Goal: Information Seeking & Learning: Learn about a topic

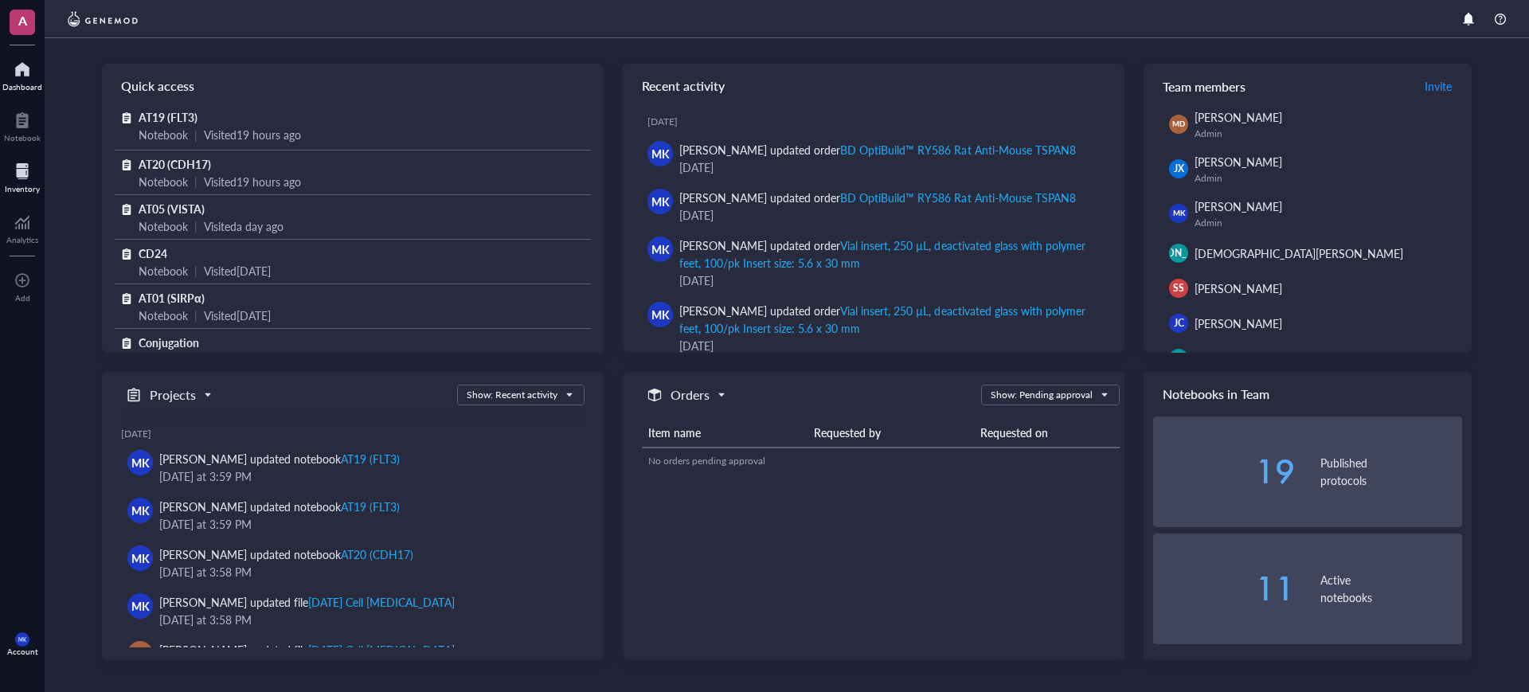
click at [29, 170] on div at bounding box center [22, 170] width 35 height 25
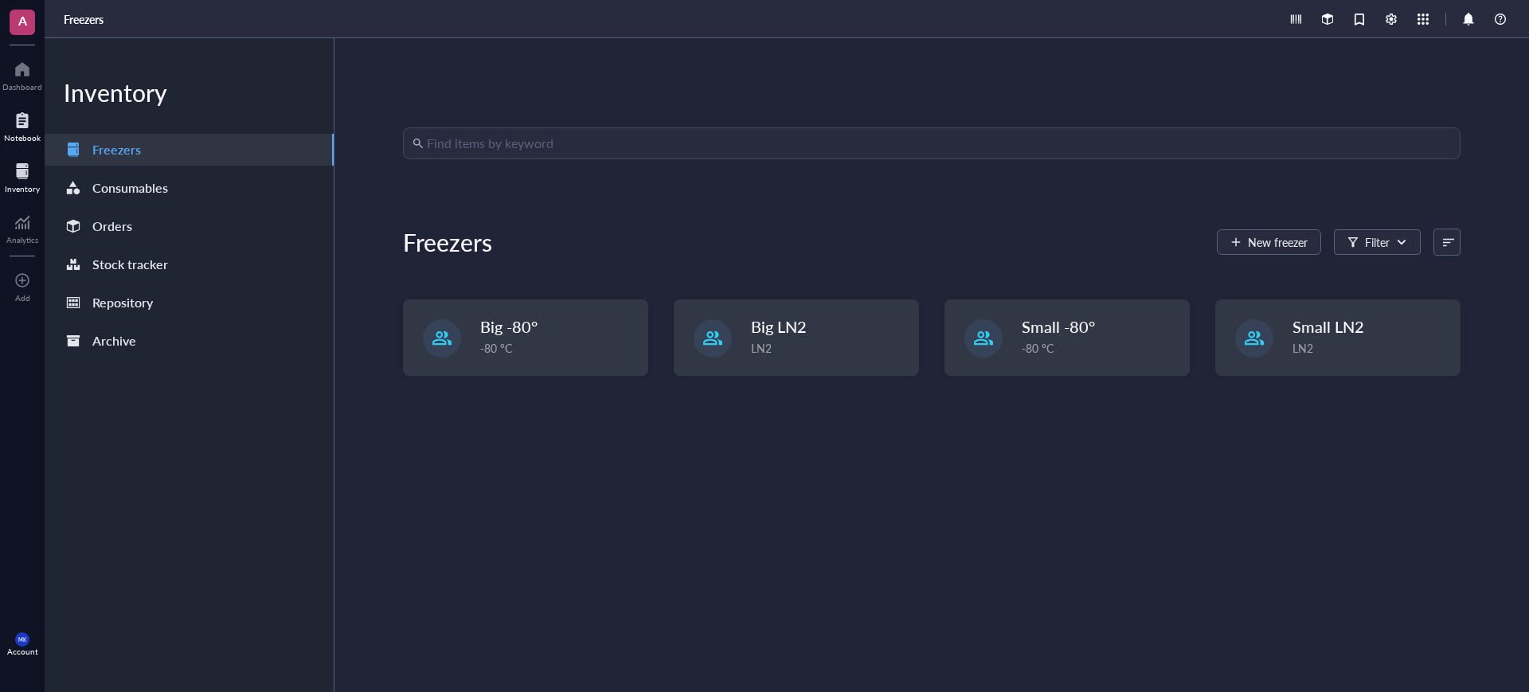
click at [13, 127] on div at bounding box center [22, 120] width 37 height 25
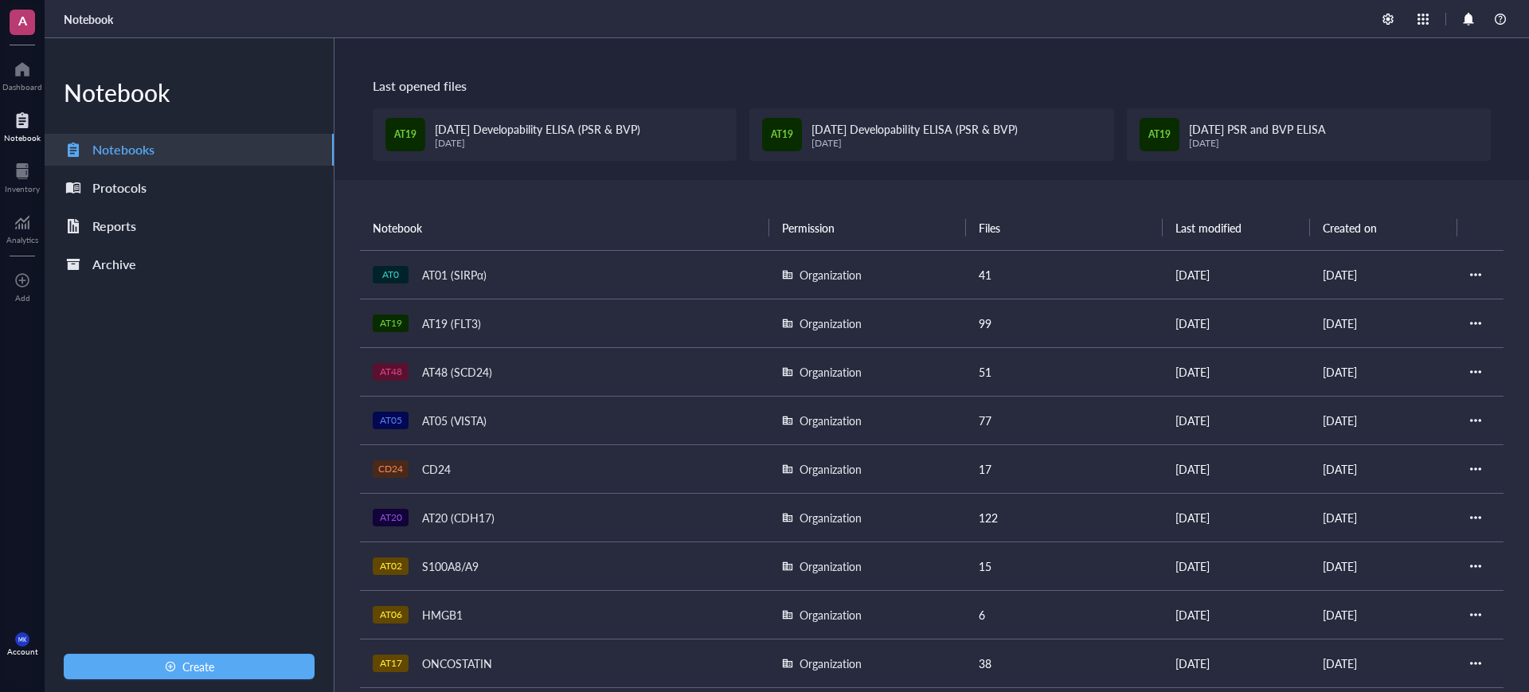
click at [440, 303] on td "AT19 AT19 (FLT3)" at bounding box center [564, 323] width 409 height 49
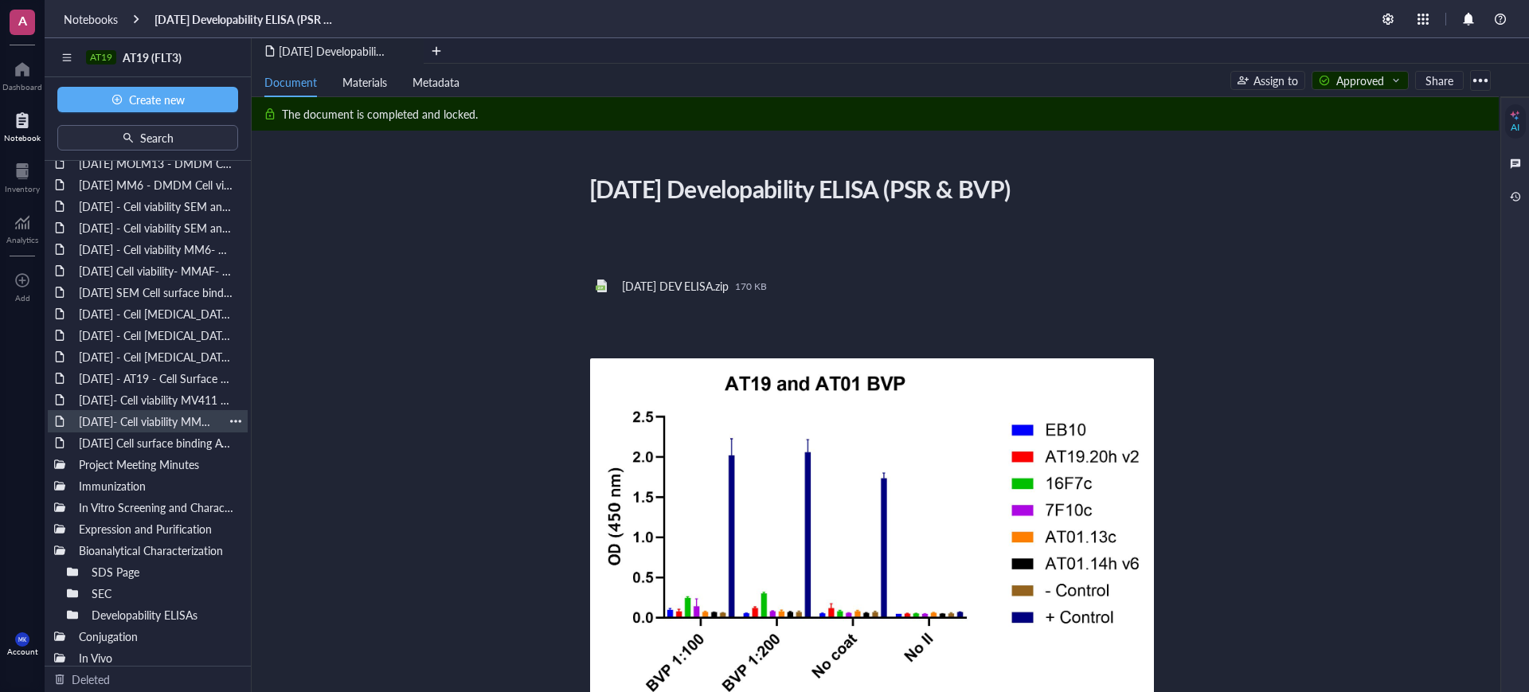
scroll to position [107, 0]
click at [123, 558] on div "SDS Page" at bounding box center [136, 566] width 104 height 22
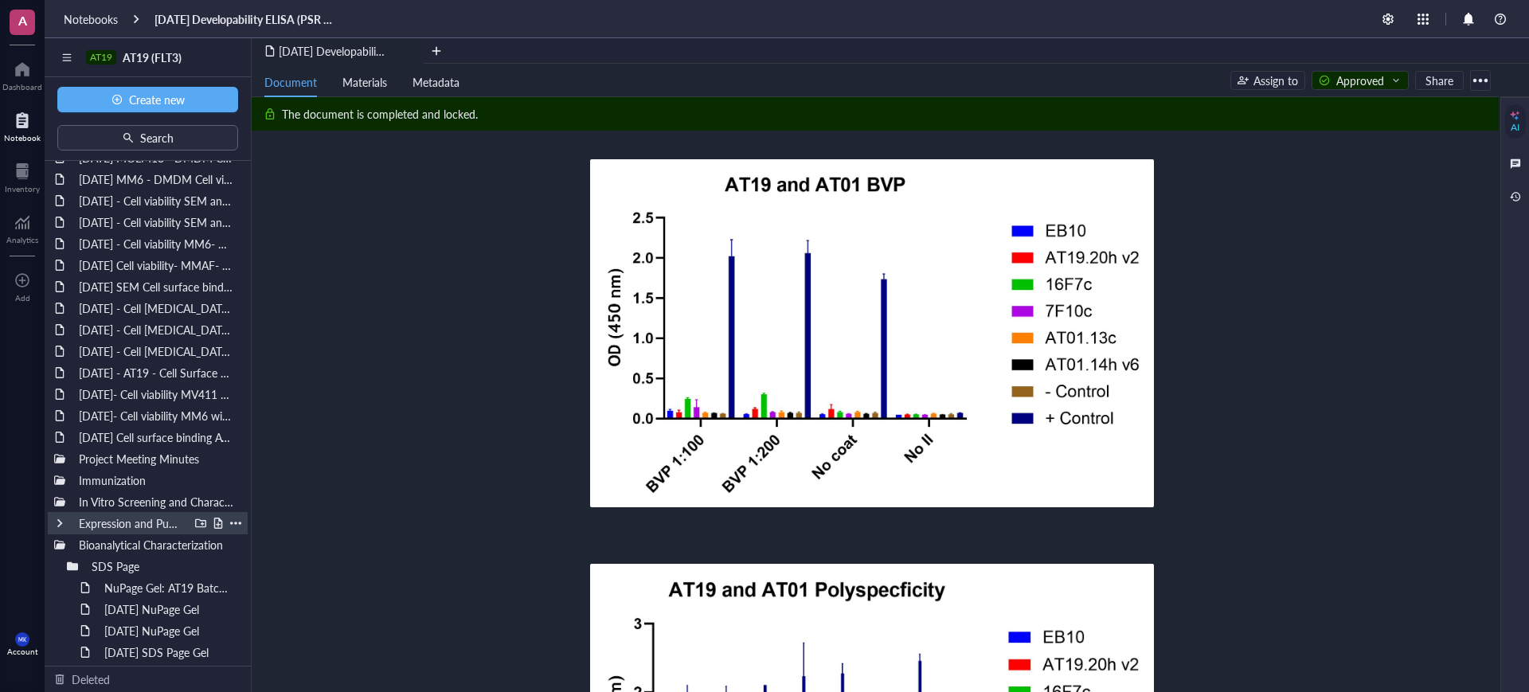
scroll to position [193, 0]
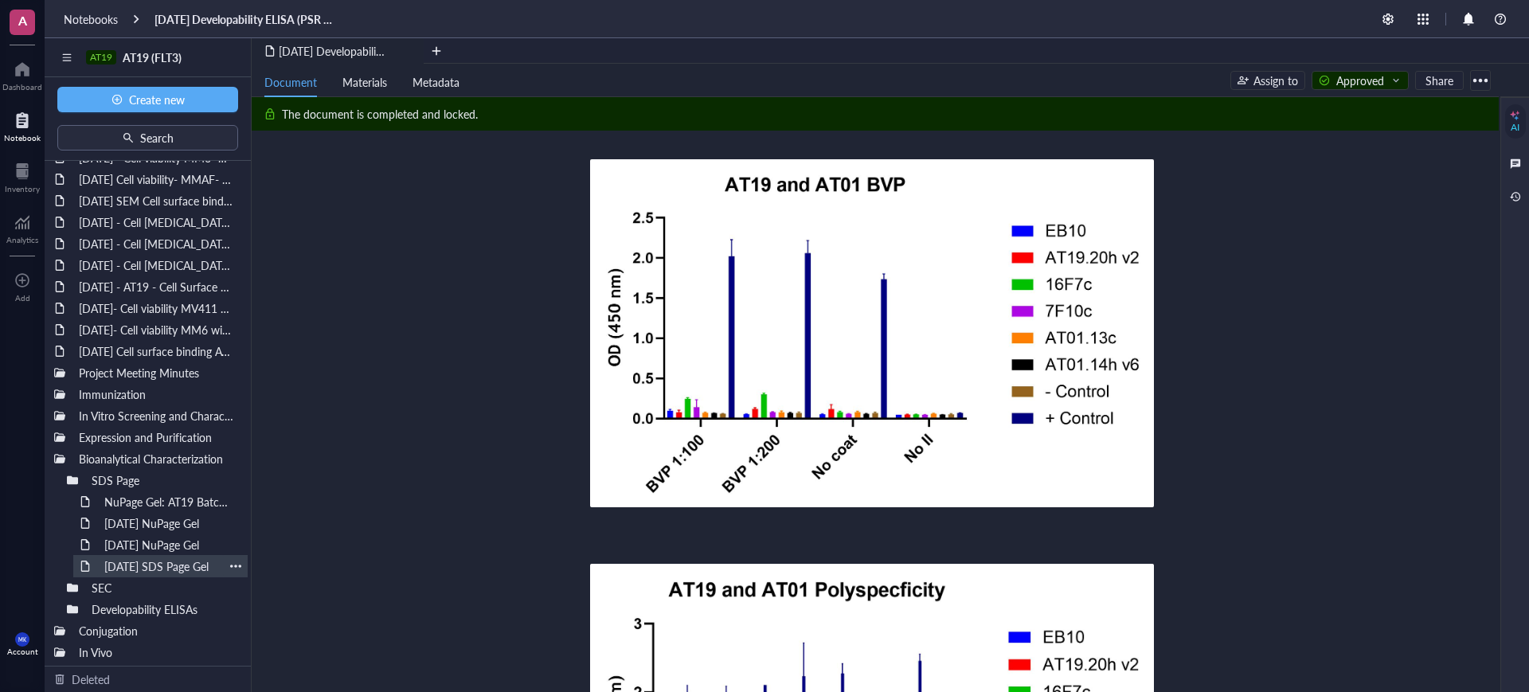
click at [171, 565] on div "[DATE] SDS Page Gel" at bounding box center [160, 566] width 127 height 22
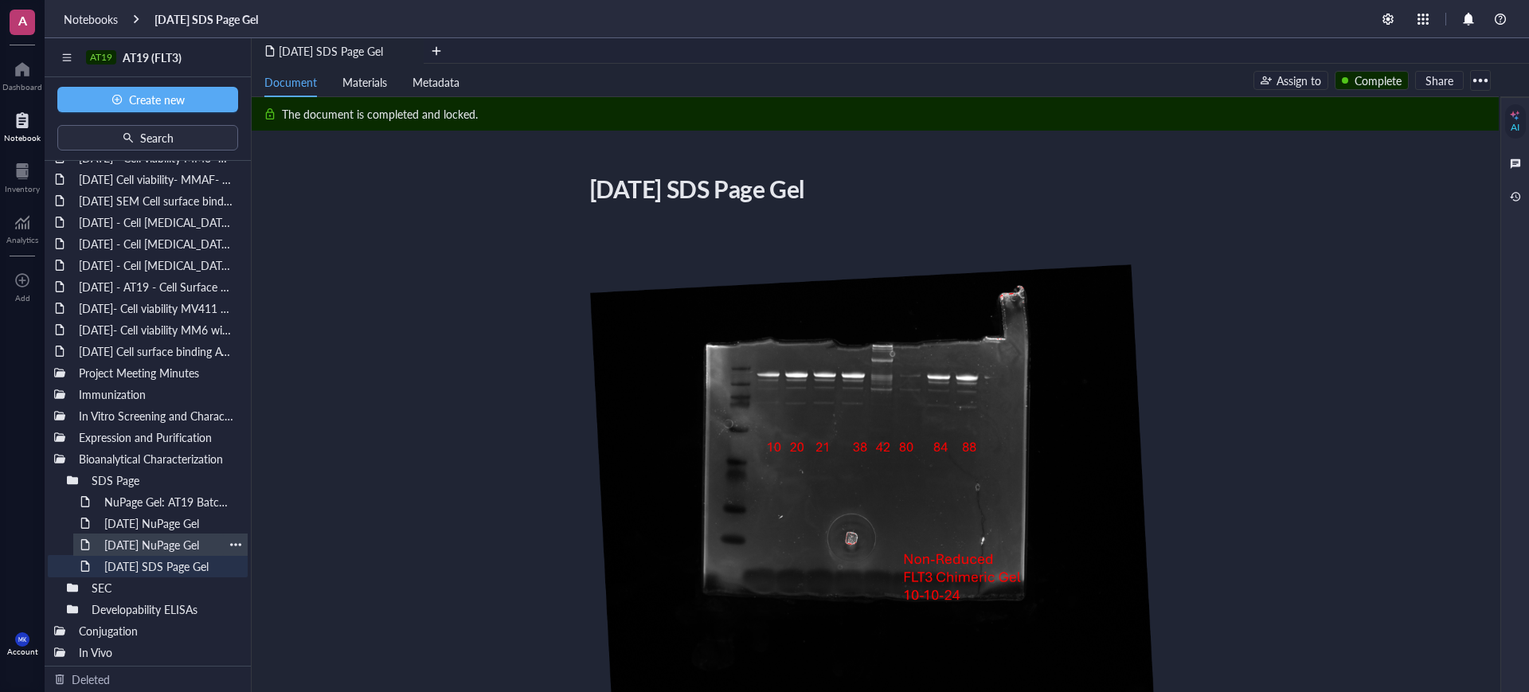
click at [172, 548] on div "[DATE] NuPage Gel" at bounding box center [160, 545] width 127 height 22
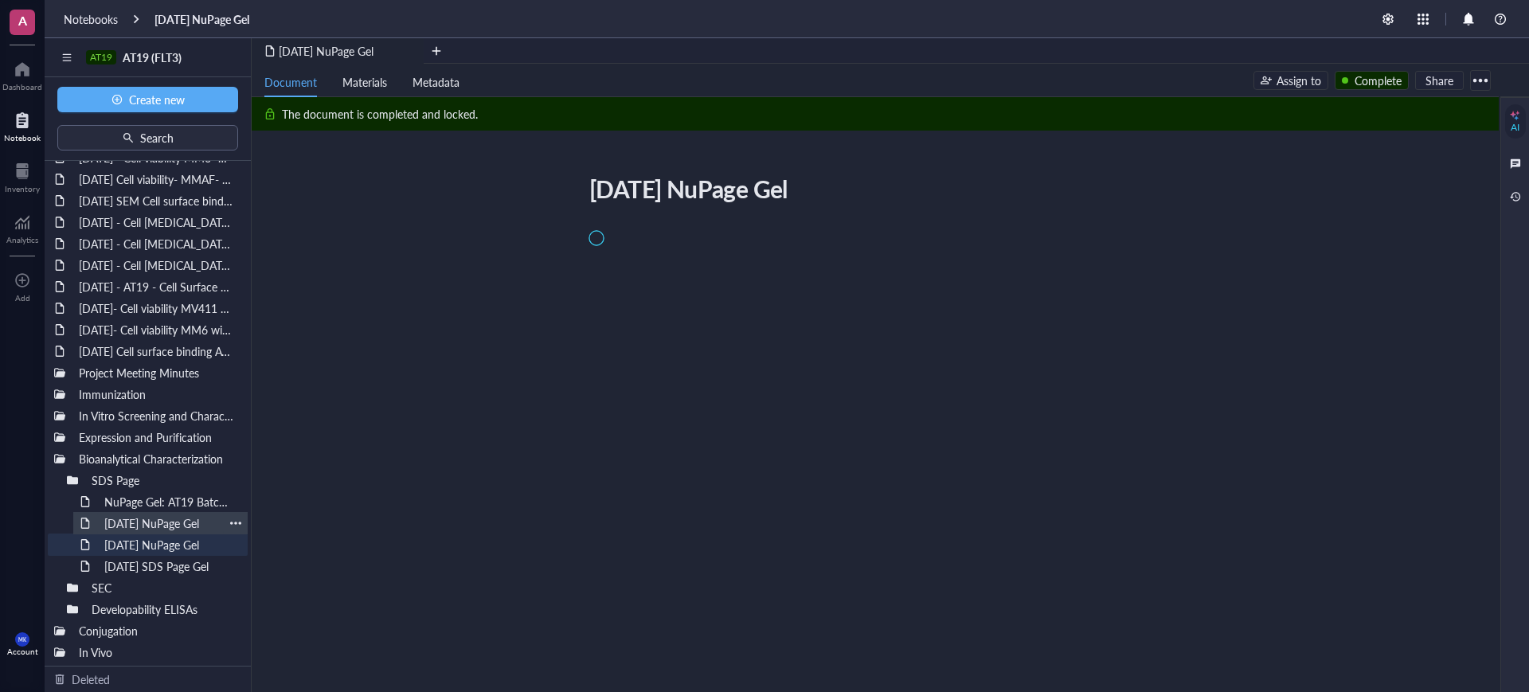
click at [176, 526] on div "[DATE] NuPage Gel" at bounding box center [160, 523] width 127 height 22
click at [70, 481] on div at bounding box center [72, 480] width 11 height 11
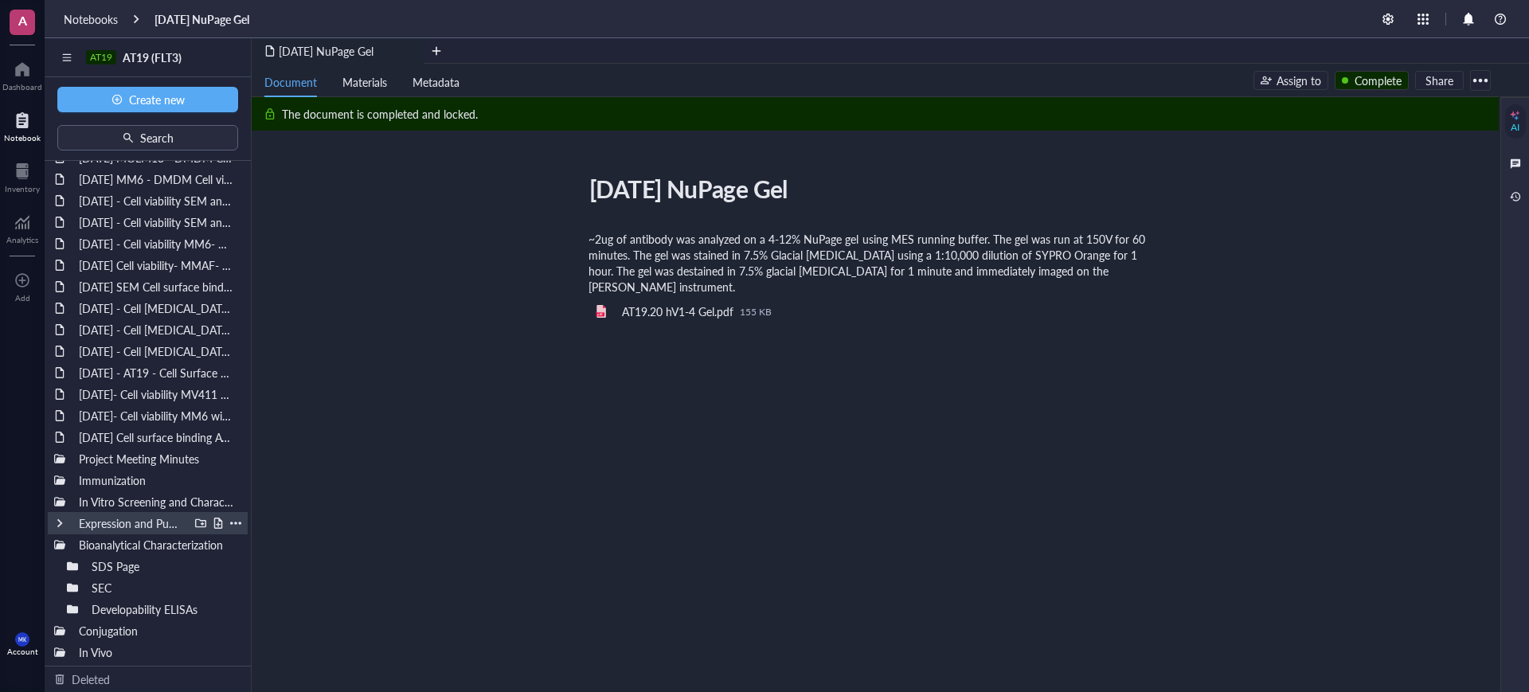
scroll to position [107, 0]
click at [71, 605] on div at bounding box center [72, 609] width 11 height 11
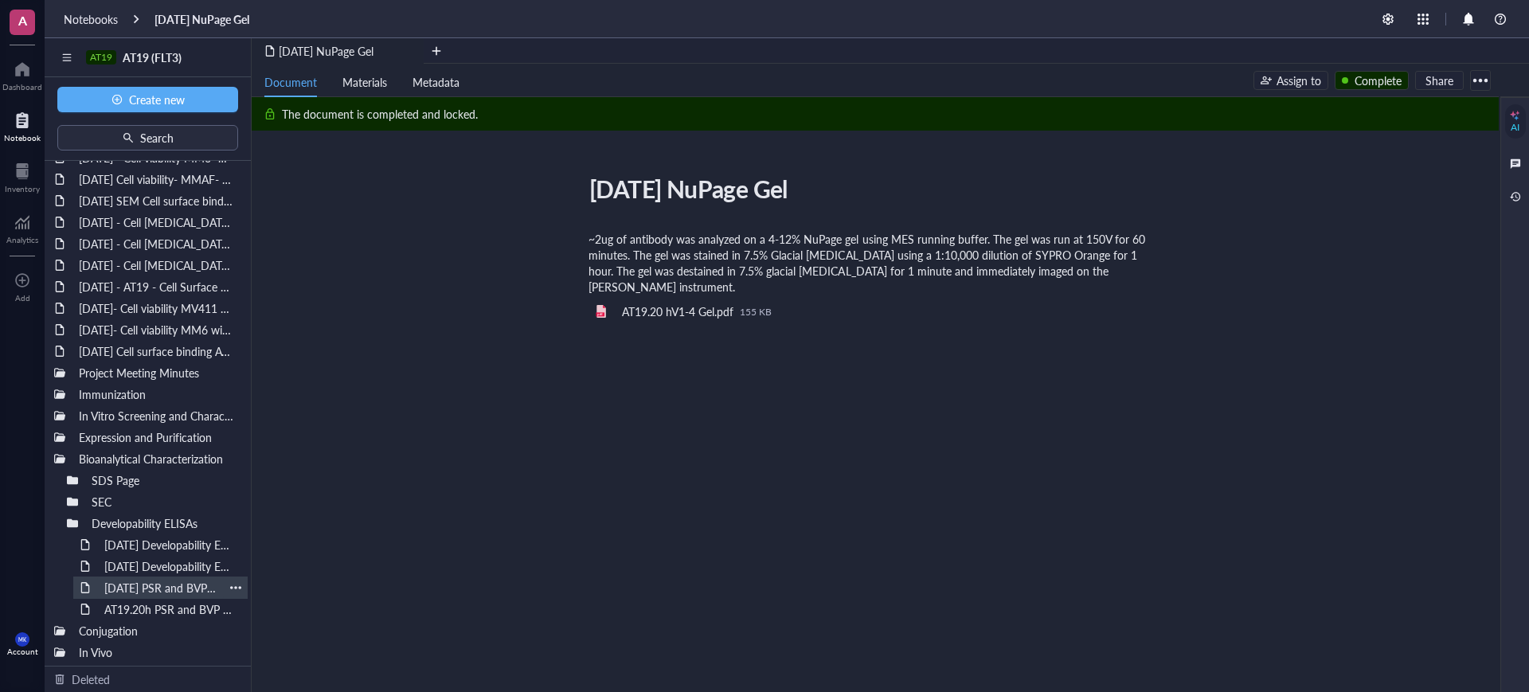
click at [155, 593] on div "[DATE] PSR and BVP ELISA" at bounding box center [160, 588] width 127 height 22
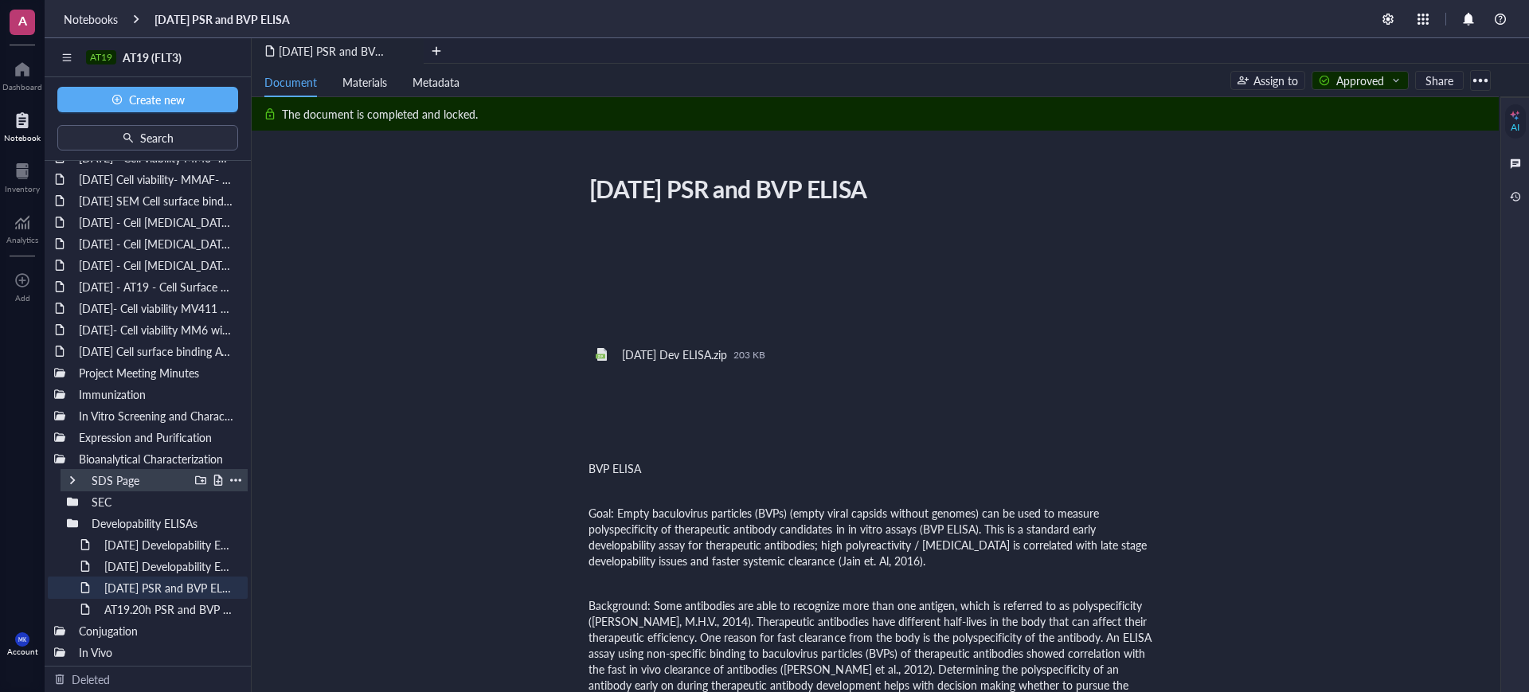
click at [74, 480] on div at bounding box center [72, 480] width 11 height 11
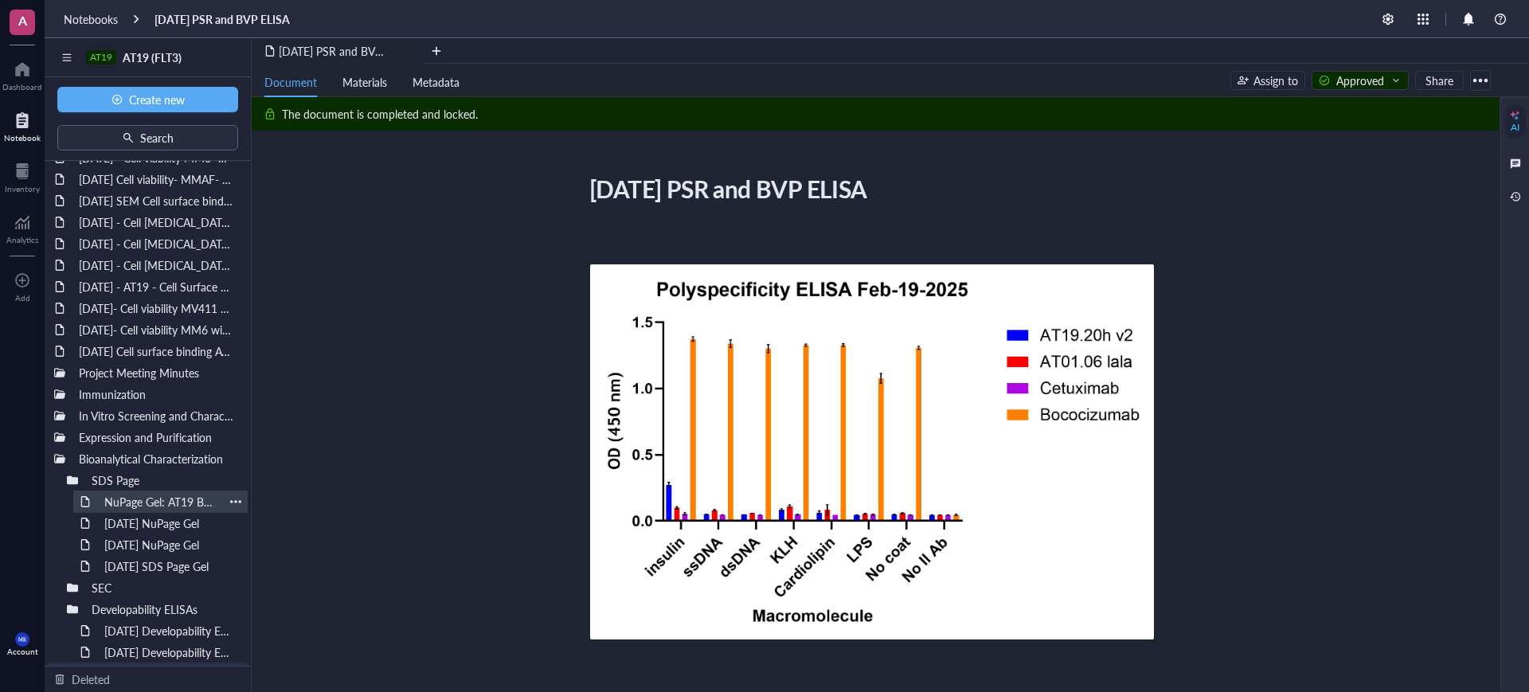
click at [126, 503] on div "NuPage Gel: AT19 Batch #050825, #051625" at bounding box center [160, 502] width 127 height 22
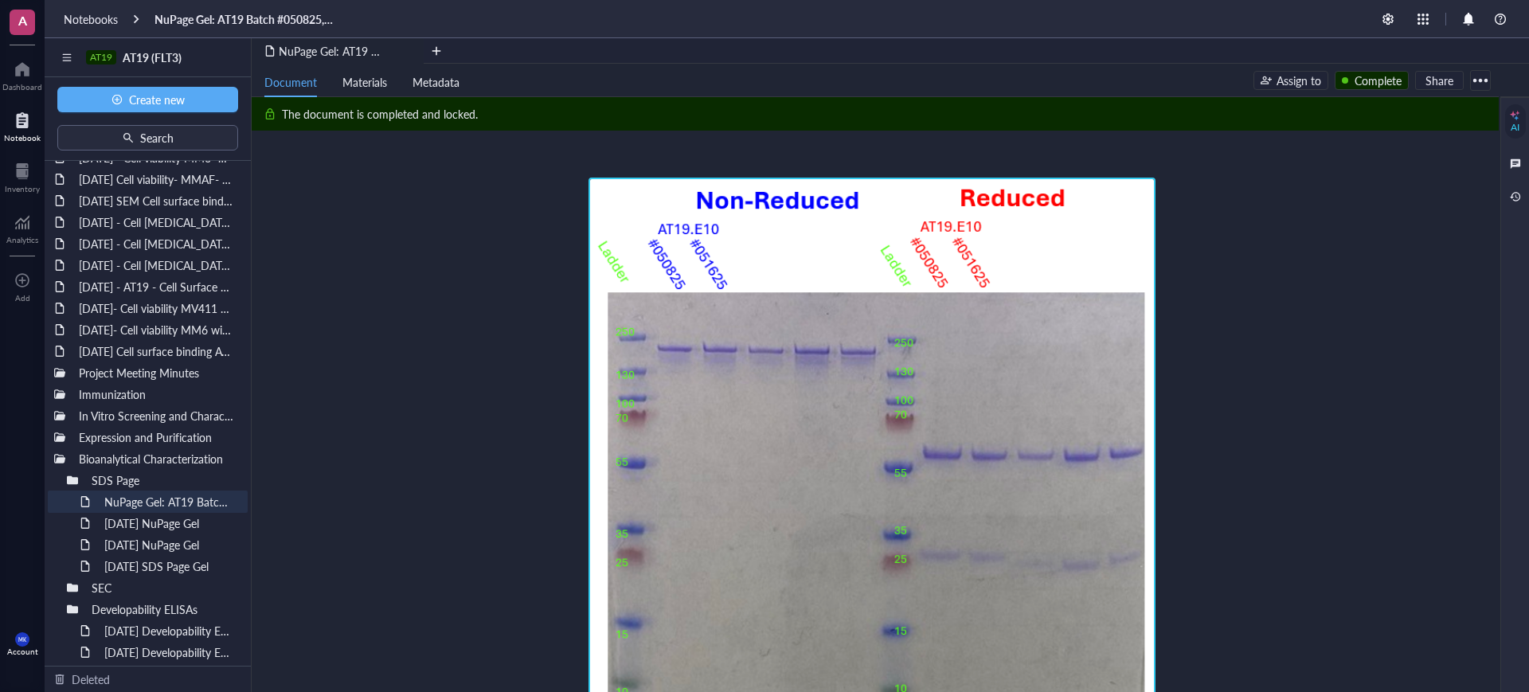
scroll to position [796, 0]
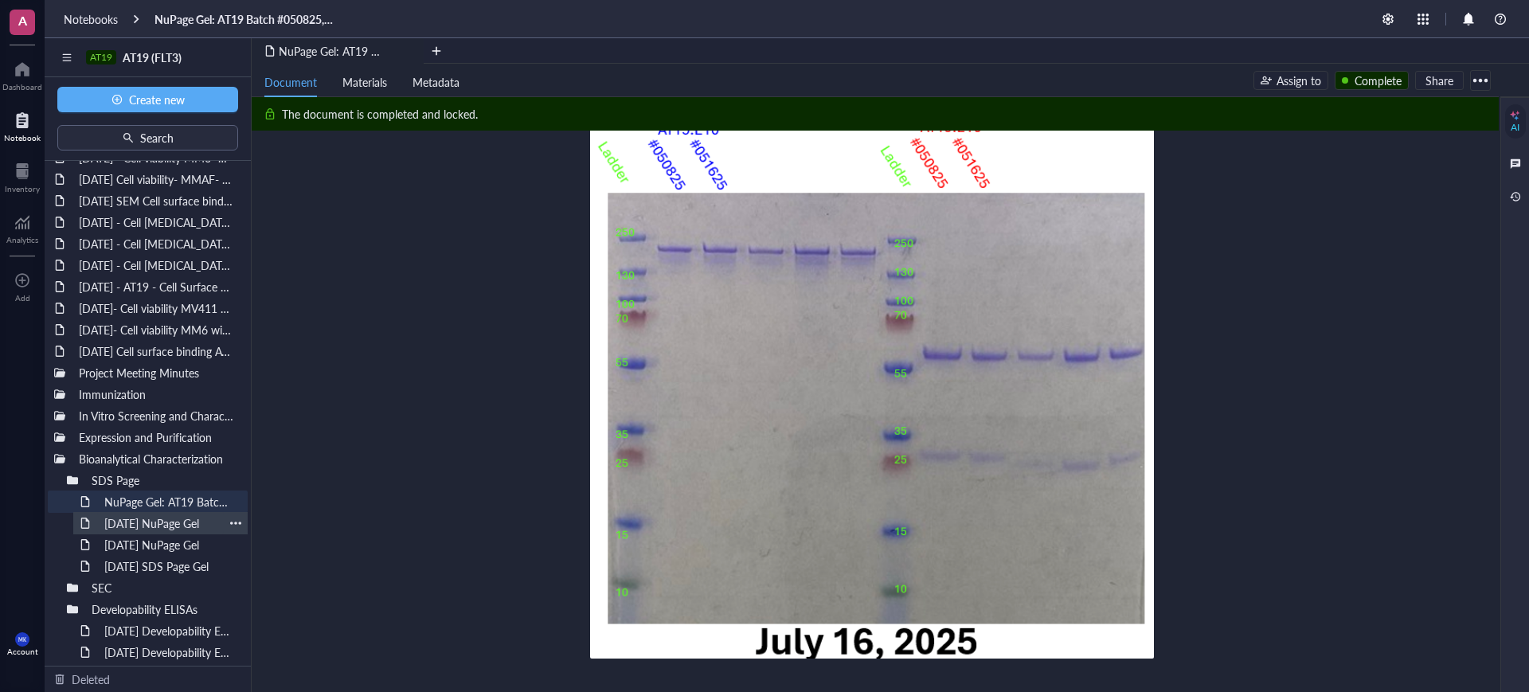
click at [151, 518] on div "[DATE] NuPage Gel" at bounding box center [160, 523] width 127 height 22
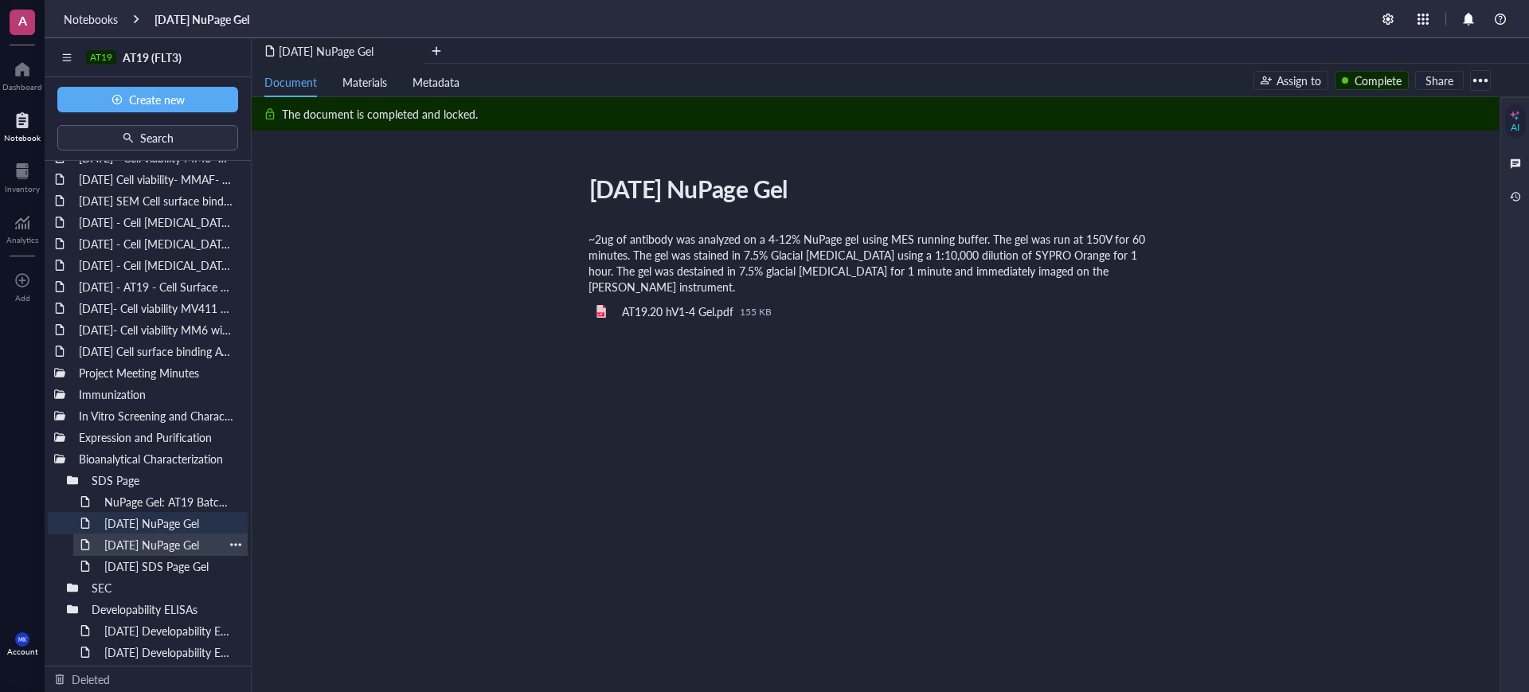
click at [171, 545] on div "[DATE] NuPage Gel" at bounding box center [160, 545] width 127 height 22
click at [170, 561] on div "[DATE] SDS Page Gel" at bounding box center [160, 566] width 127 height 22
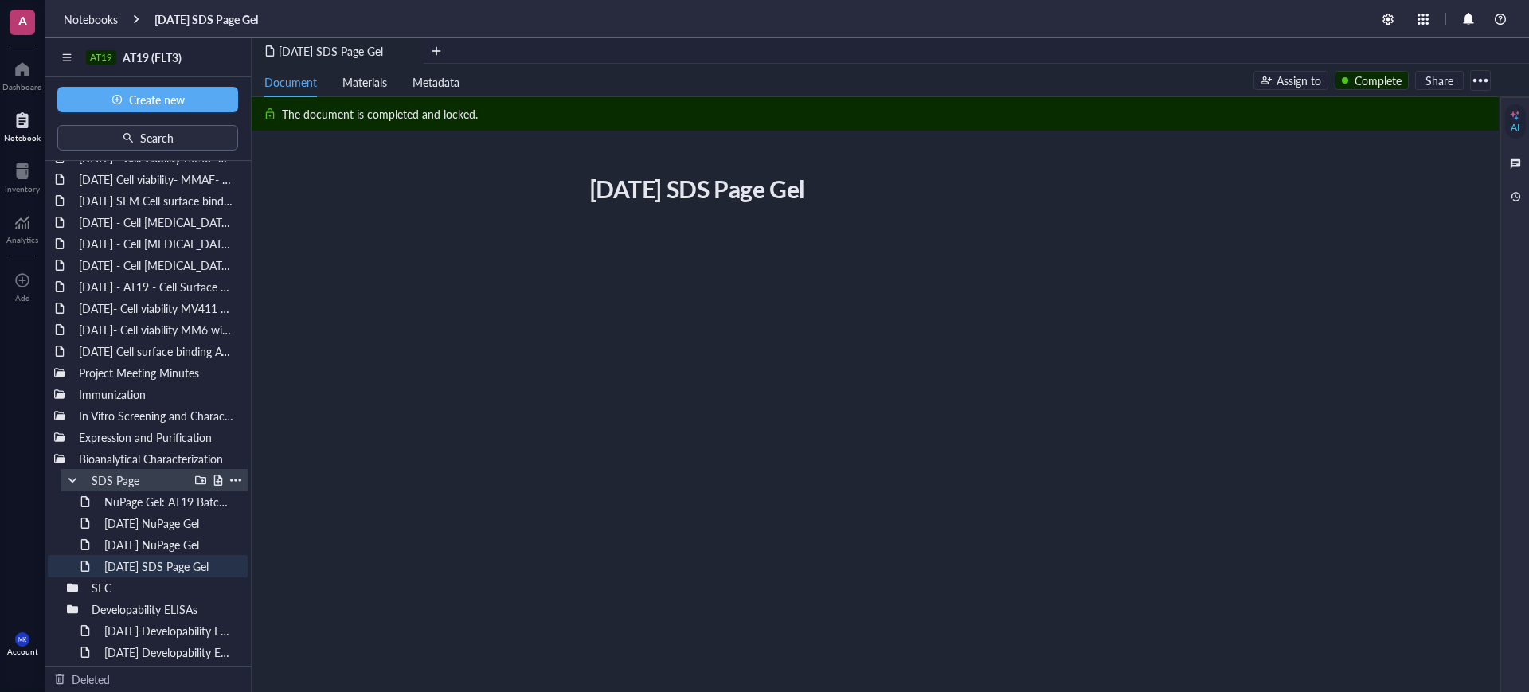
click at [71, 479] on div at bounding box center [72, 480] width 11 height 11
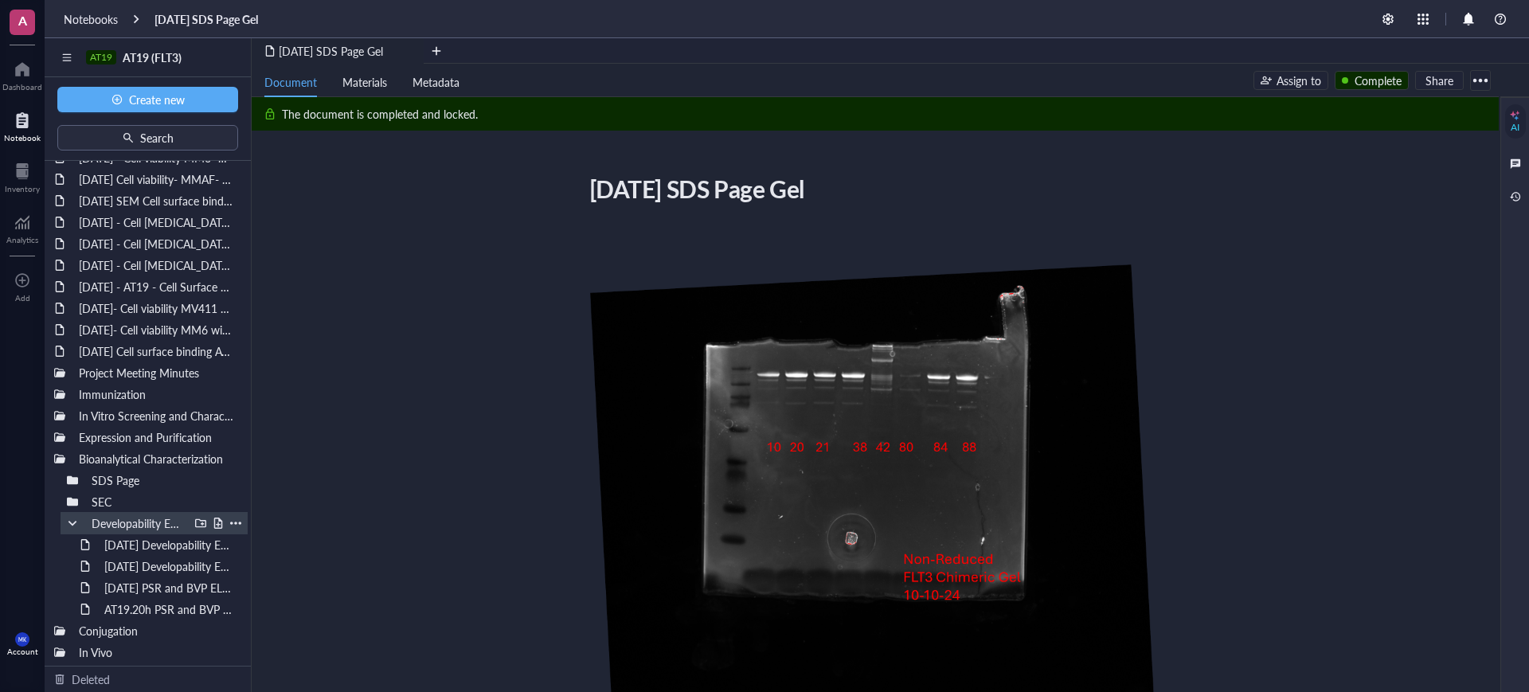
click at [67, 526] on div at bounding box center [72, 523] width 11 height 11
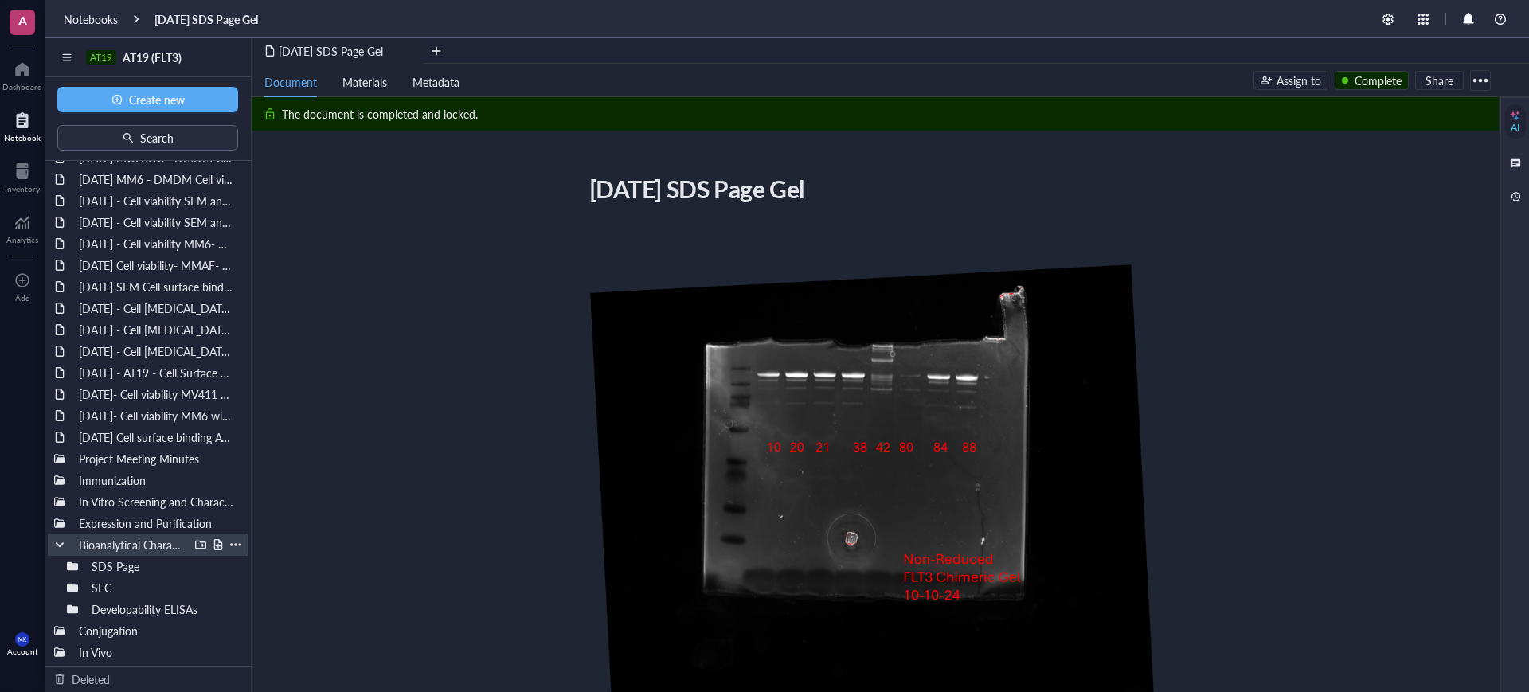
click at [65, 543] on div at bounding box center [59, 544] width 11 height 11
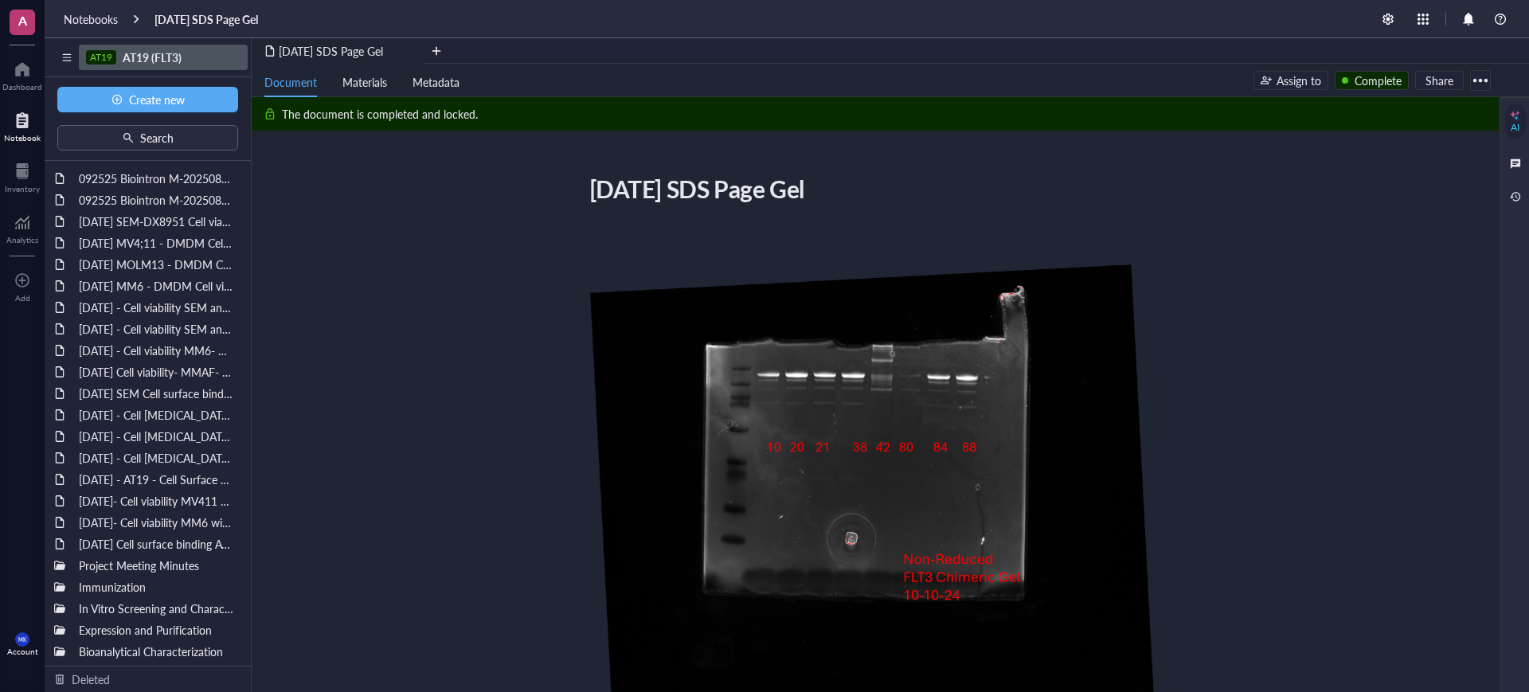
click at [139, 57] on span "AT19 (FLT3)" at bounding box center [152, 57] width 59 height 16
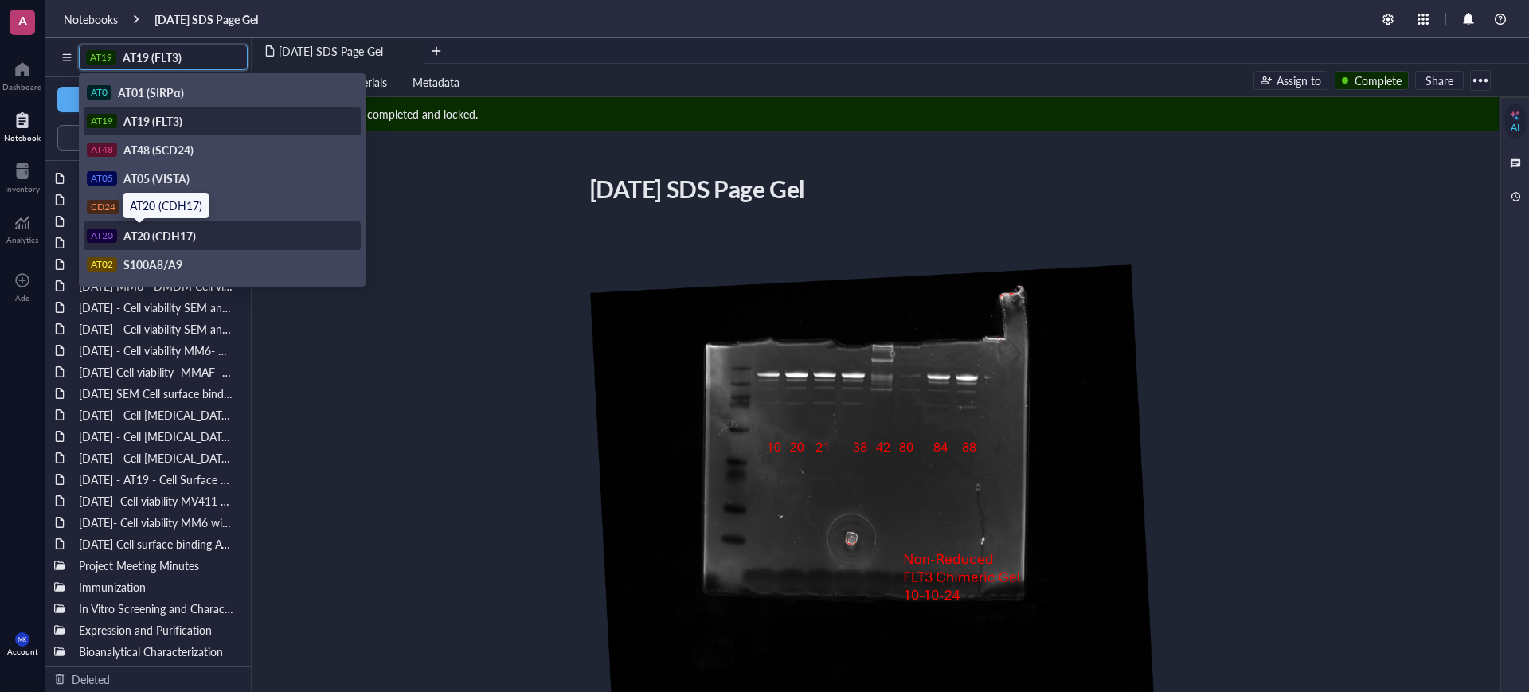
click at [181, 237] on span "AT20 (CDH17)" at bounding box center [159, 236] width 72 height 16
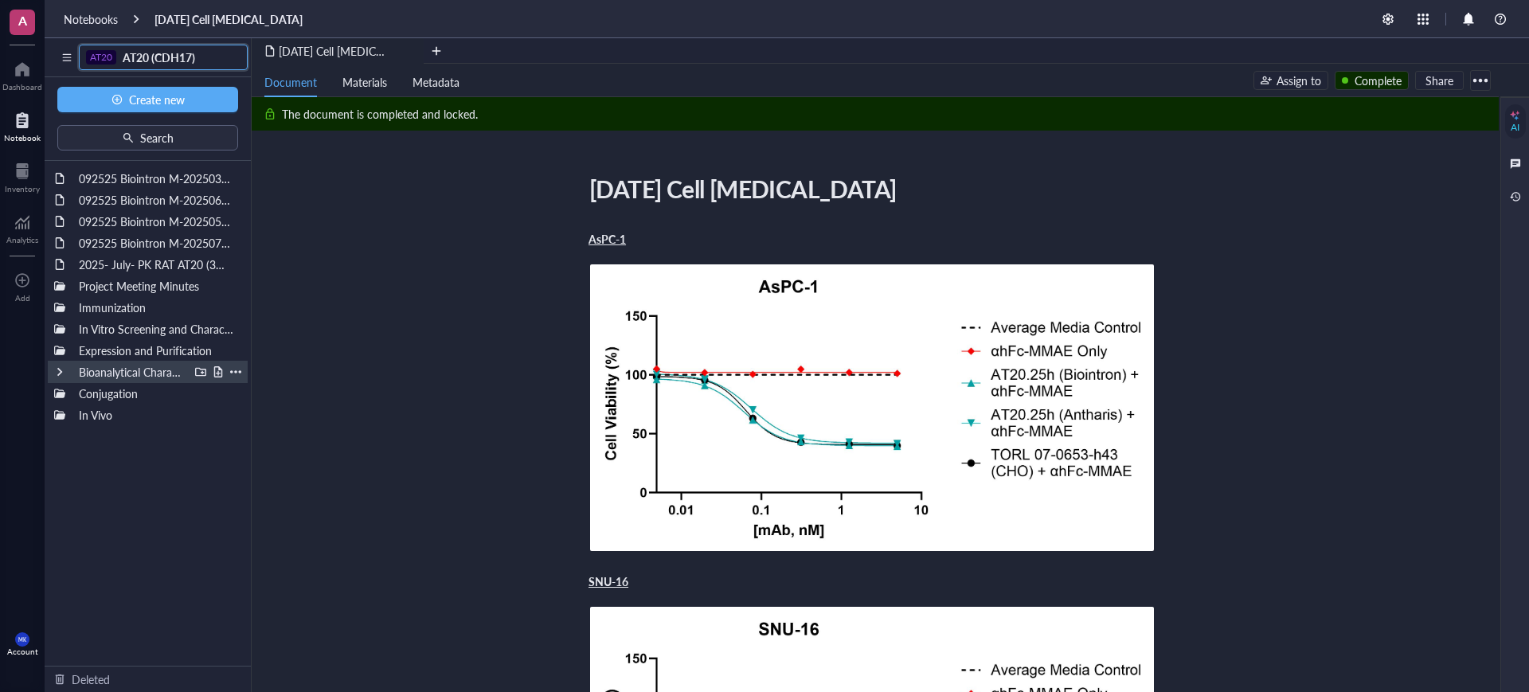
click at [62, 374] on div at bounding box center [59, 371] width 11 height 11
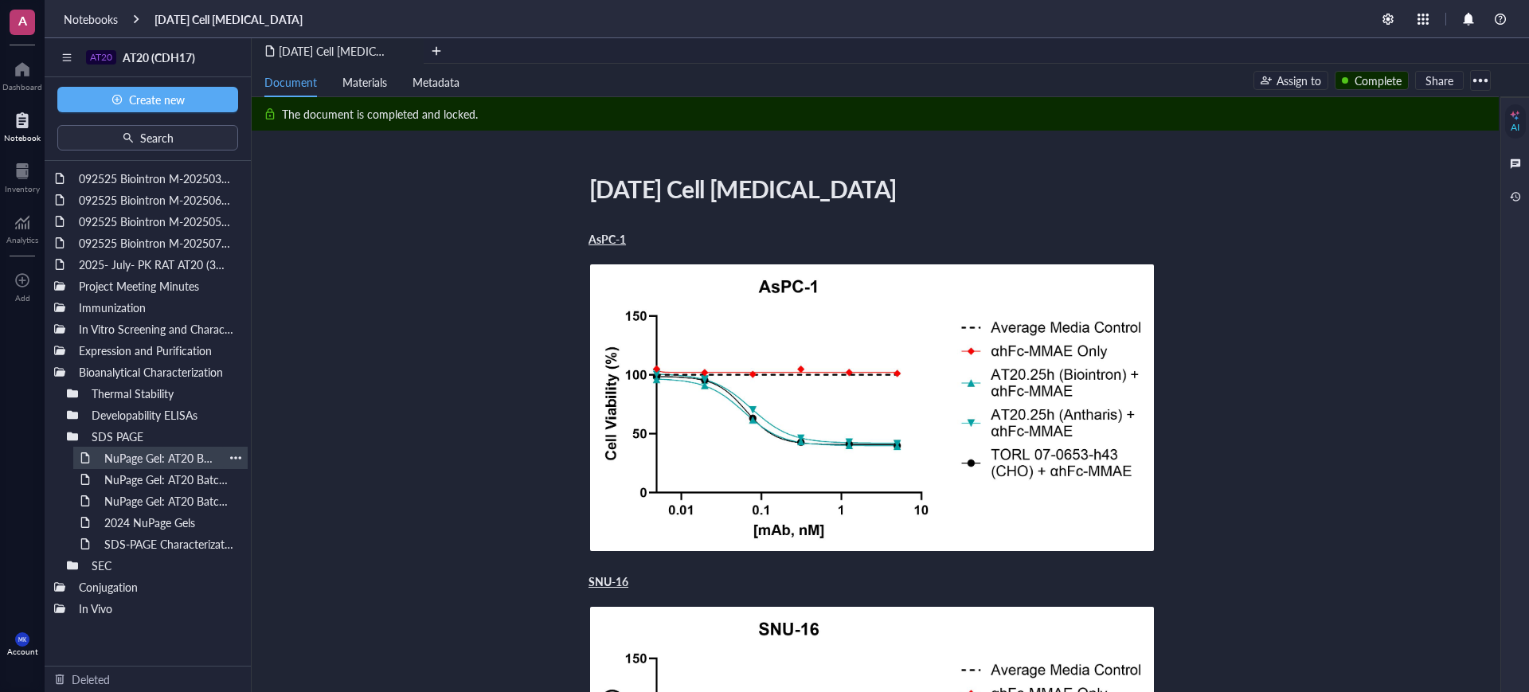
click at [191, 456] on div "NuPage Gel: AT20 Batch #04162025, #051525, #060325" at bounding box center [160, 458] width 127 height 22
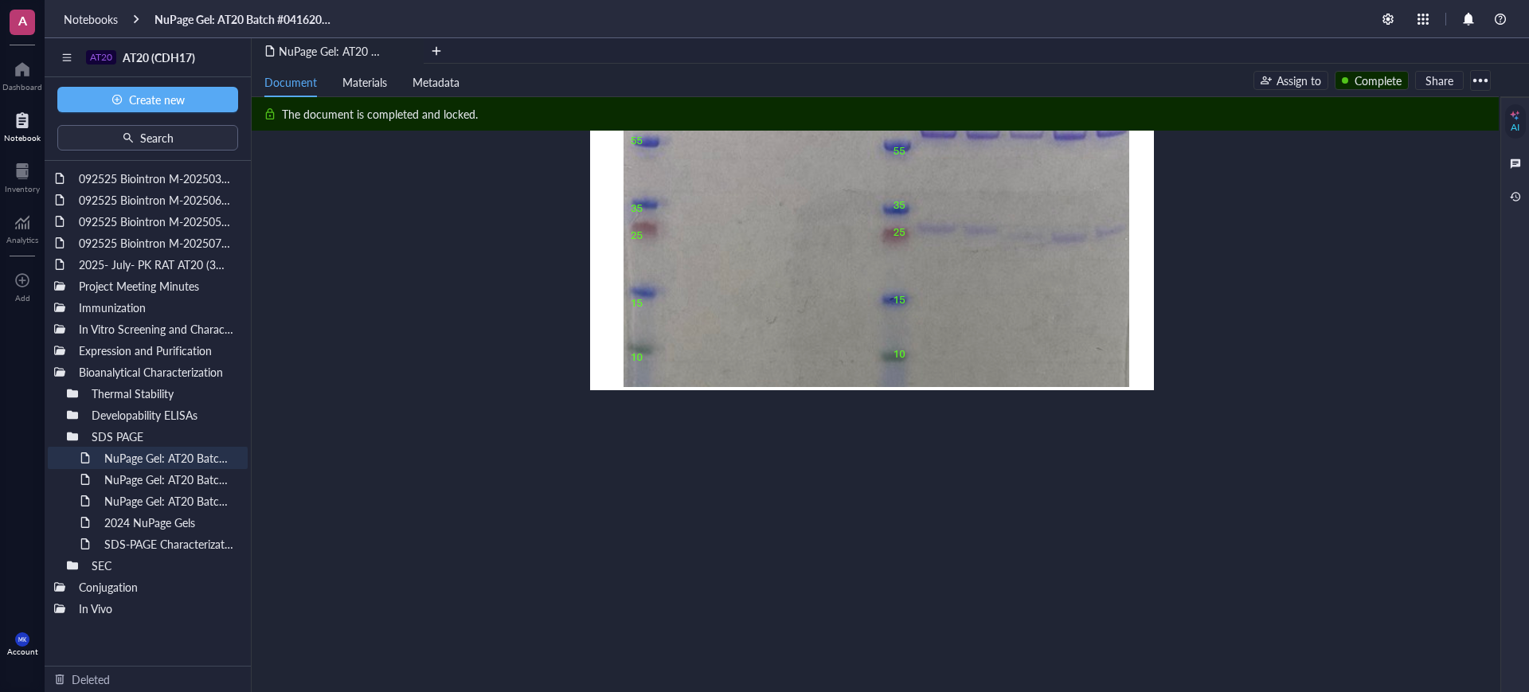
scroll to position [896, 0]
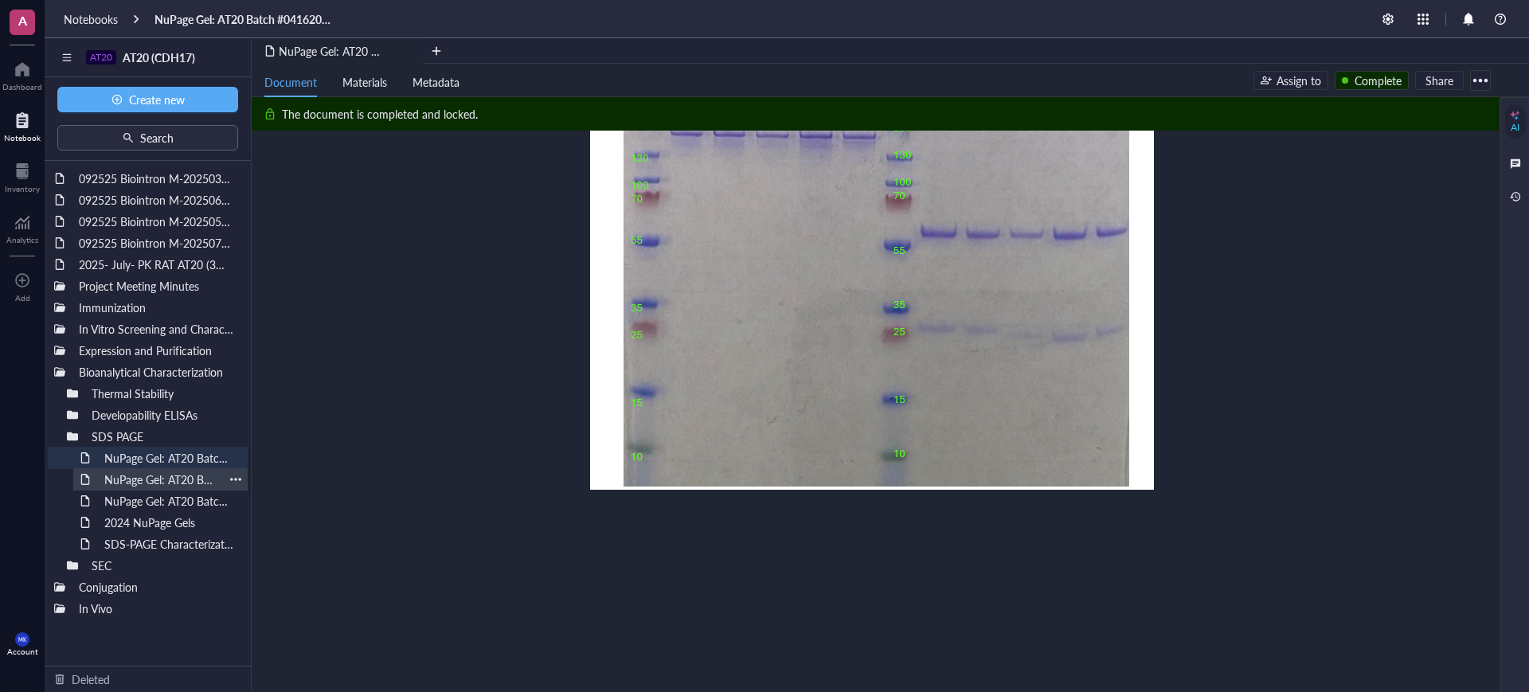
click at [146, 478] on div "NuPage Gel: AT20 Batch #04082025" at bounding box center [160, 479] width 127 height 22
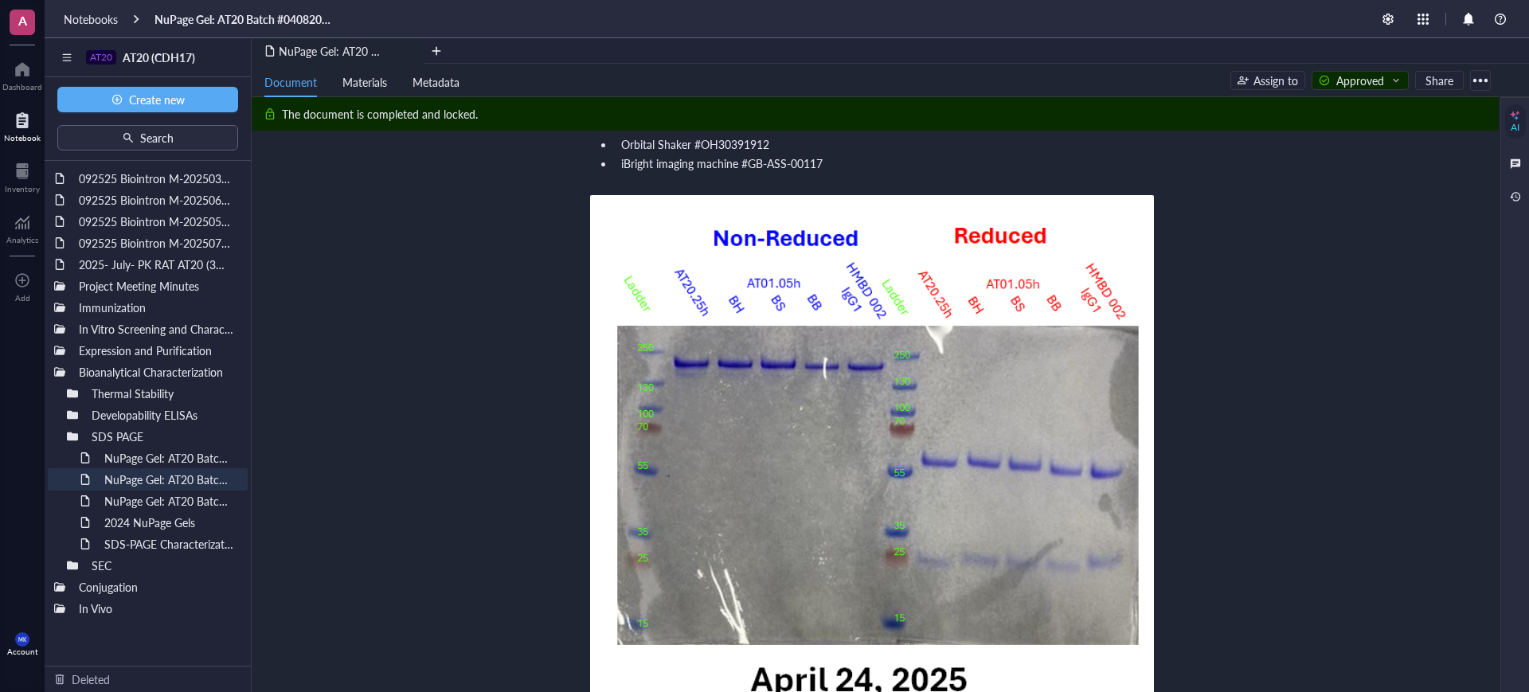
scroll to position [597, 0]
click at [163, 498] on div "NuPage Gel: AT20 Batch #04182025/Biointron" at bounding box center [160, 501] width 127 height 22
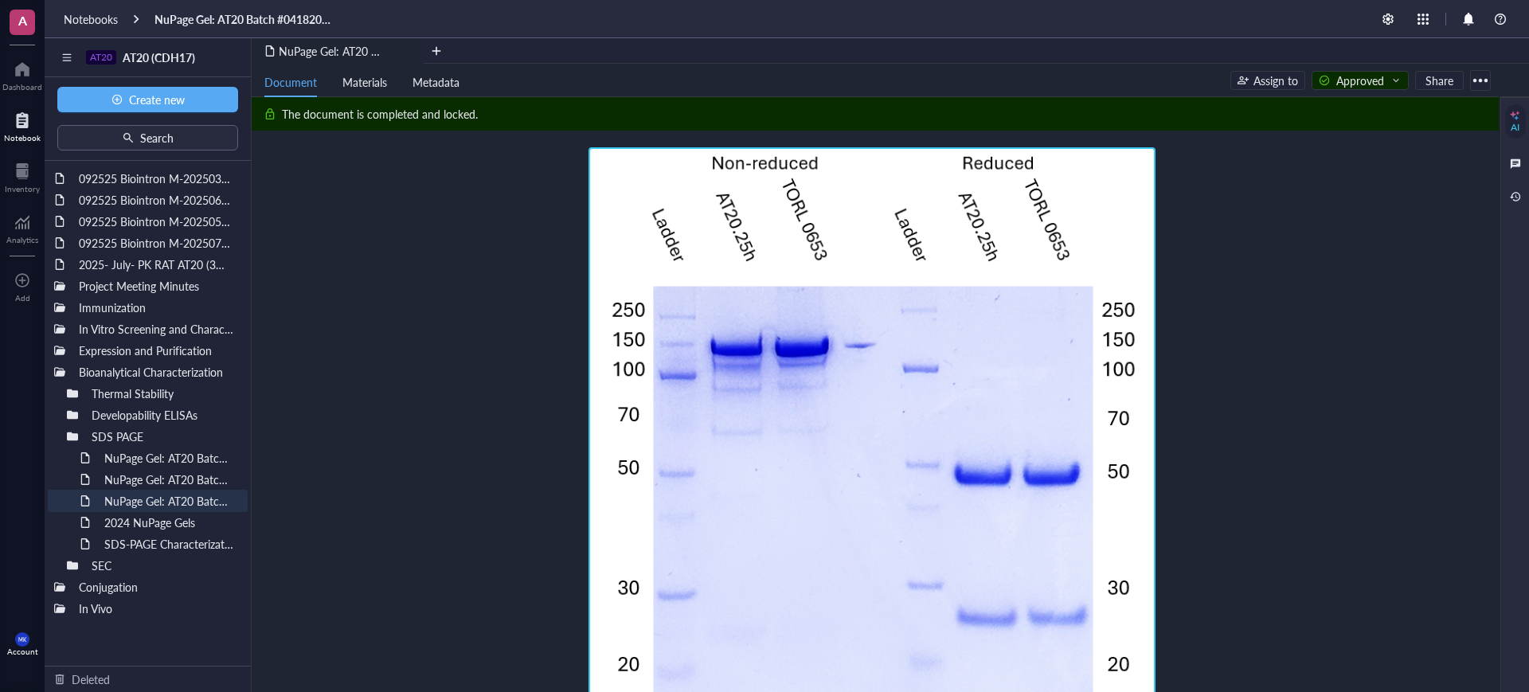
scroll to position [697, 0]
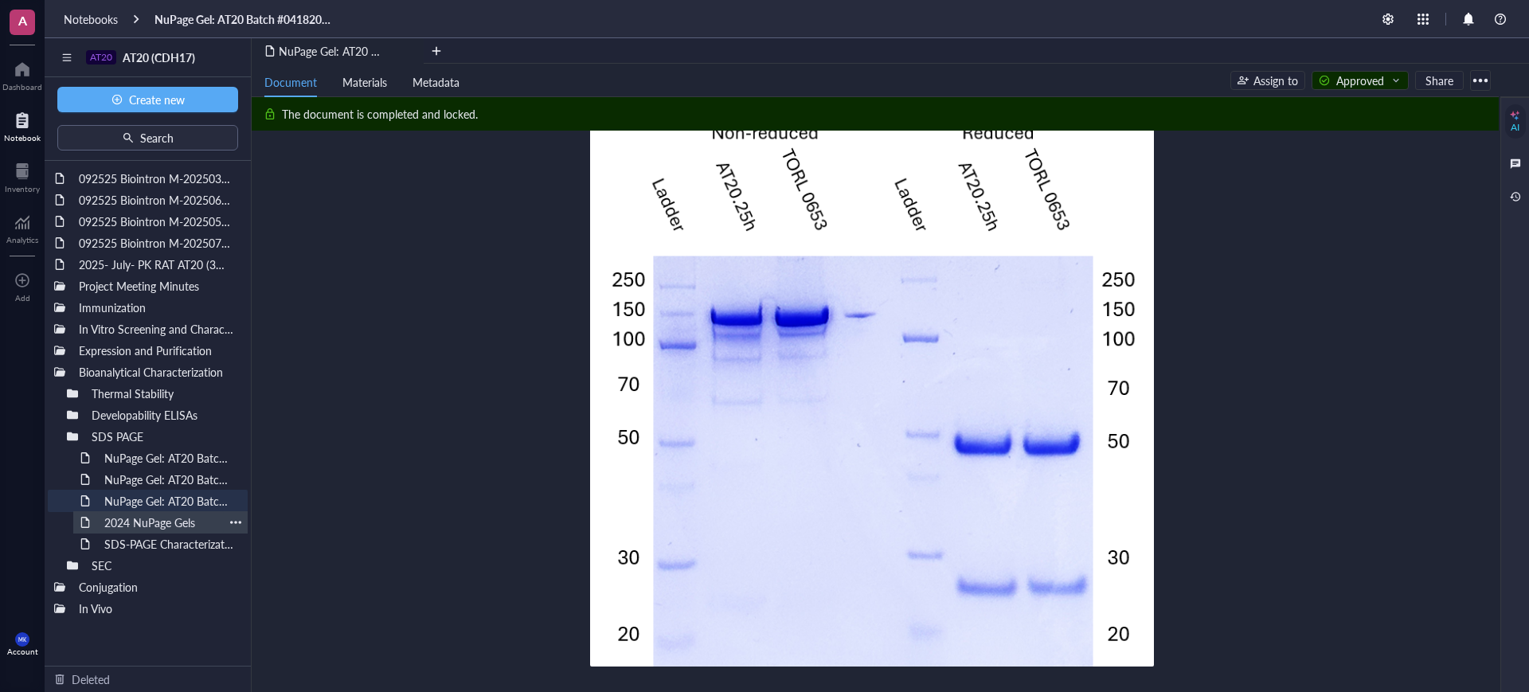
click at [175, 528] on div "2024 NuPage Gels" at bounding box center [160, 522] width 127 height 22
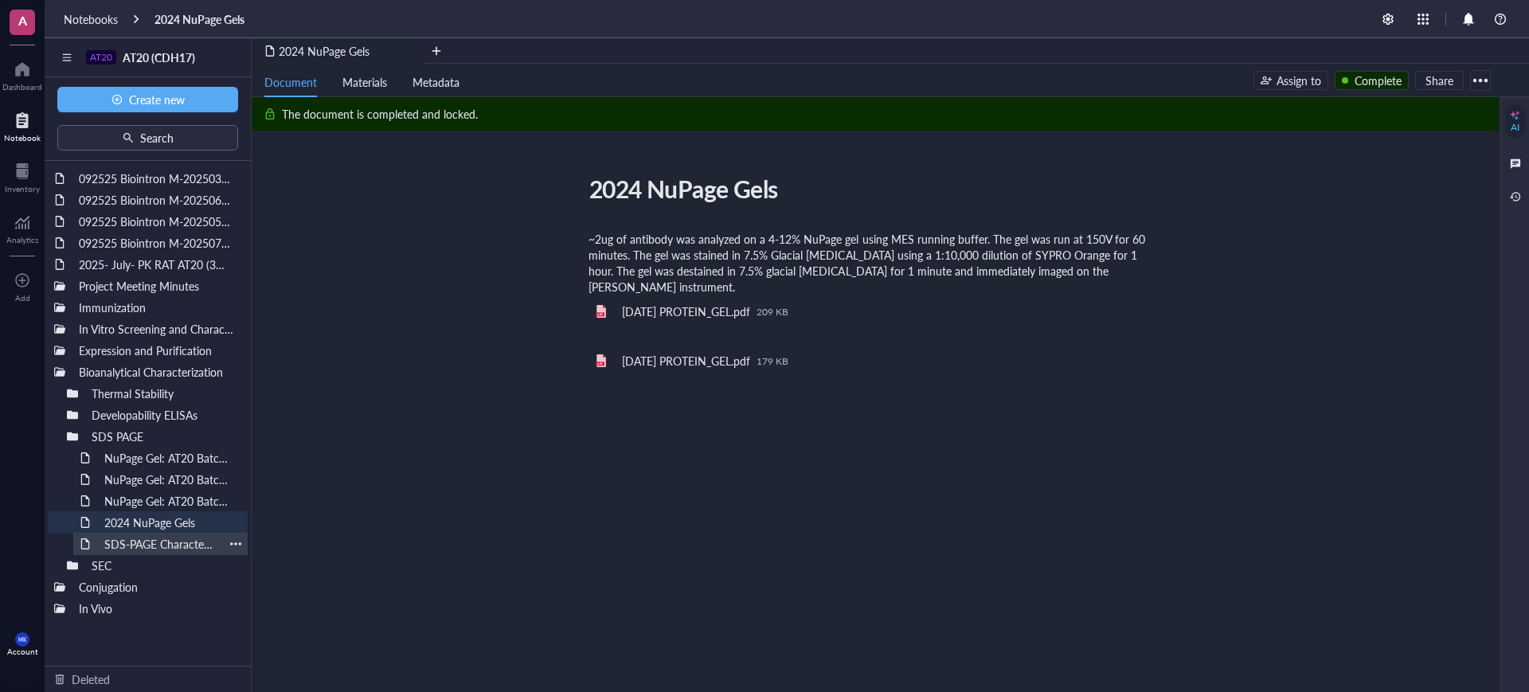
click at [184, 547] on div "SDS-PAGE Characterization of CDH17 Chimeric Antibodies" at bounding box center [160, 544] width 127 height 22
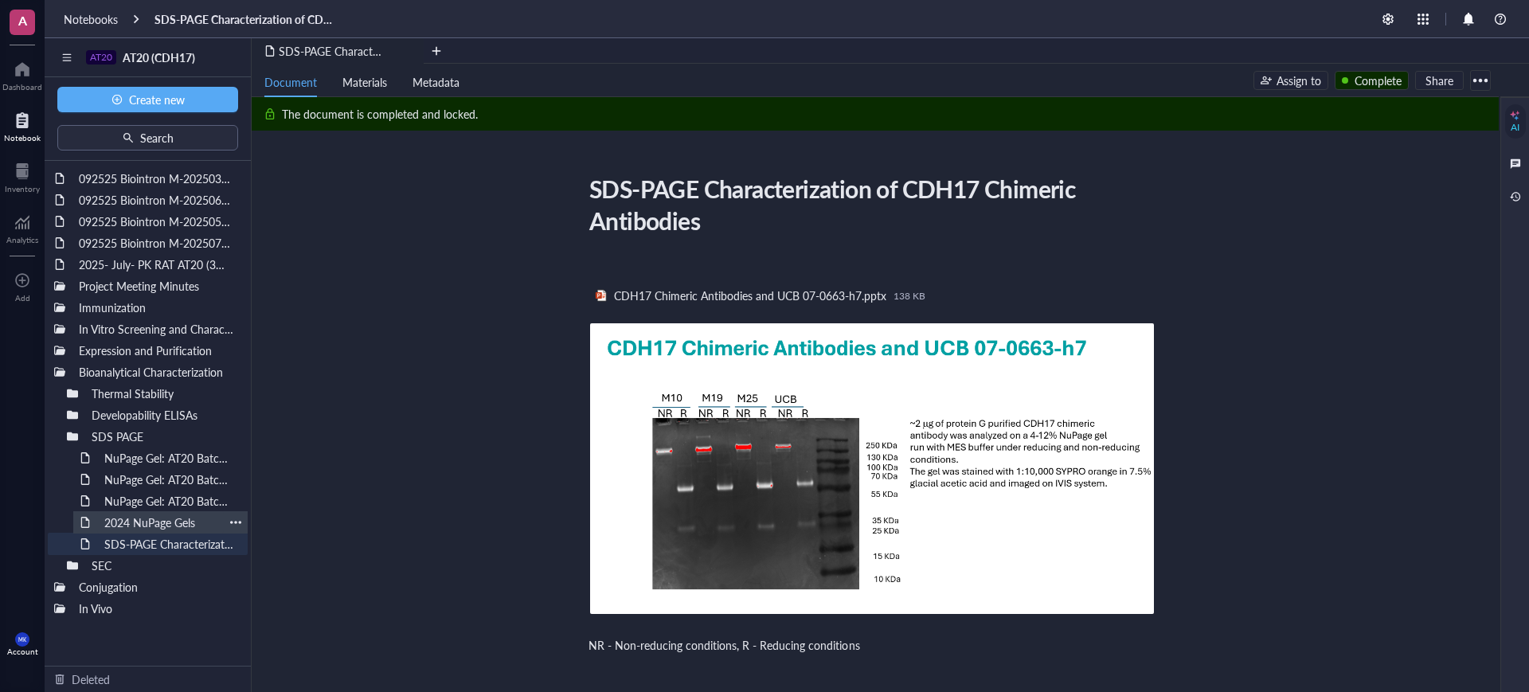
click at [178, 520] on div "2024 NuPage Gels" at bounding box center [160, 522] width 127 height 22
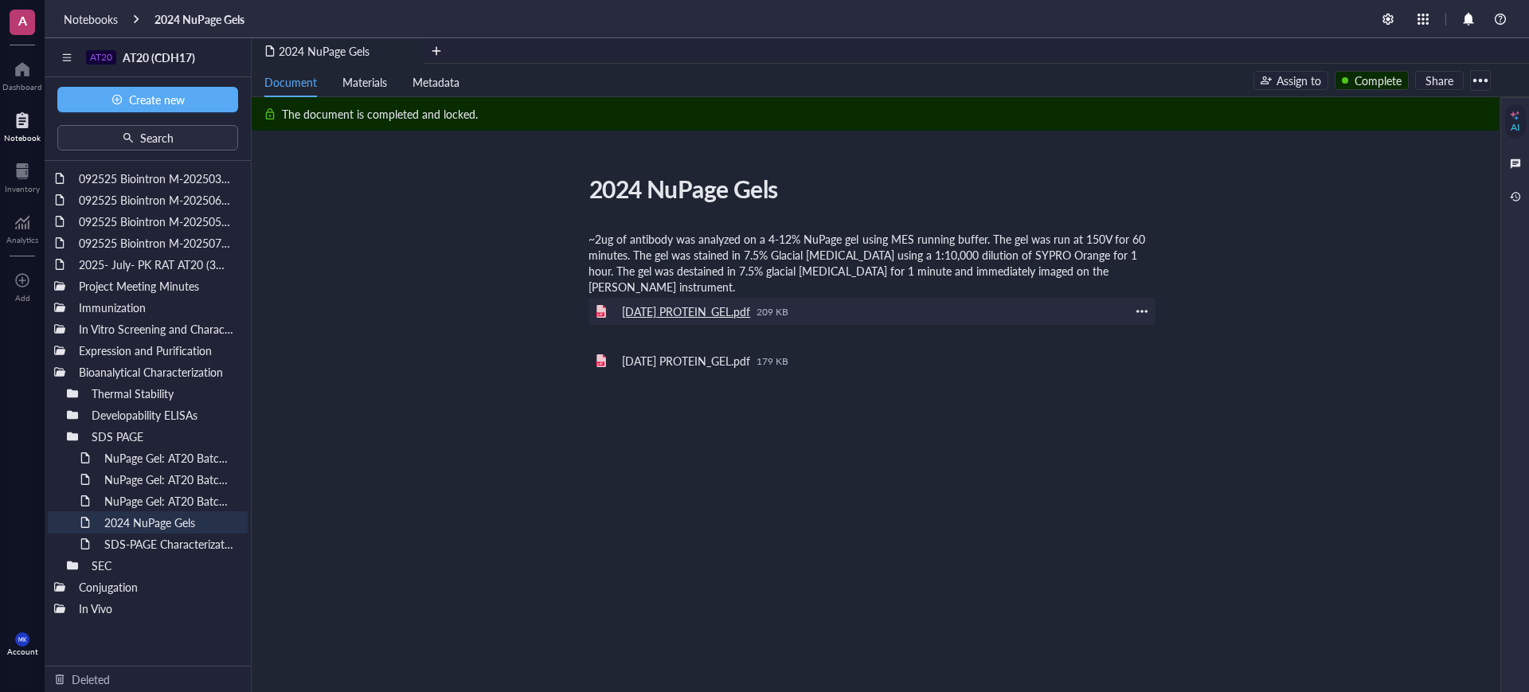
click at [730, 319] on div "[DATE] PROTEIN_GEL.pdf" at bounding box center [686, 311] width 128 height 14
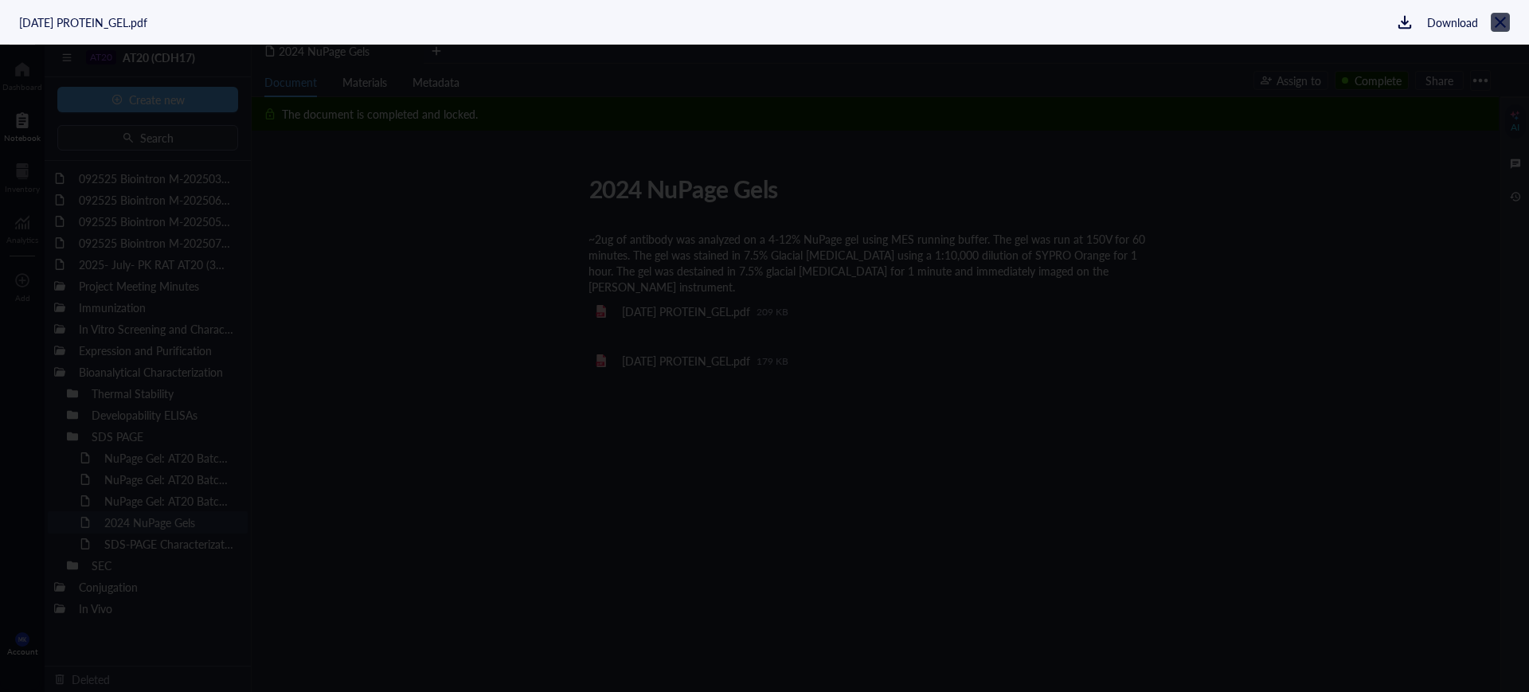
click at [1503, 28] on icon at bounding box center [1500, 22] width 15 height 15
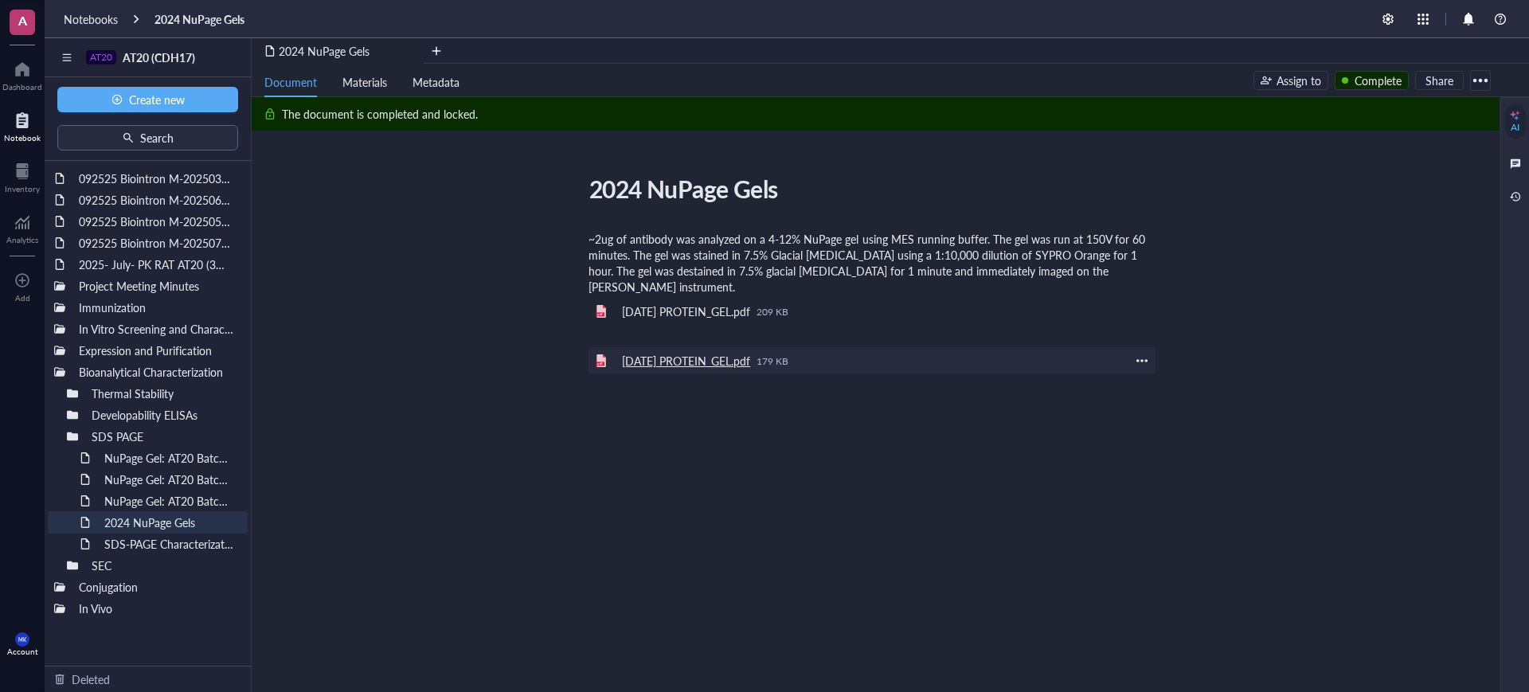
click at [717, 368] on div "[DATE] PROTEIN_GEL.pdf" at bounding box center [686, 361] width 128 height 14
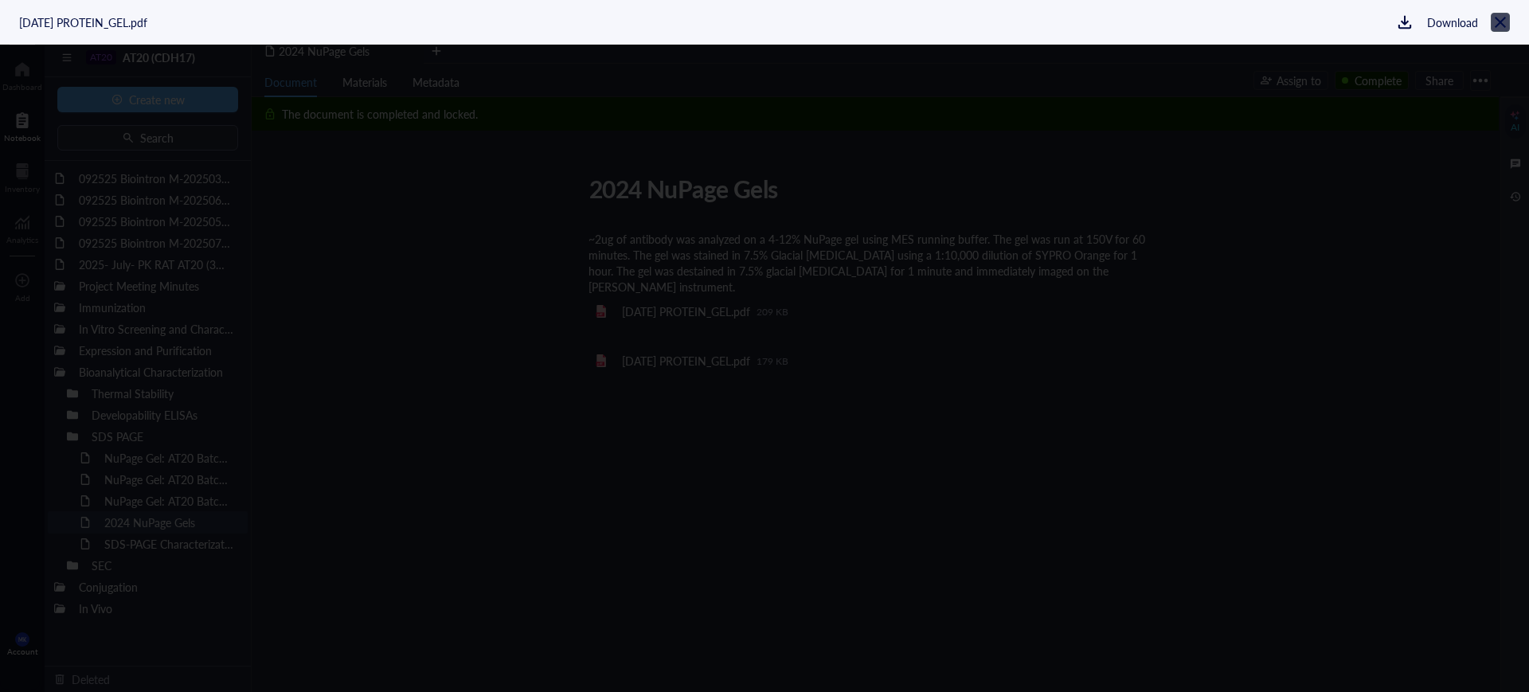
click at [1501, 25] on icon at bounding box center [1500, 22] width 15 height 15
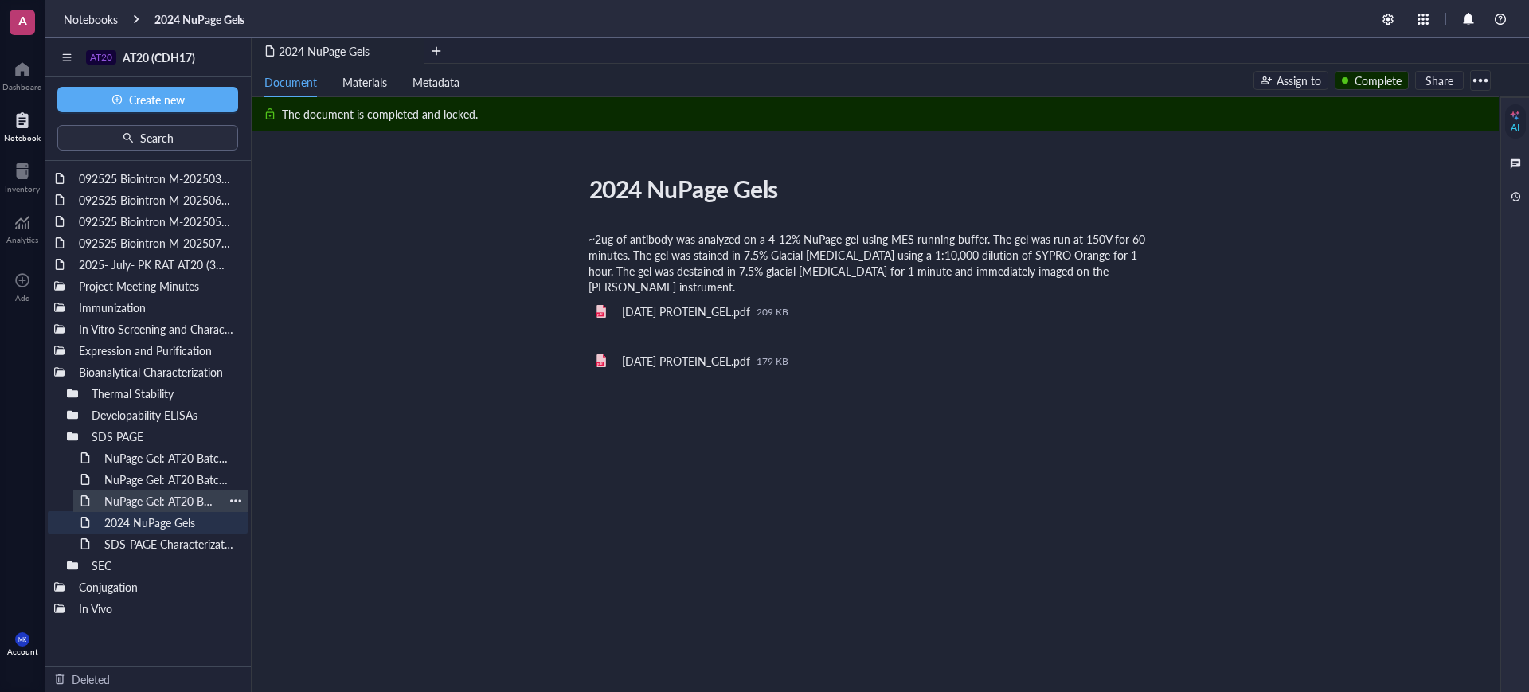
click at [165, 504] on div "NuPage Gel: AT20 Batch #04182025/Biointron" at bounding box center [160, 501] width 127 height 22
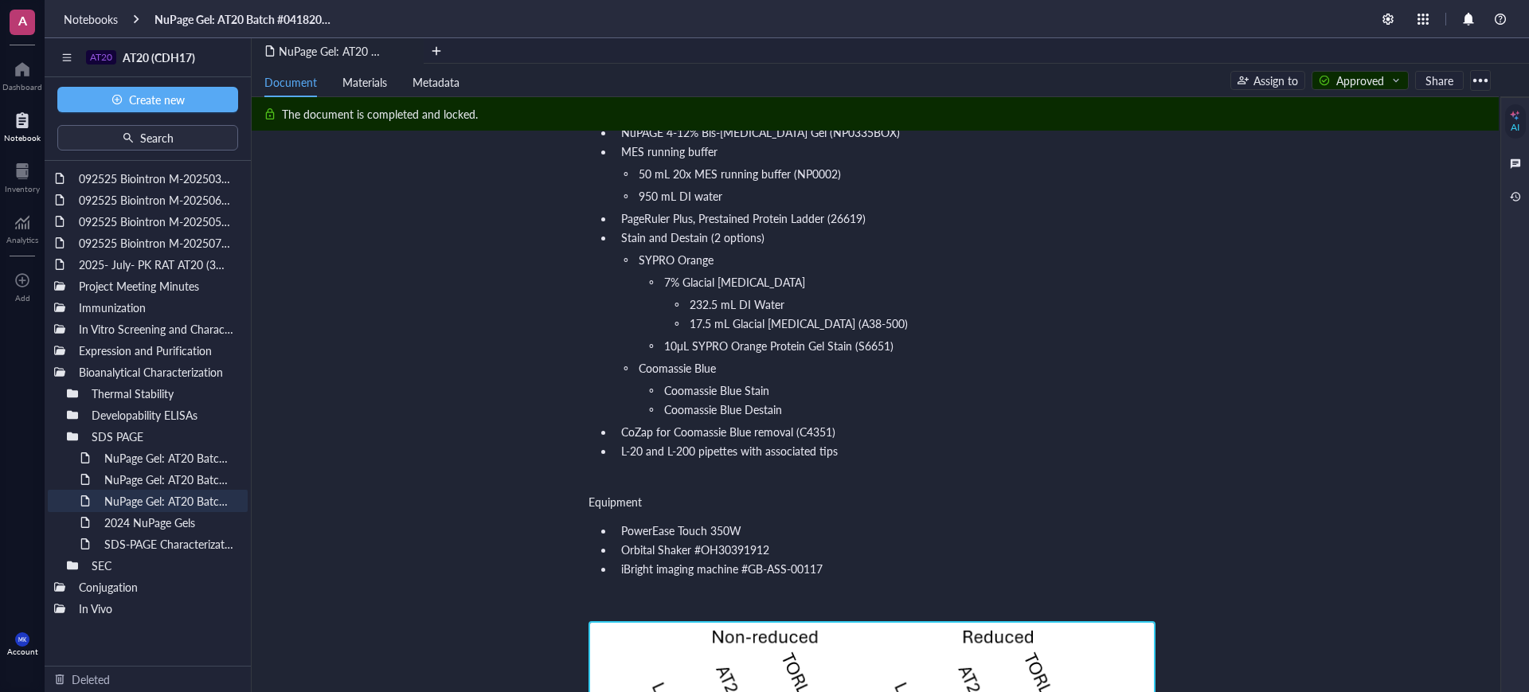
scroll to position [697, 0]
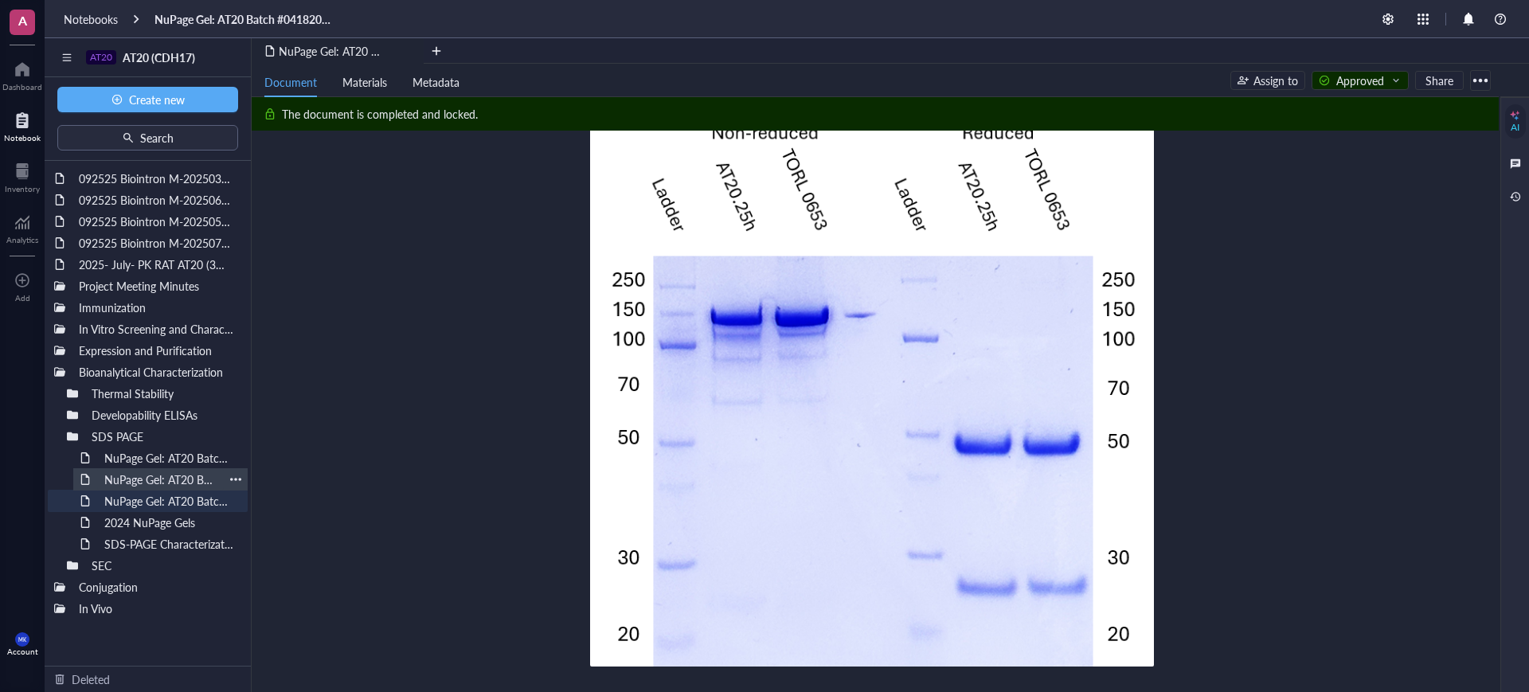
click at [139, 485] on div "NuPage Gel: AT20 Batch #04082025" at bounding box center [160, 479] width 127 height 22
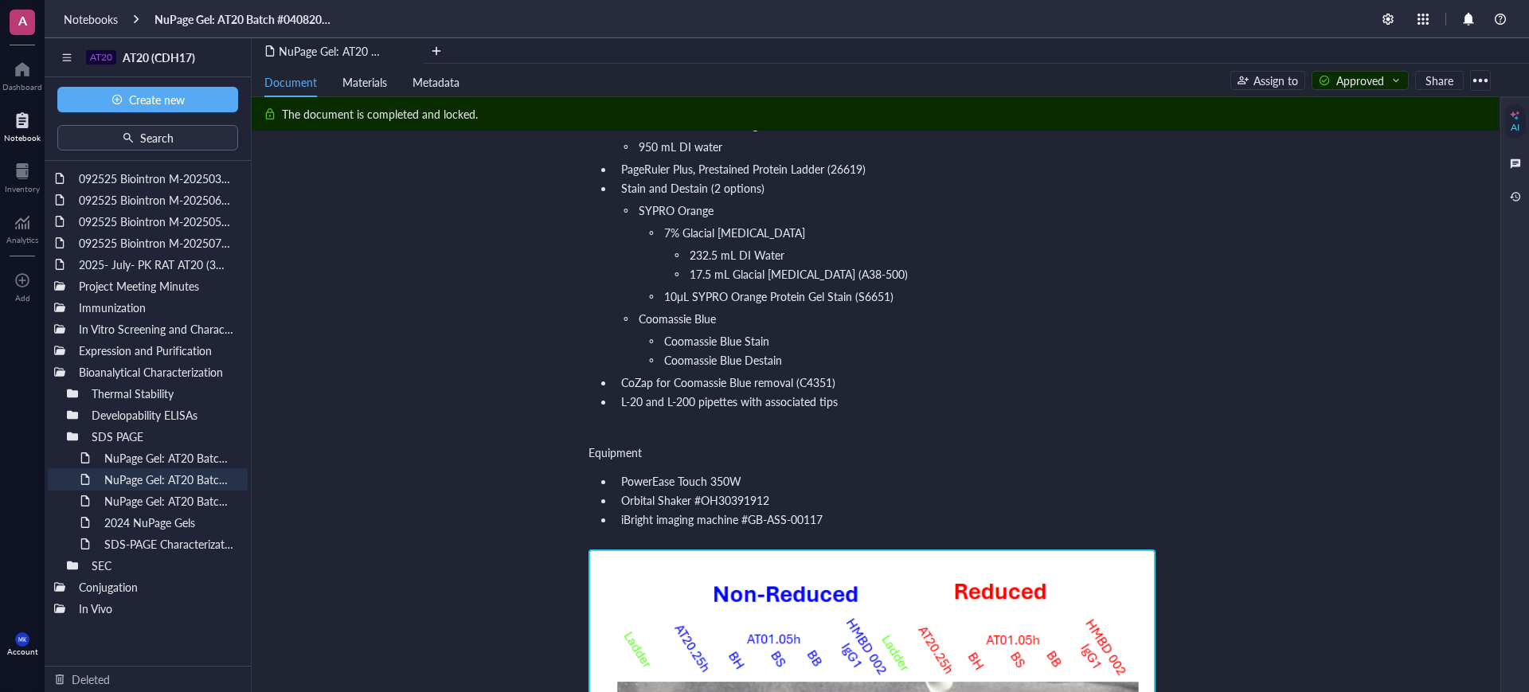
scroll to position [597, 0]
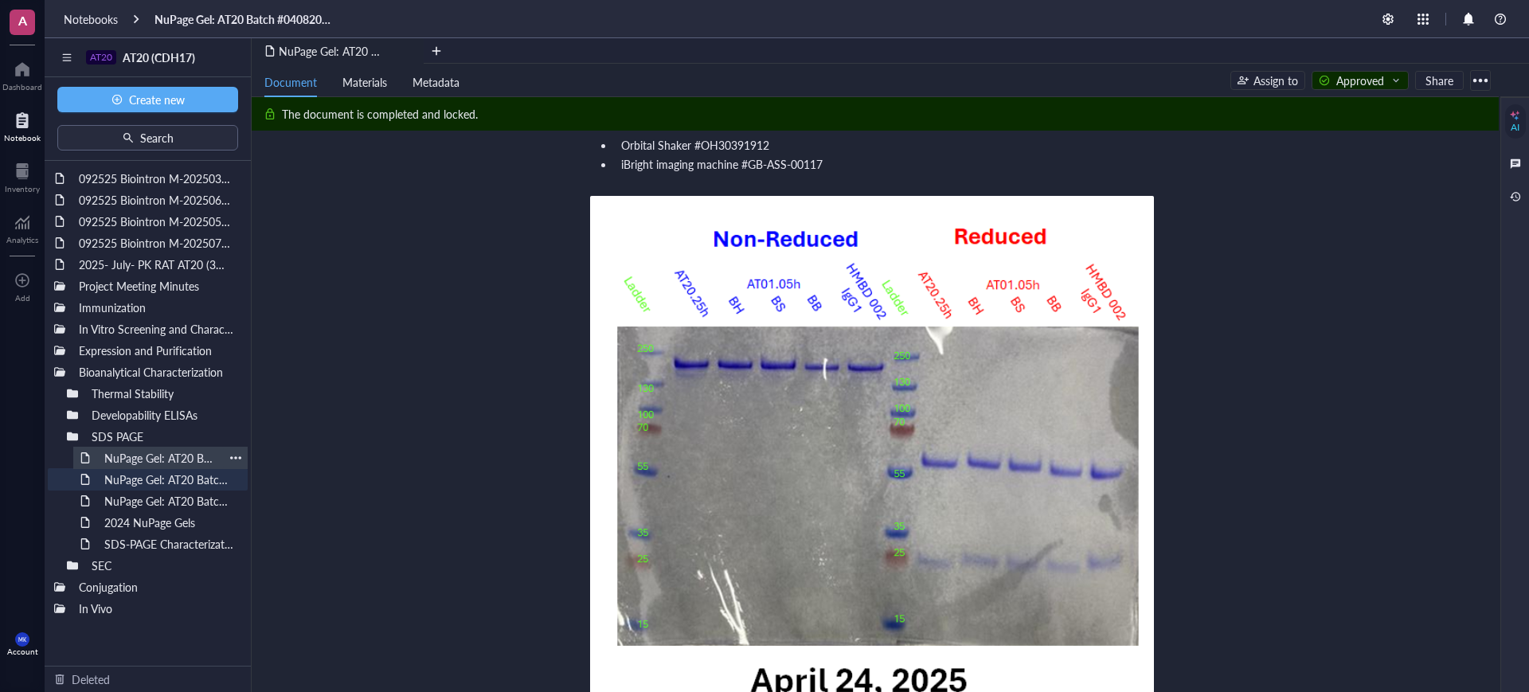
click at [198, 458] on div "NuPage Gel: AT20 Batch #04162025, #051525, #060325" at bounding box center [160, 458] width 127 height 22
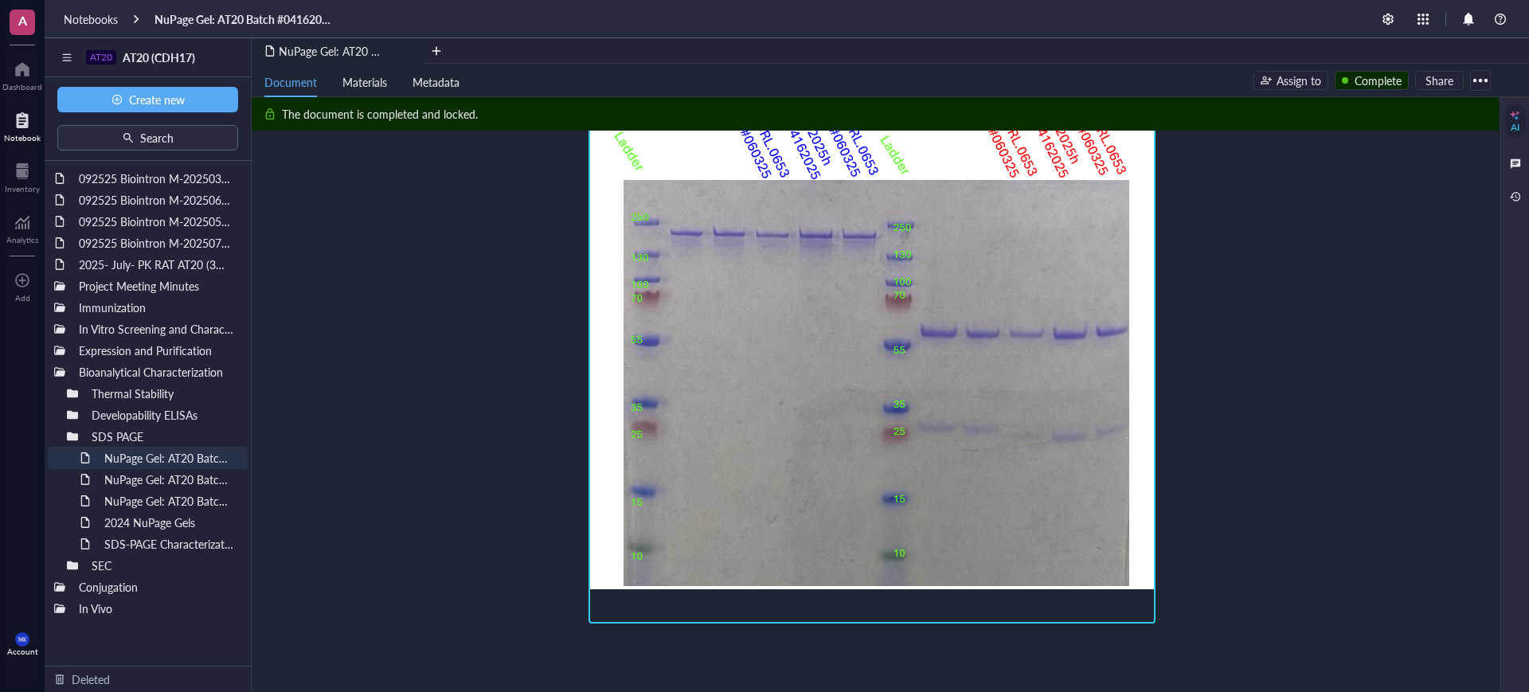
scroll to position [697, 0]
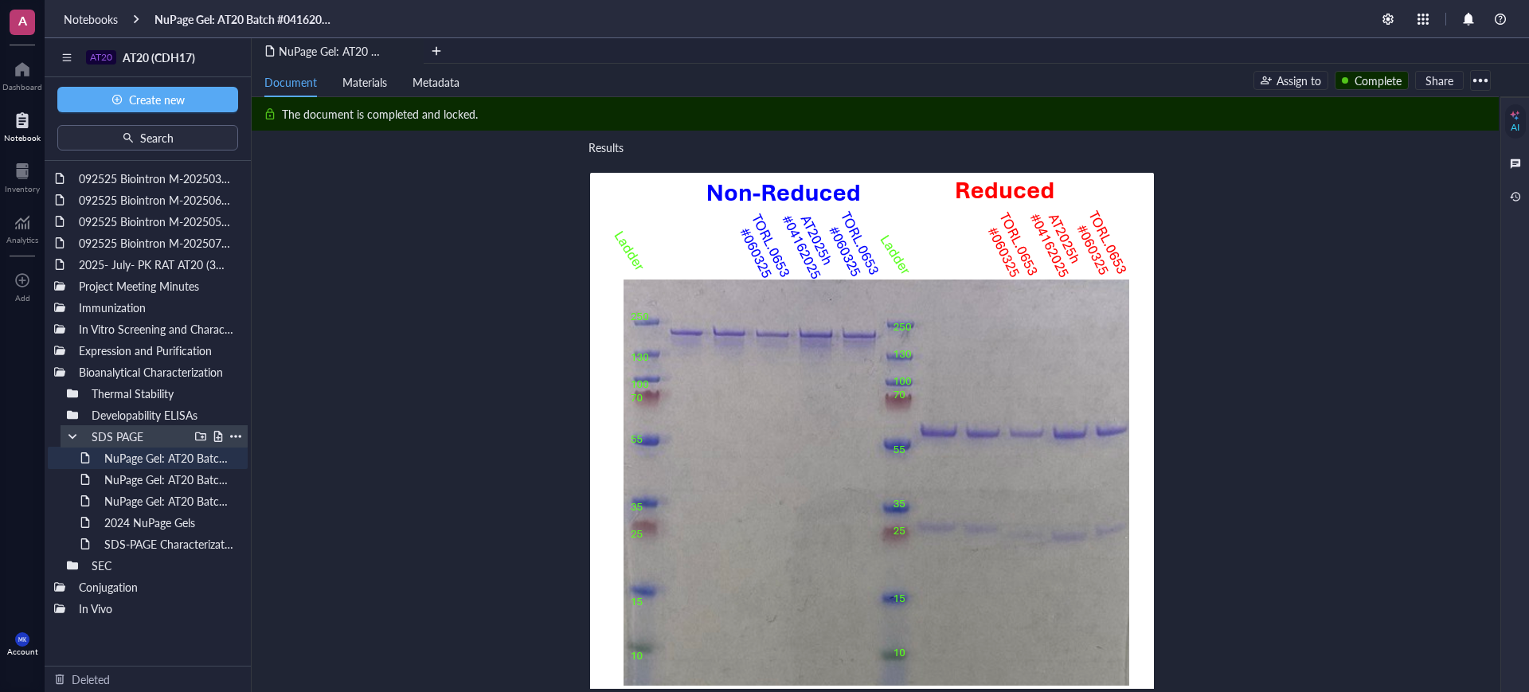
click at [68, 432] on div at bounding box center [72, 436] width 11 height 11
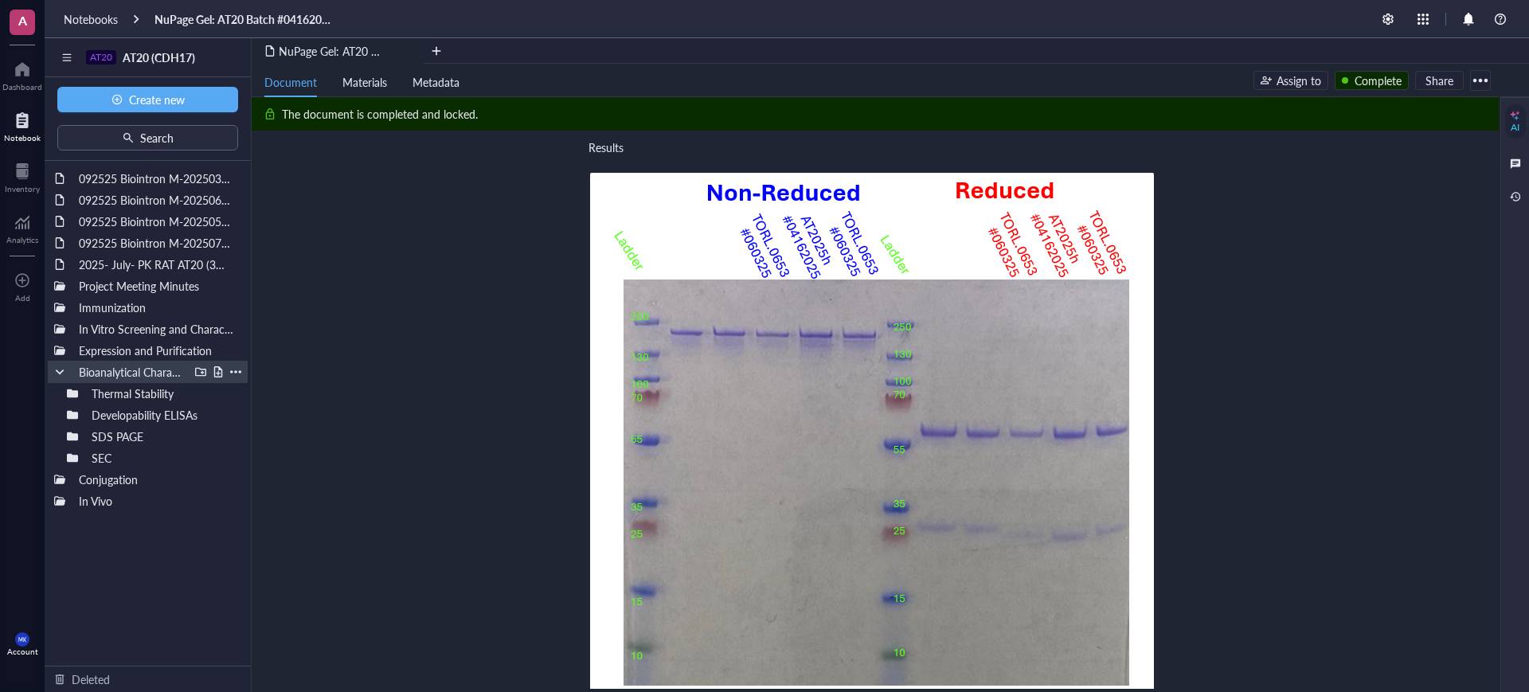
click at [63, 376] on div at bounding box center [59, 371] width 11 height 11
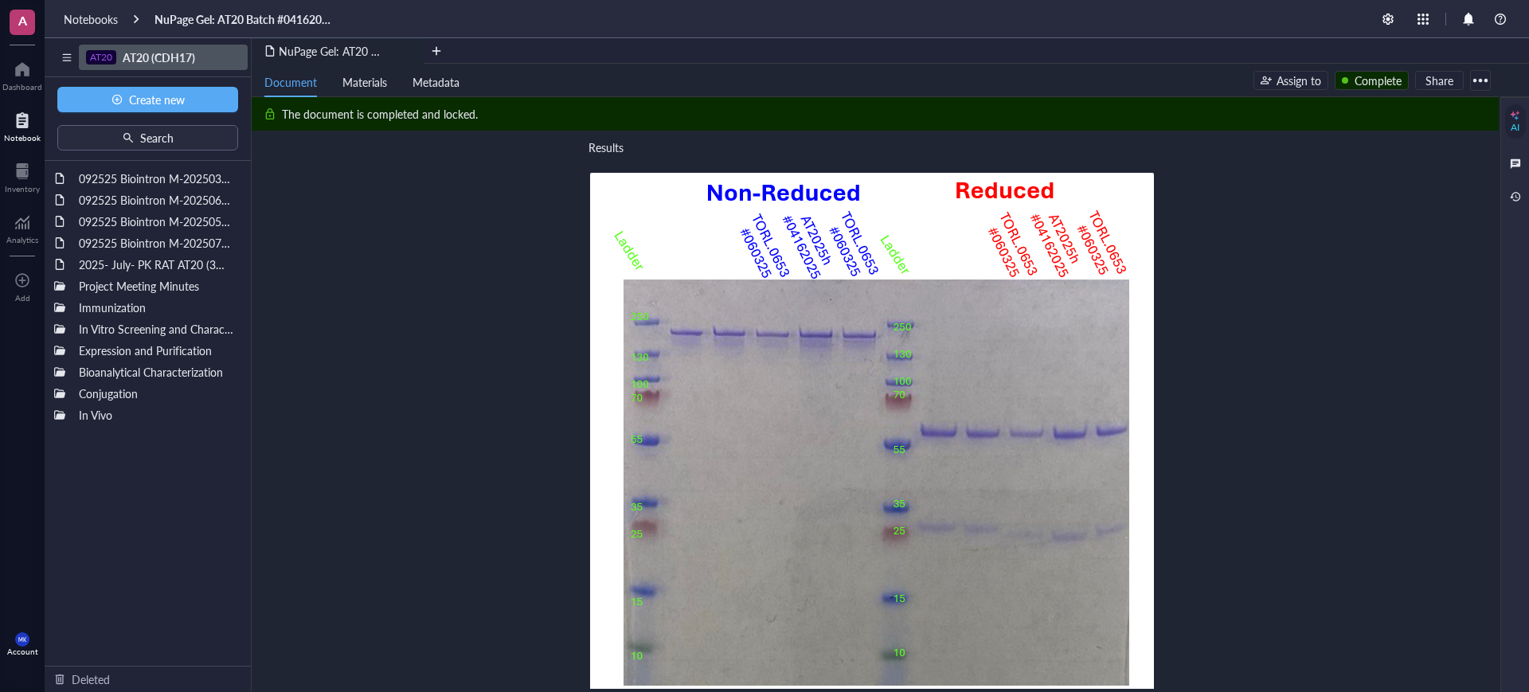
click at [158, 57] on span "AT20 (CDH17)" at bounding box center [159, 57] width 72 height 16
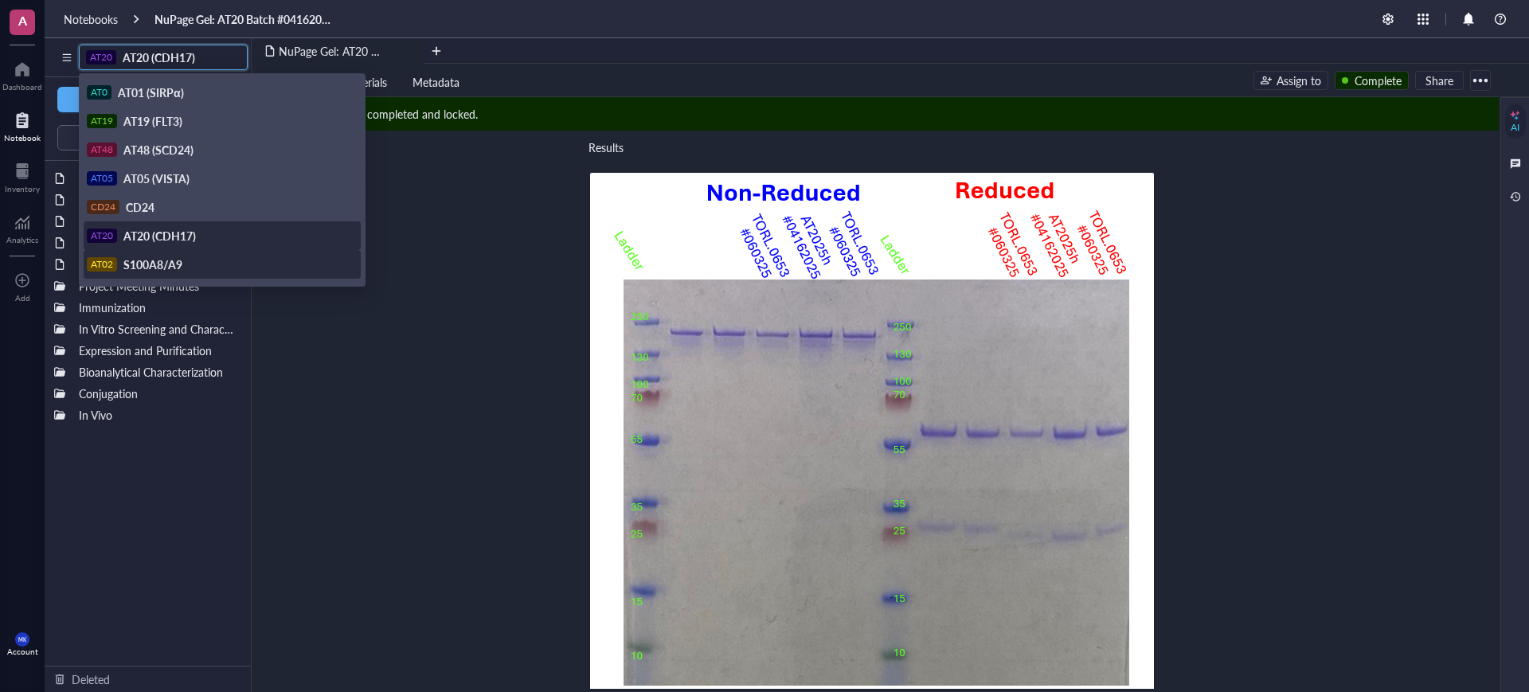
click at [445, 457] on div "NuPage Gel: AT20 Batch #04162025, #051525, #060325 NuPage Gel: AT20 Batch #0416…" at bounding box center [872, 269] width 1241 height 1595
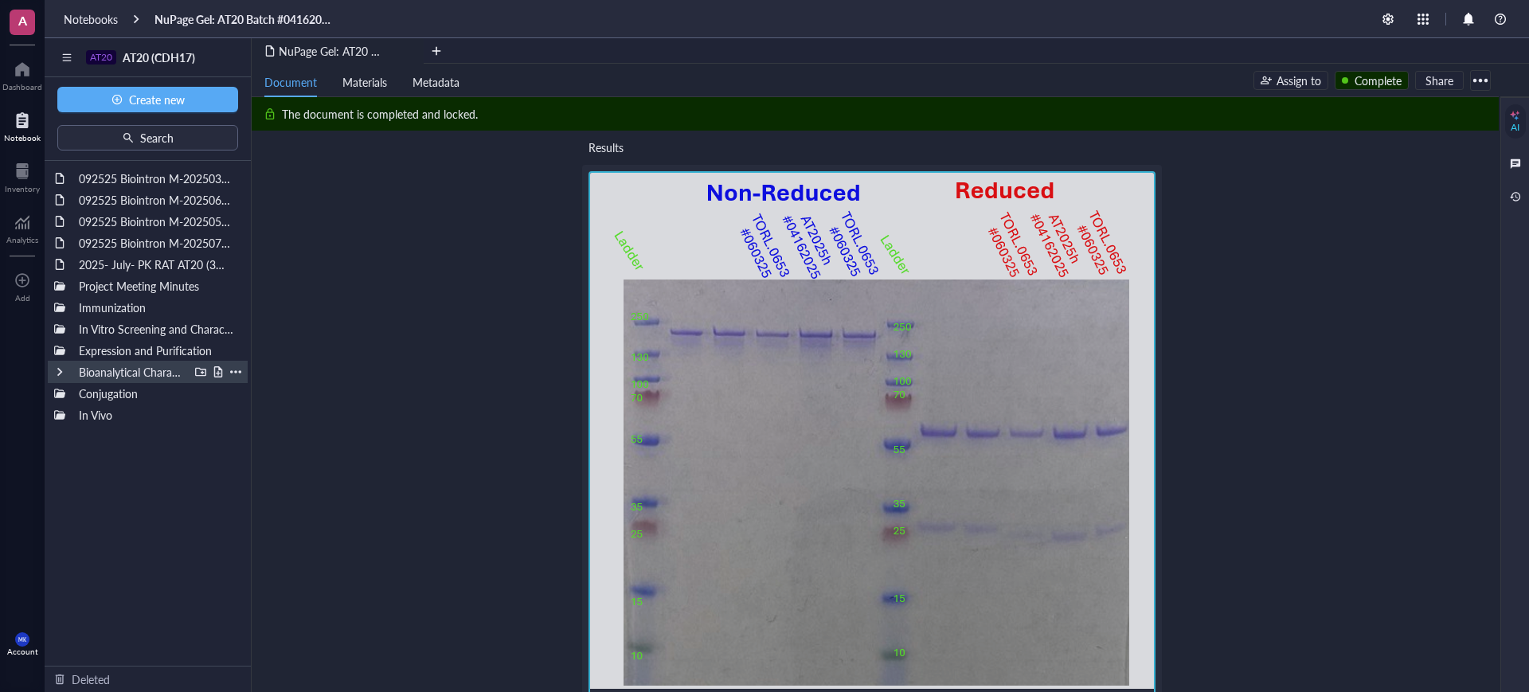
click at [54, 374] on div "Bioanalytical Characterization" at bounding box center [148, 372] width 200 height 22
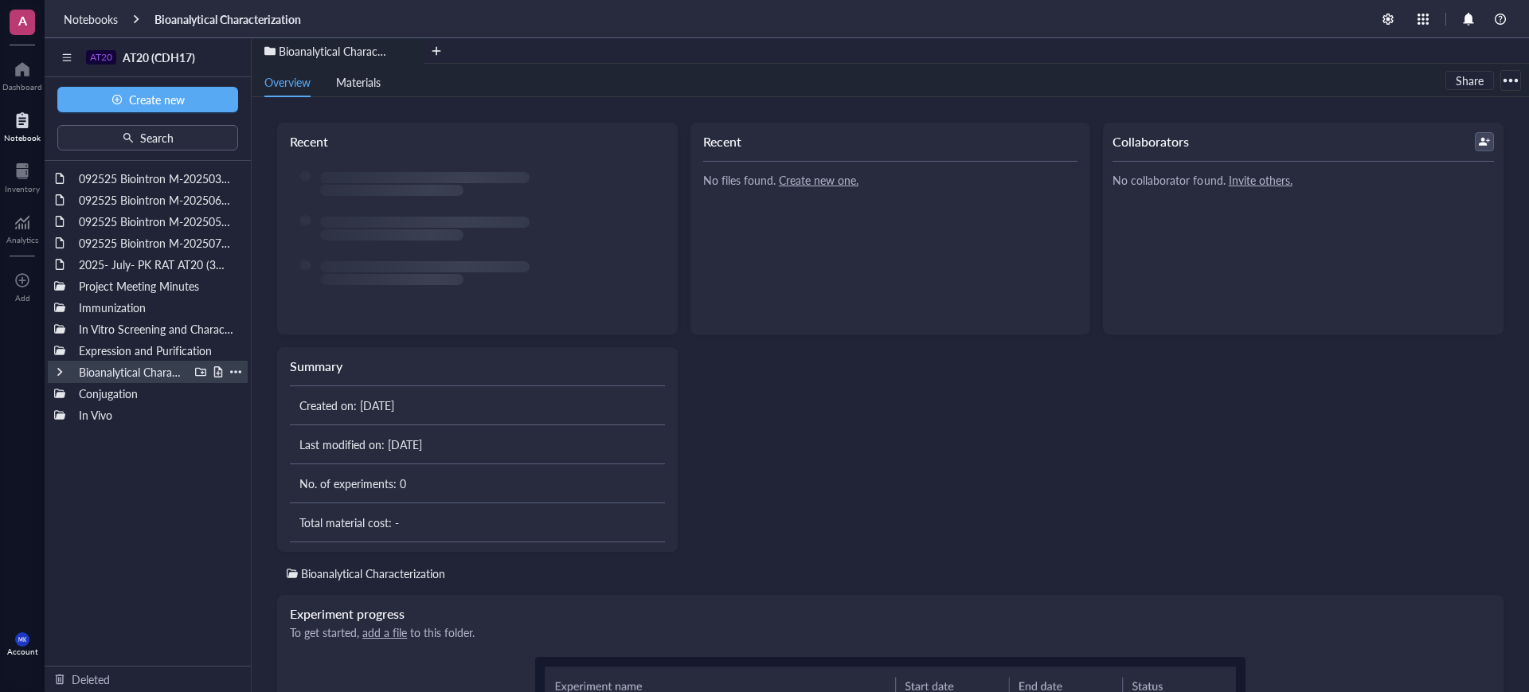
click at [57, 371] on div at bounding box center [59, 371] width 11 height 11
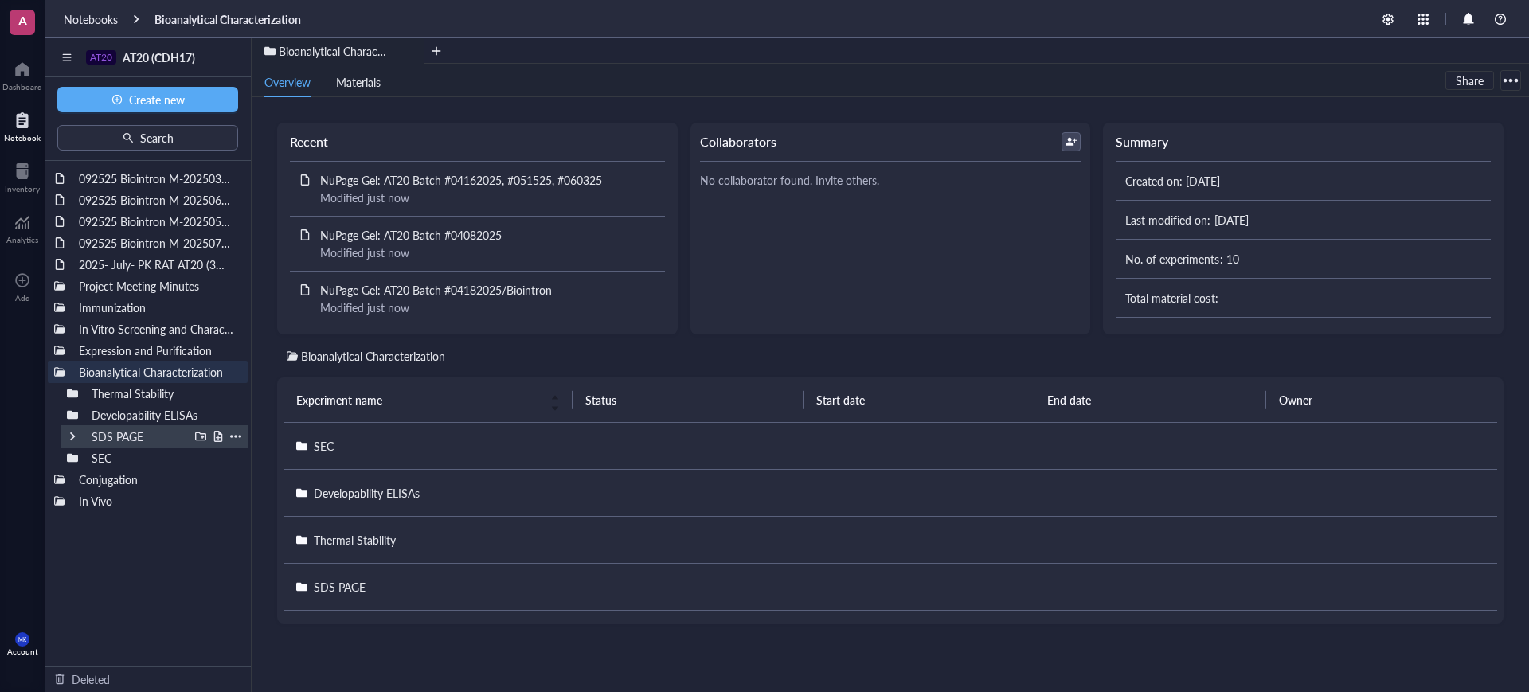
click at [74, 434] on div at bounding box center [72, 436] width 11 height 11
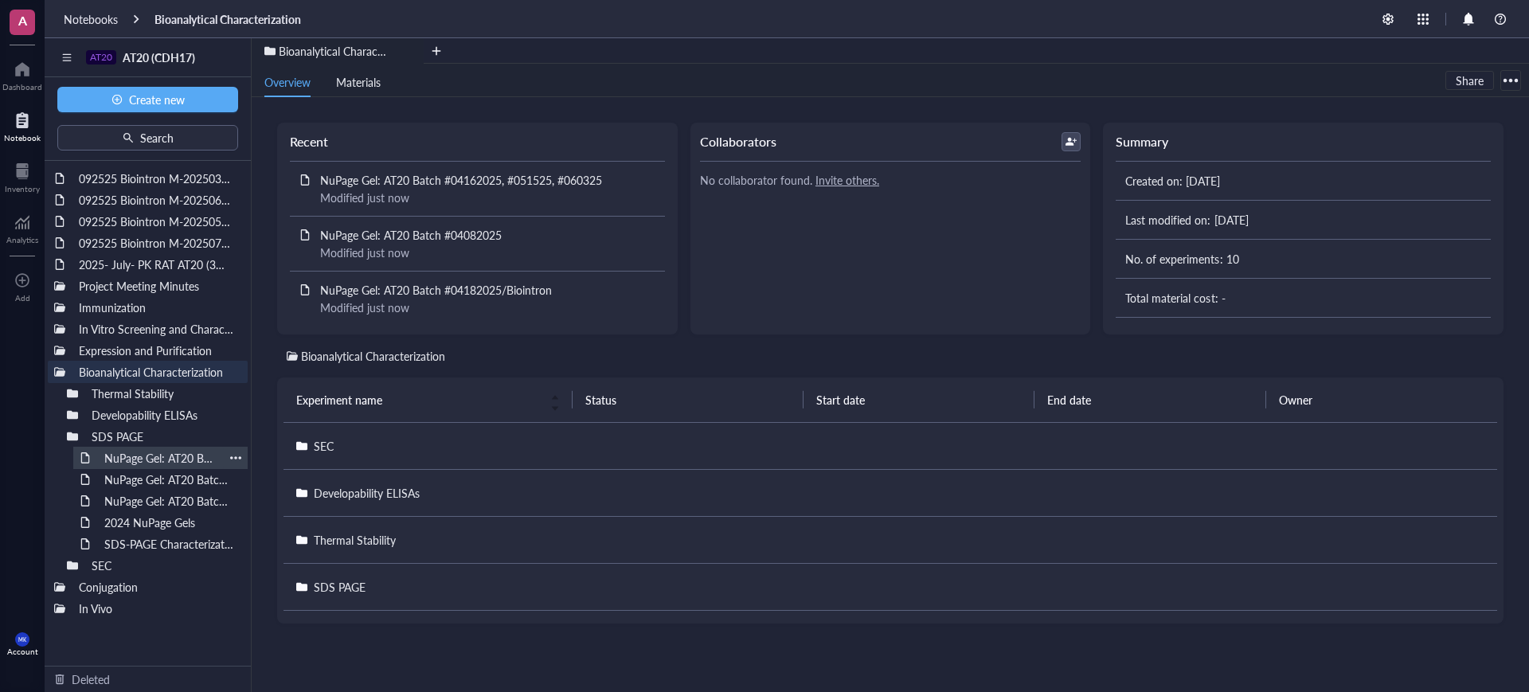
click at [126, 455] on div "NuPage Gel: AT20 Batch #04162025, #051525, #060325" at bounding box center [160, 458] width 127 height 22
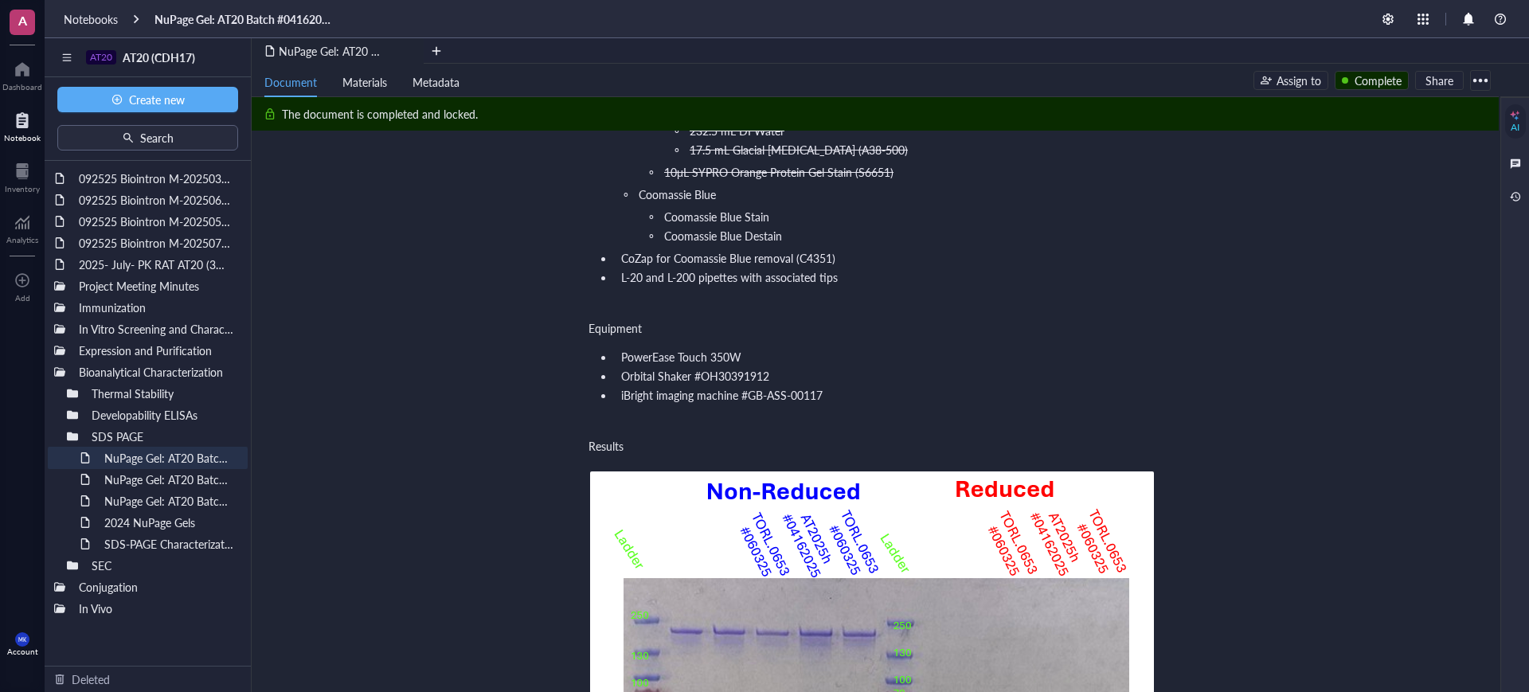
scroll to position [796, 0]
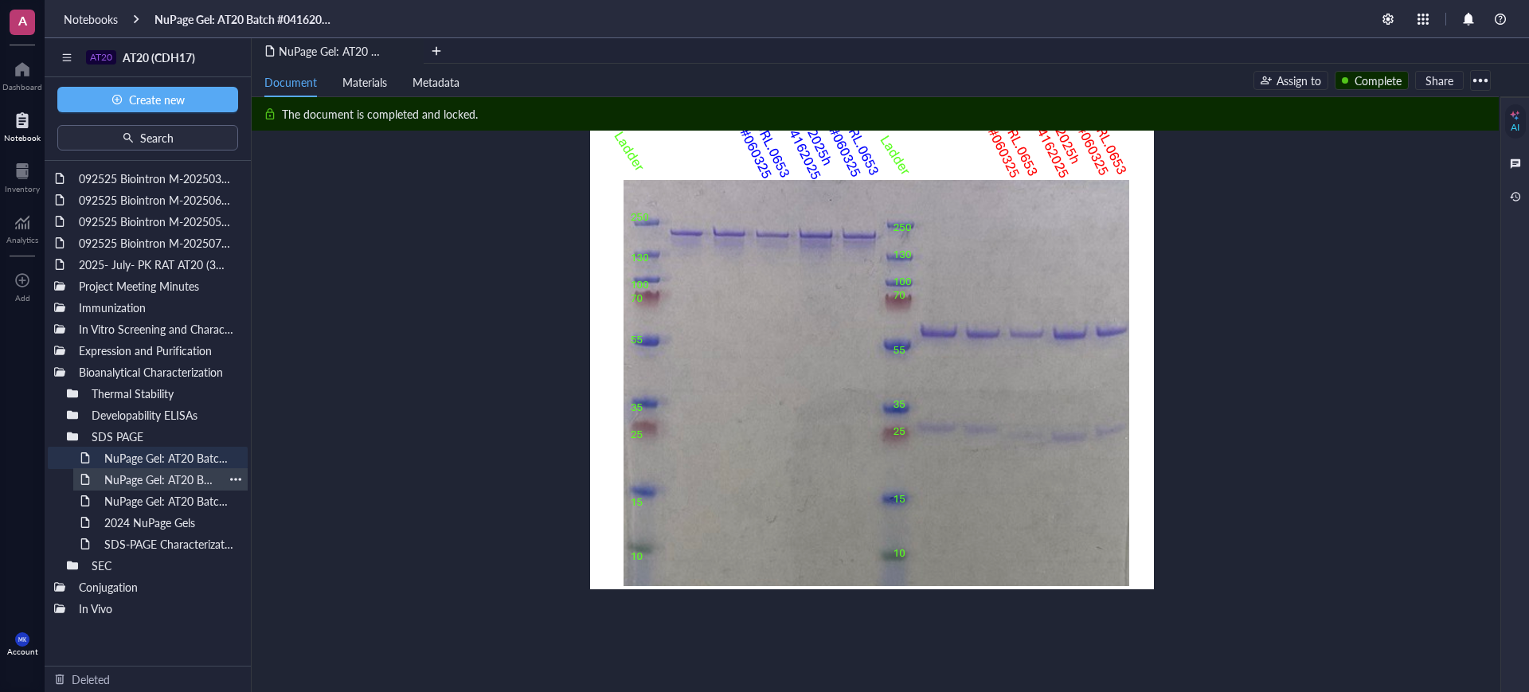
click at [179, 480] on div "NuPage Gel: AT20 Batch #04082025" at bounding box center [160, 479] width 127 height 22
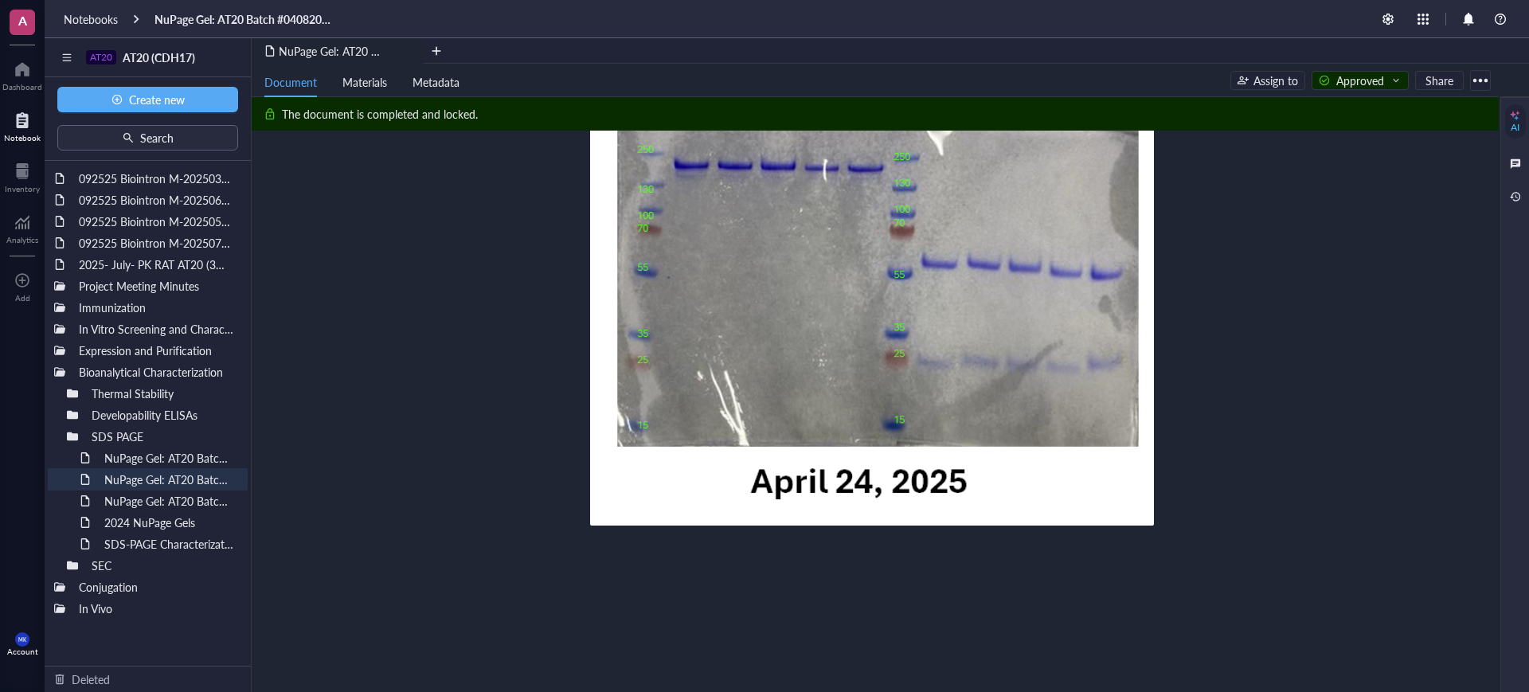
scroll to position [697, 0]
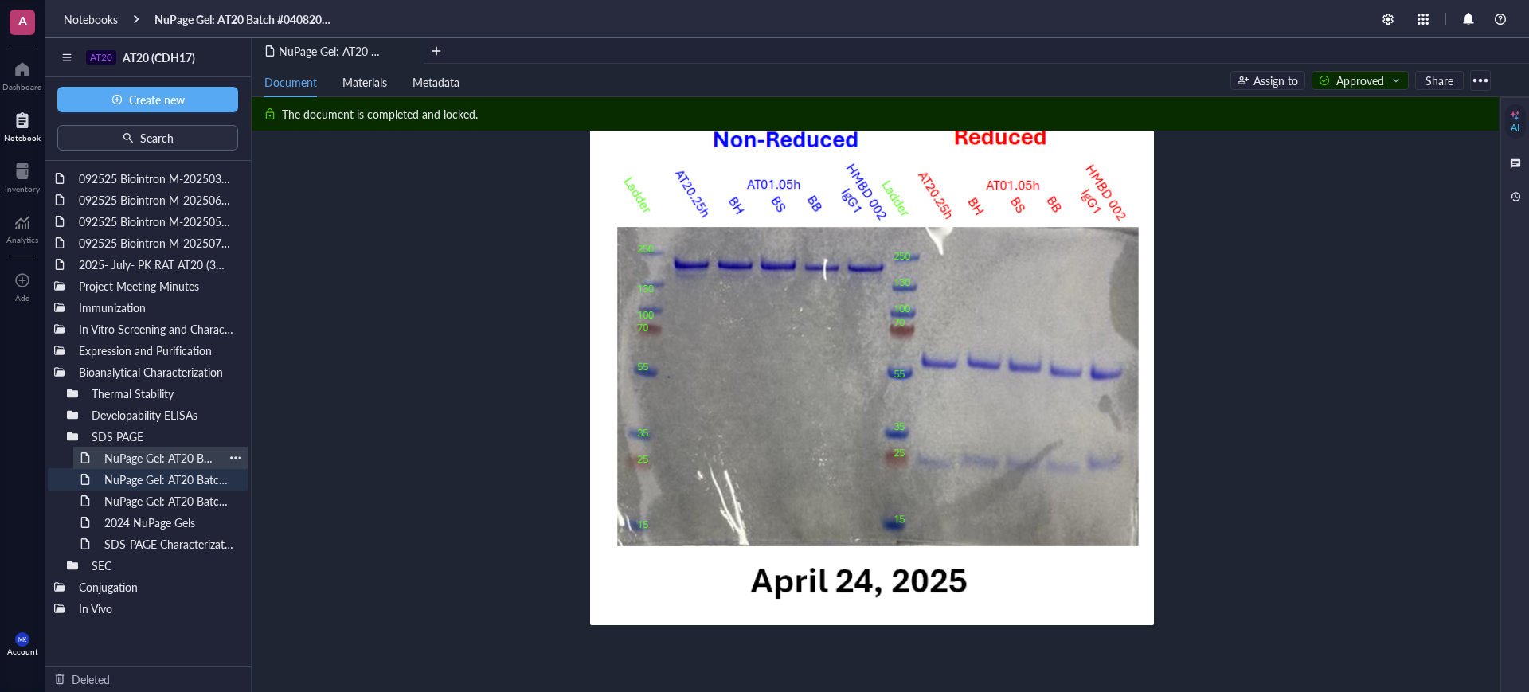
click at [146, 452] on div "NuPage Gel: AT20 Batch #04162025, #051525, #060325" at bounding box center [160, 458] width 127 height 22
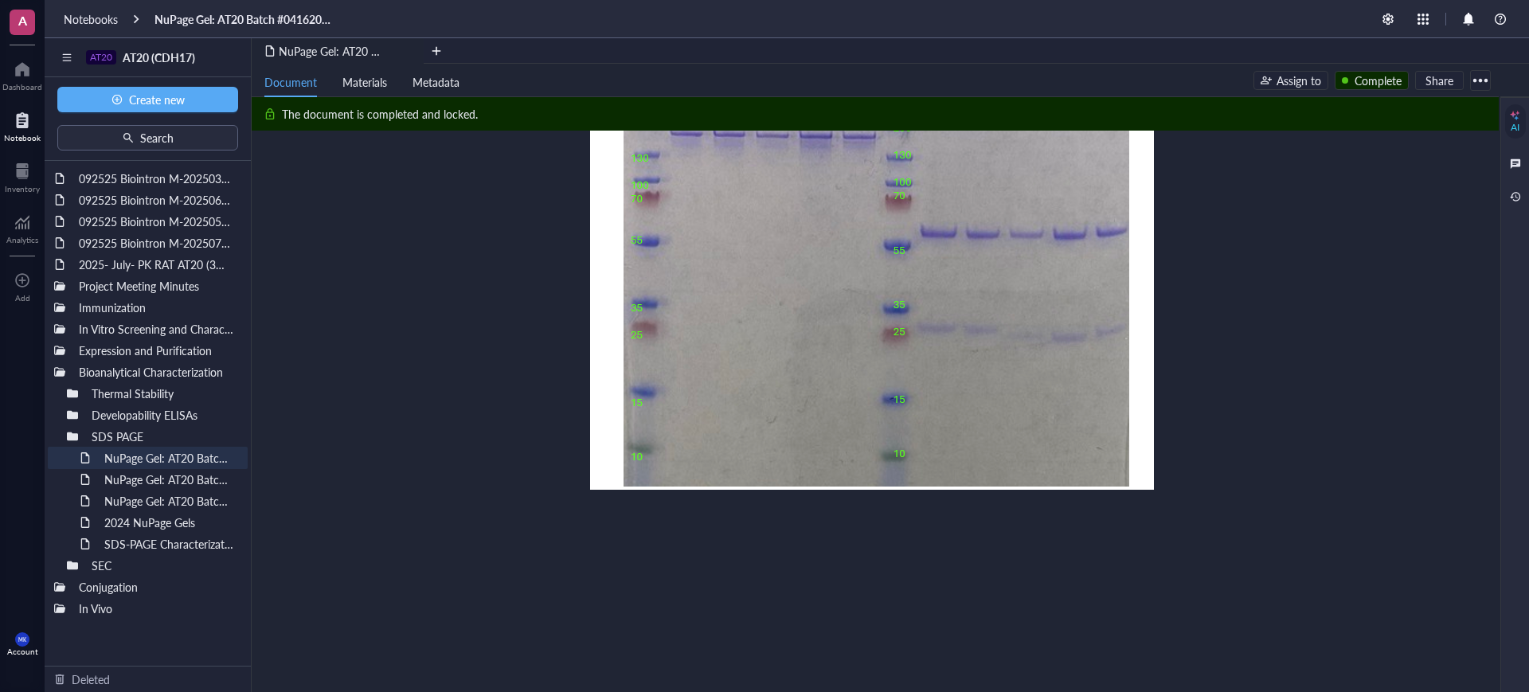
scroll to position [697, 0]
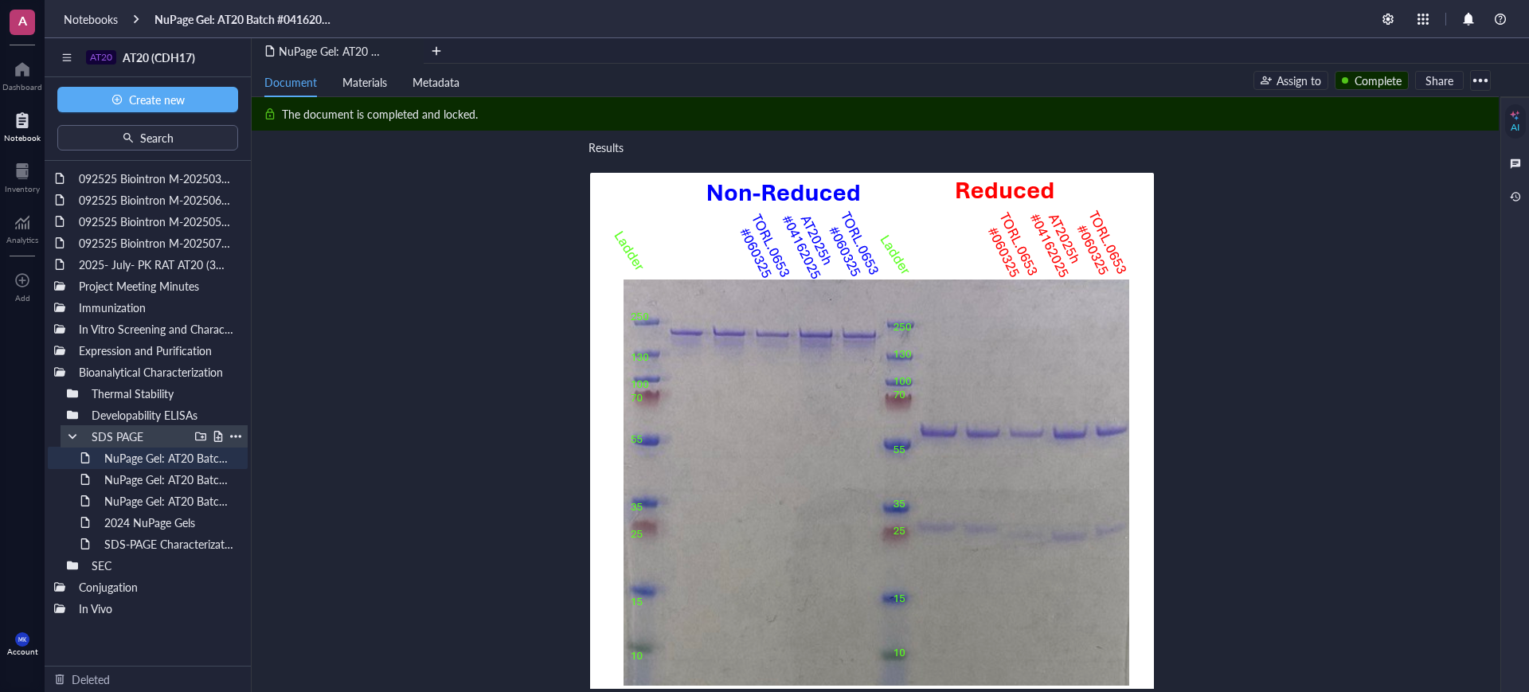
click at [75, 436] on div at bounding box center [72, 436] width 11 height 11
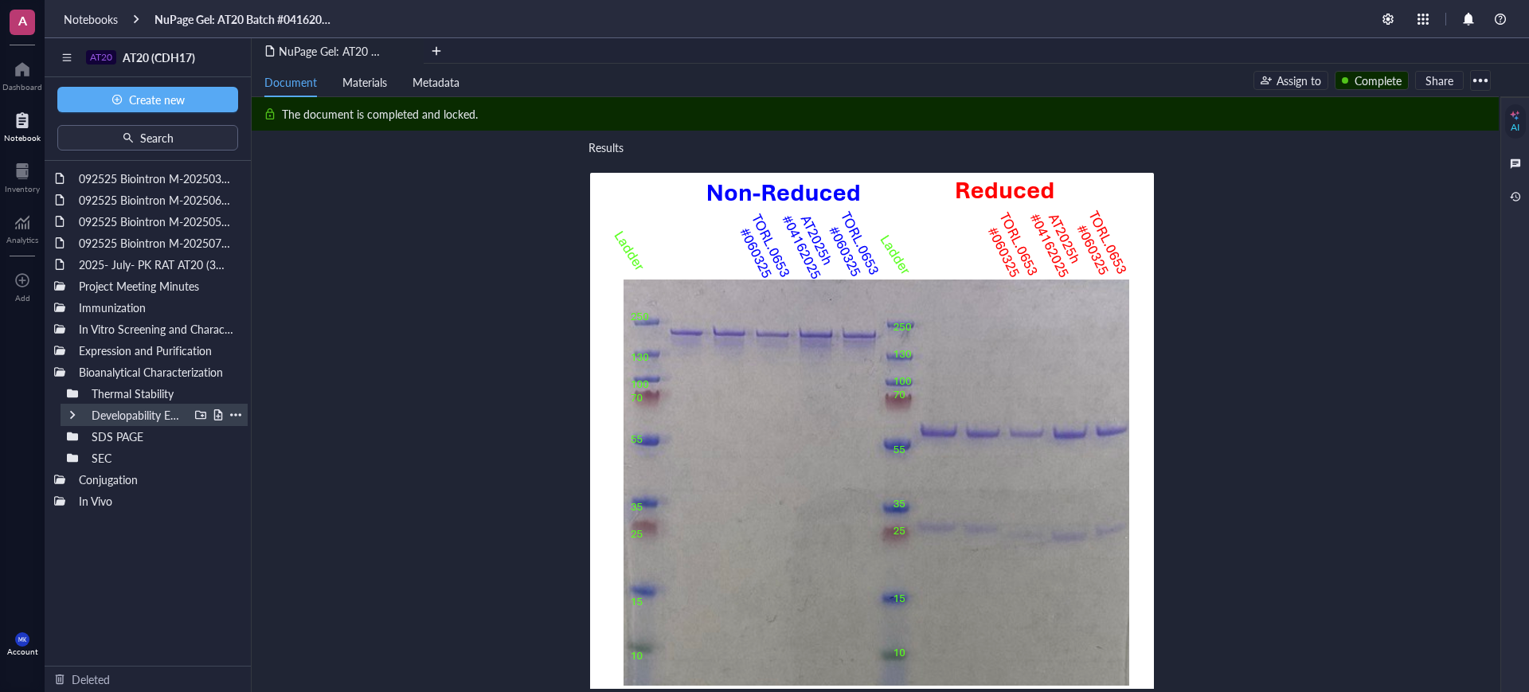
click at [72, 413] on div at bounding box center [72, 414] width 11 height 11
click at [121, 435] on div "AT20.25h PSR and BVP ELISA ([PERSON_NAME])" at bounding box center [160, 436] width 127 height 22
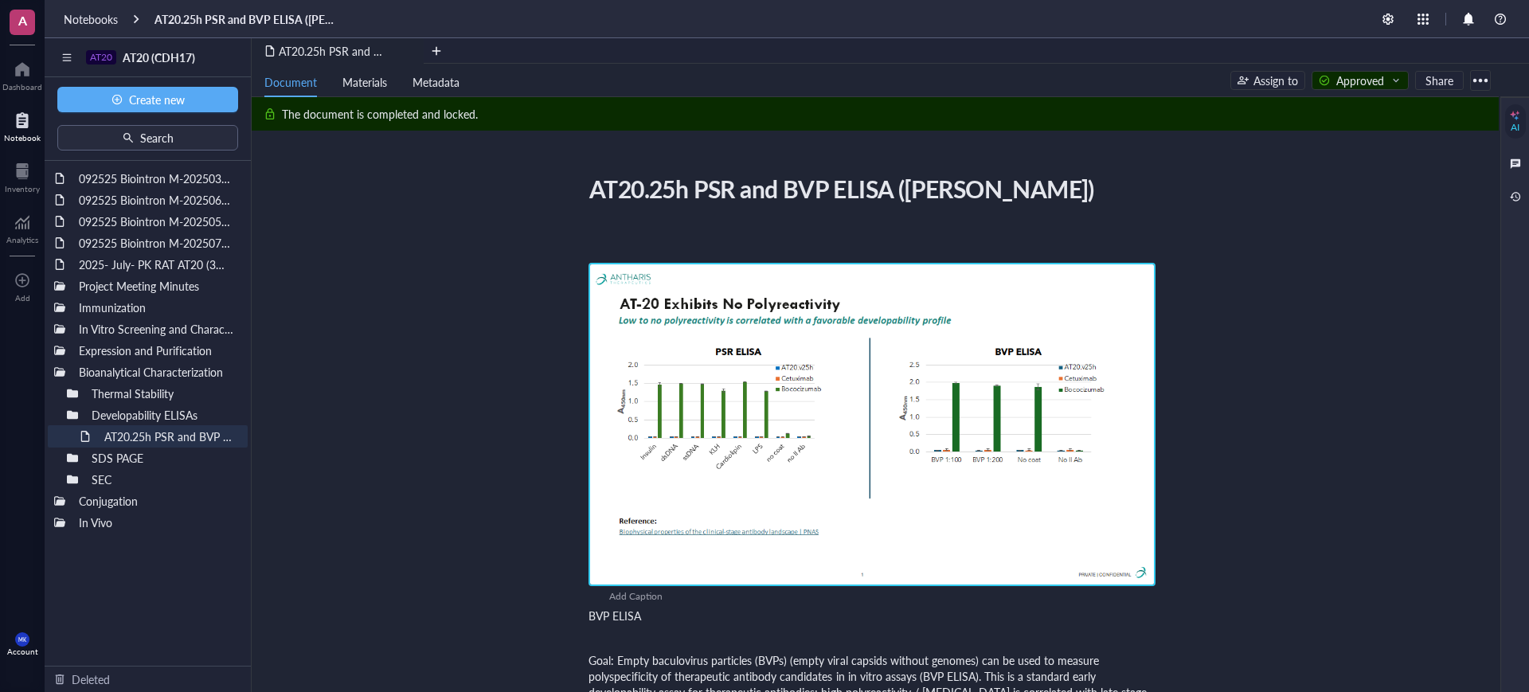
click at [952, 373] on img at bounding box center [872, 424] width 567 height 323
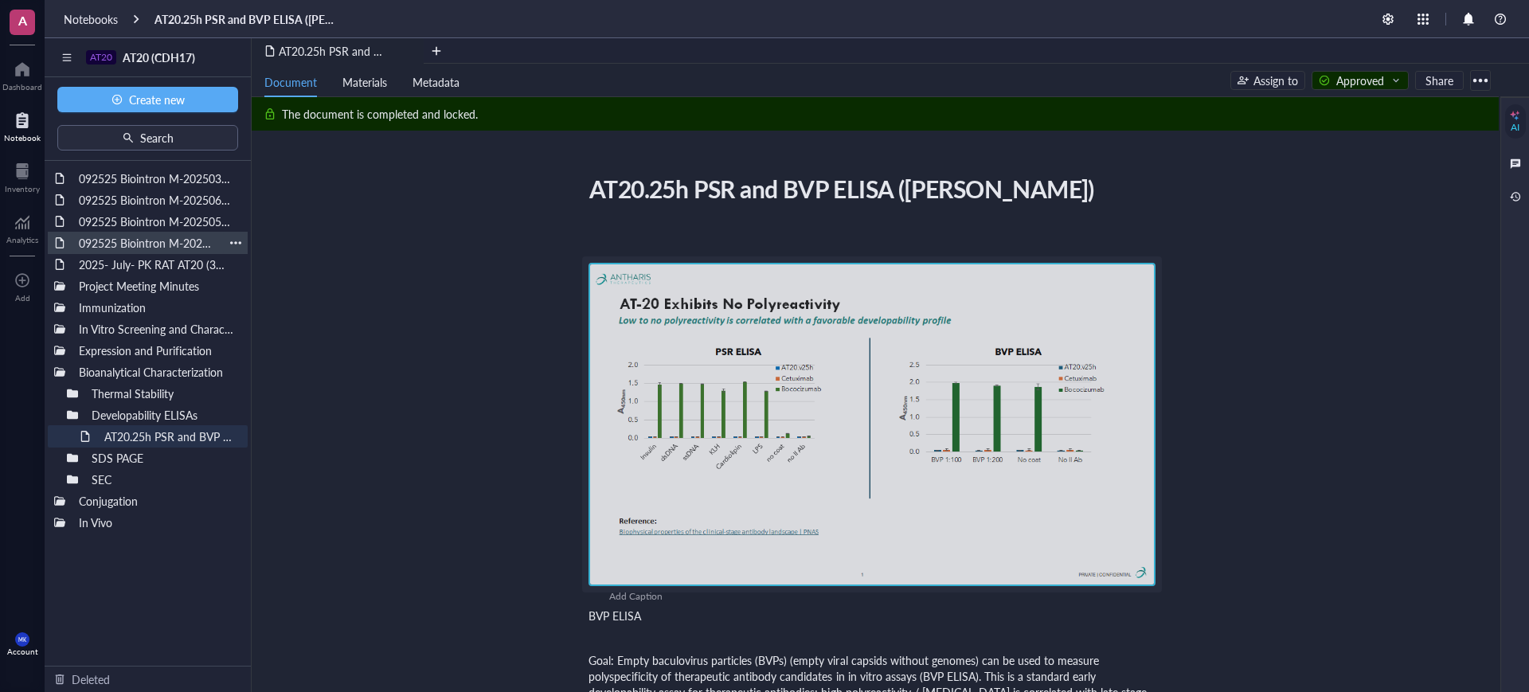
click at [147, 233] on div "092525 Biointron M-202507251786" at bounding box center [148, 243] width 152 height 22
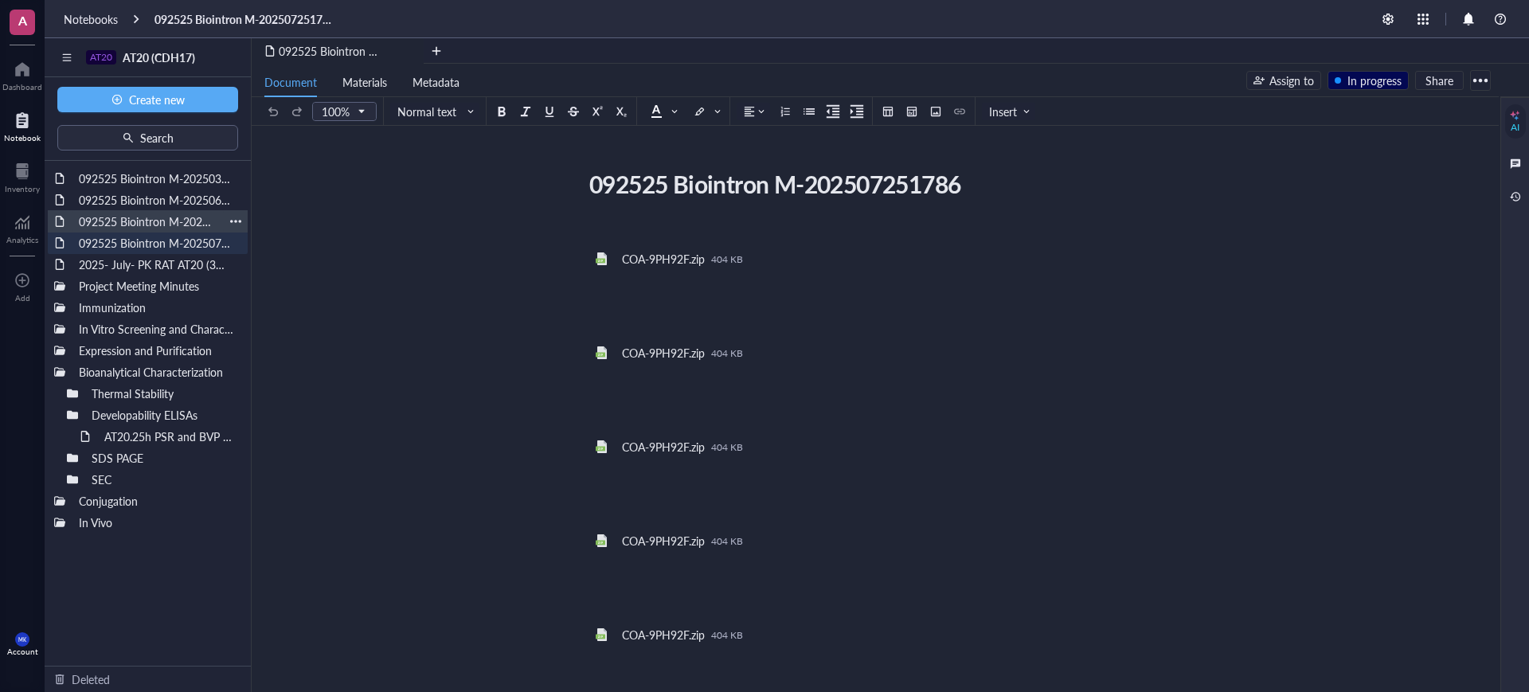
click at [155, 215] on div "092525 Biointron M-202505111492" at bounding box center [148, 221] width 152 height 22
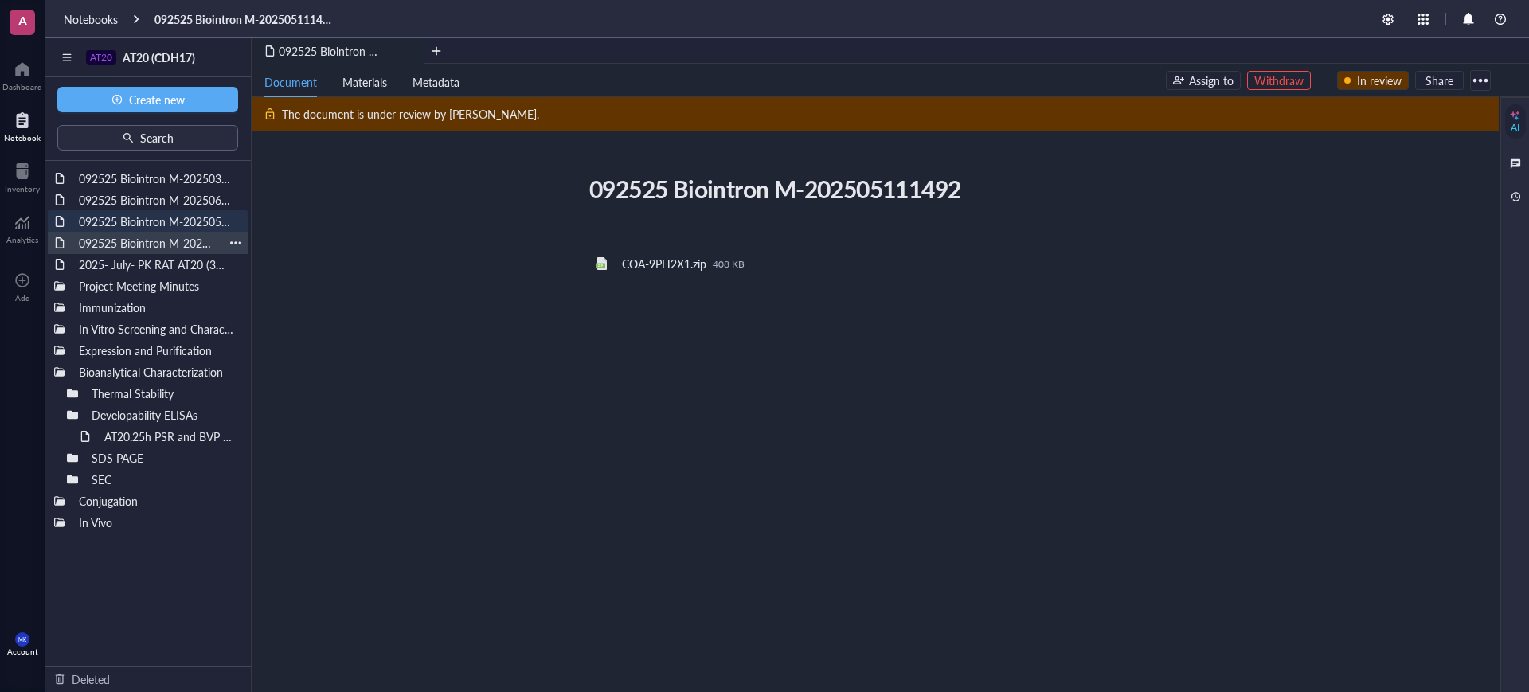
click at [154, 240] on div "092525 Biointron M-202507251786" at bounding box center [148, 243] width 152 height 22
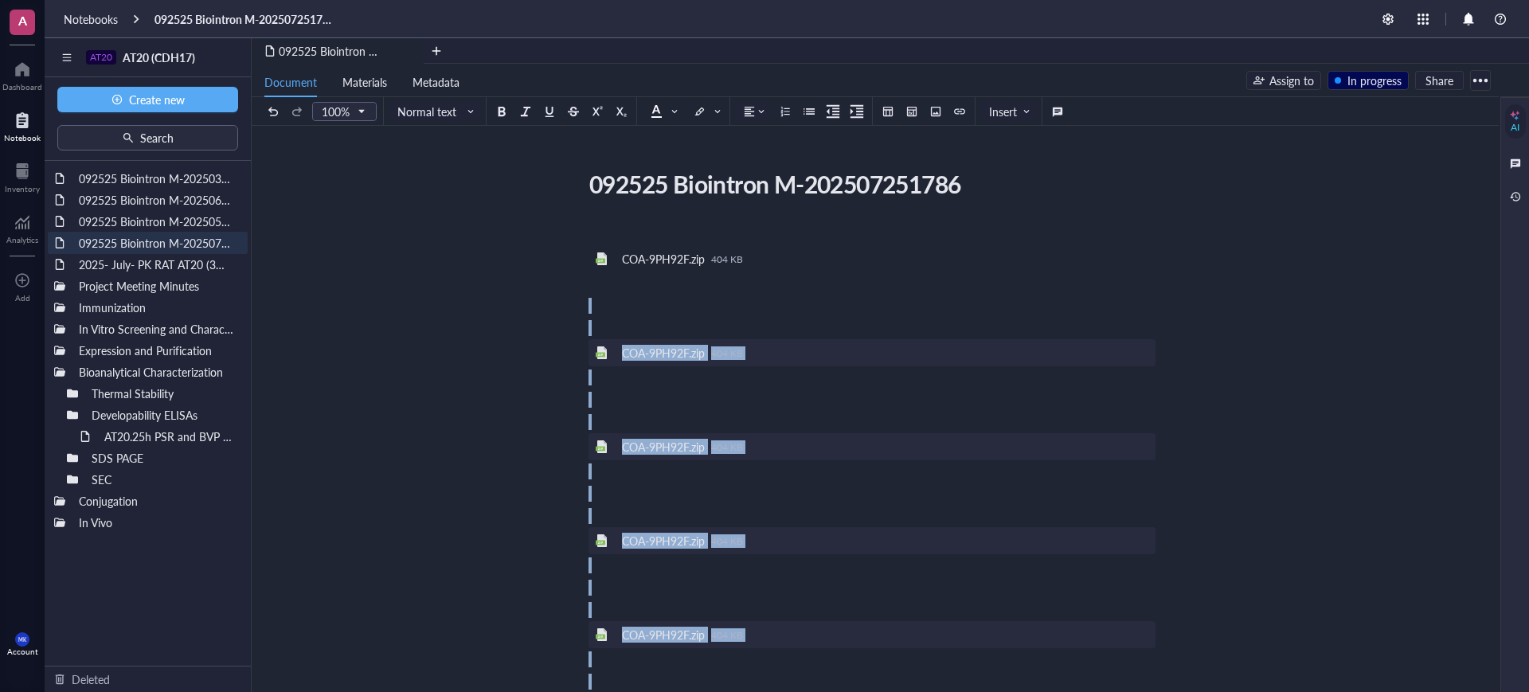
drag, startPoint x: 830, startPoint y: 475, endPoint x: 550, endPoint y: 311, distance: 324.1
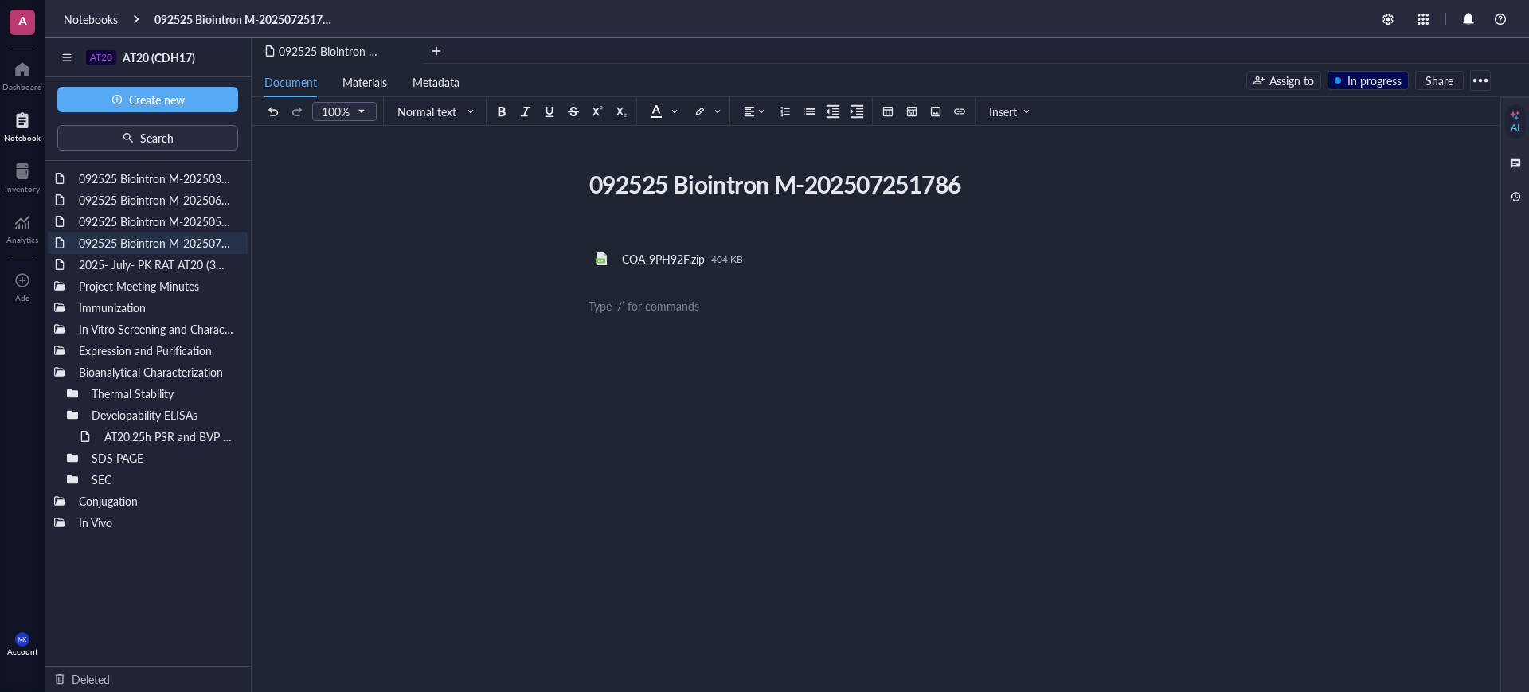
click at [984, 444] on div "﻿ ﻿ COA-9PH92F.zip 404 KB ﻿ ﻿ Type ‘/’ for commands" at bounding box center [872, 413] width 567 height 381
click at [1380, 84] on div "In progress" at bounding box center [1375, 81] width 54 height 18
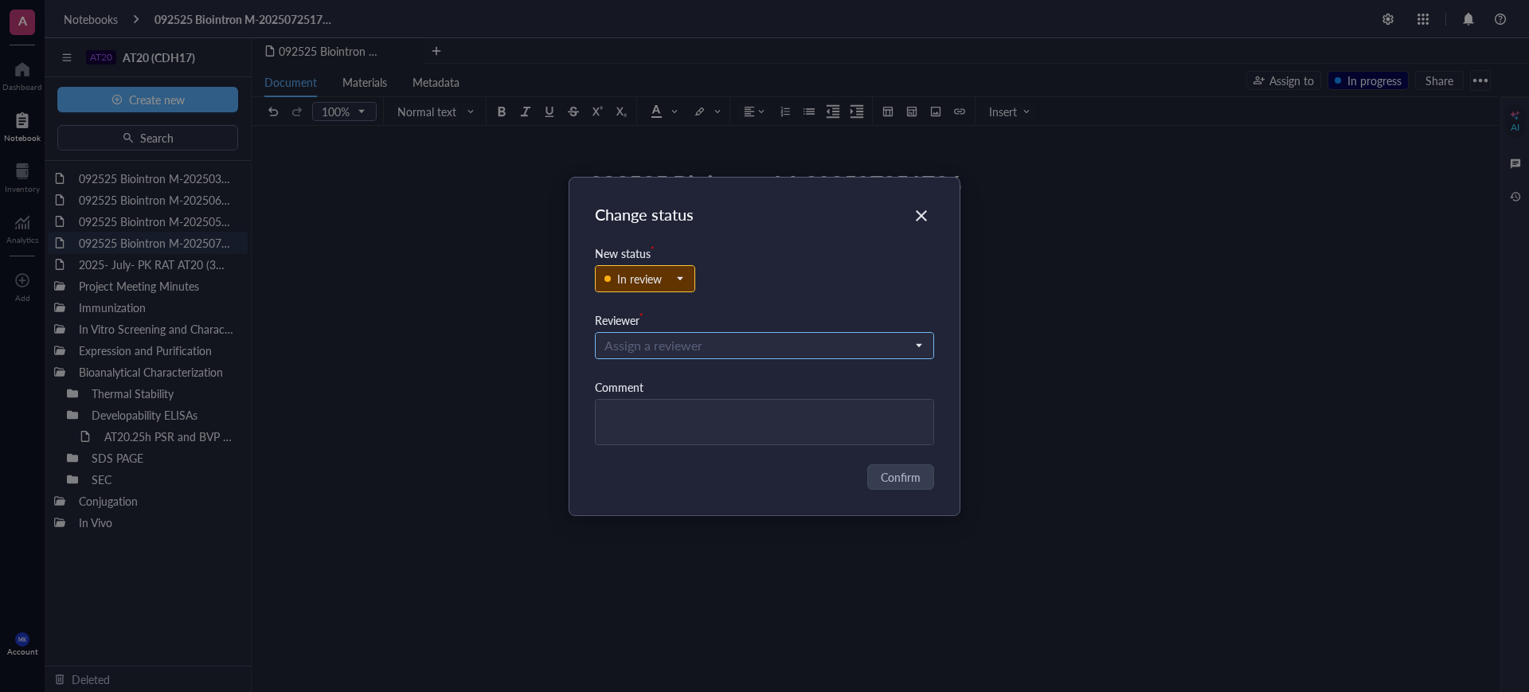
click at [766, 355] on input "search" at bounding box center [758, 346] width 307 height 24
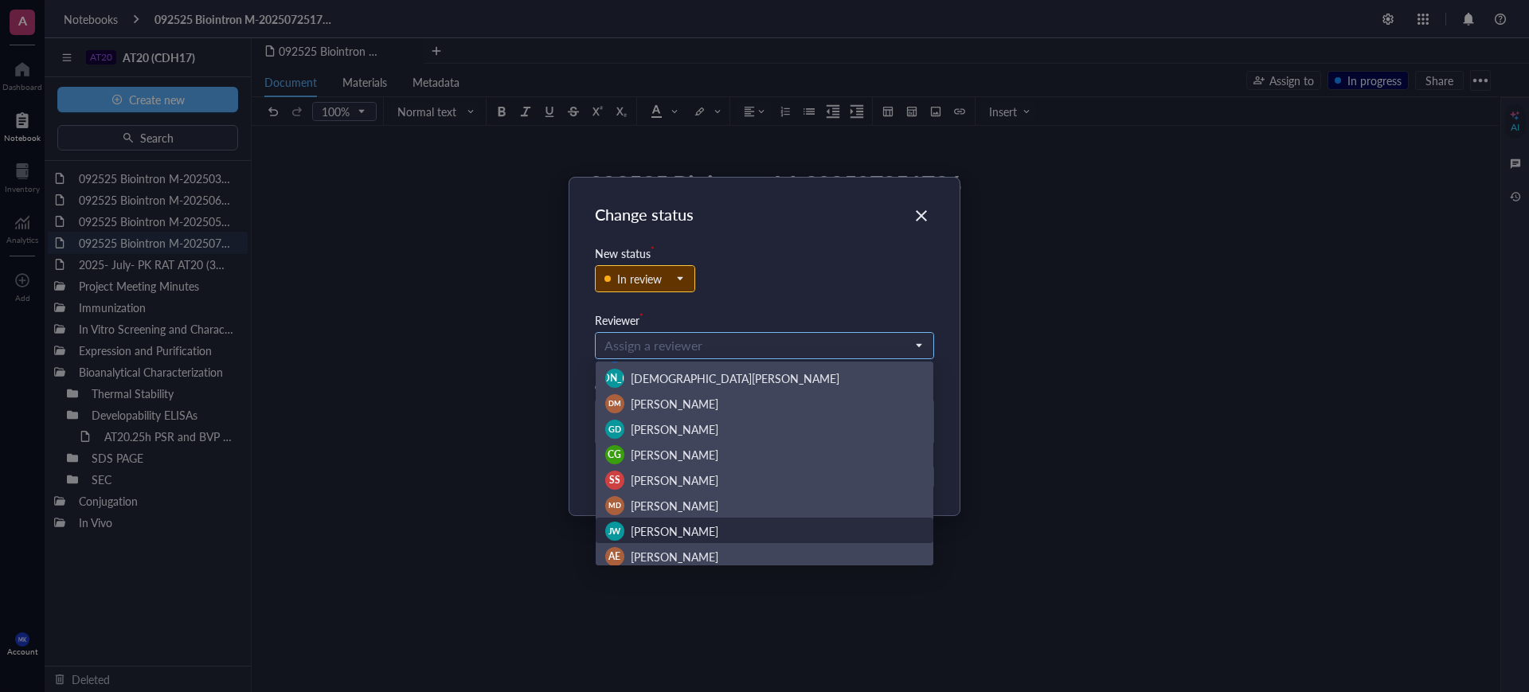
scroll to position [153, 0]
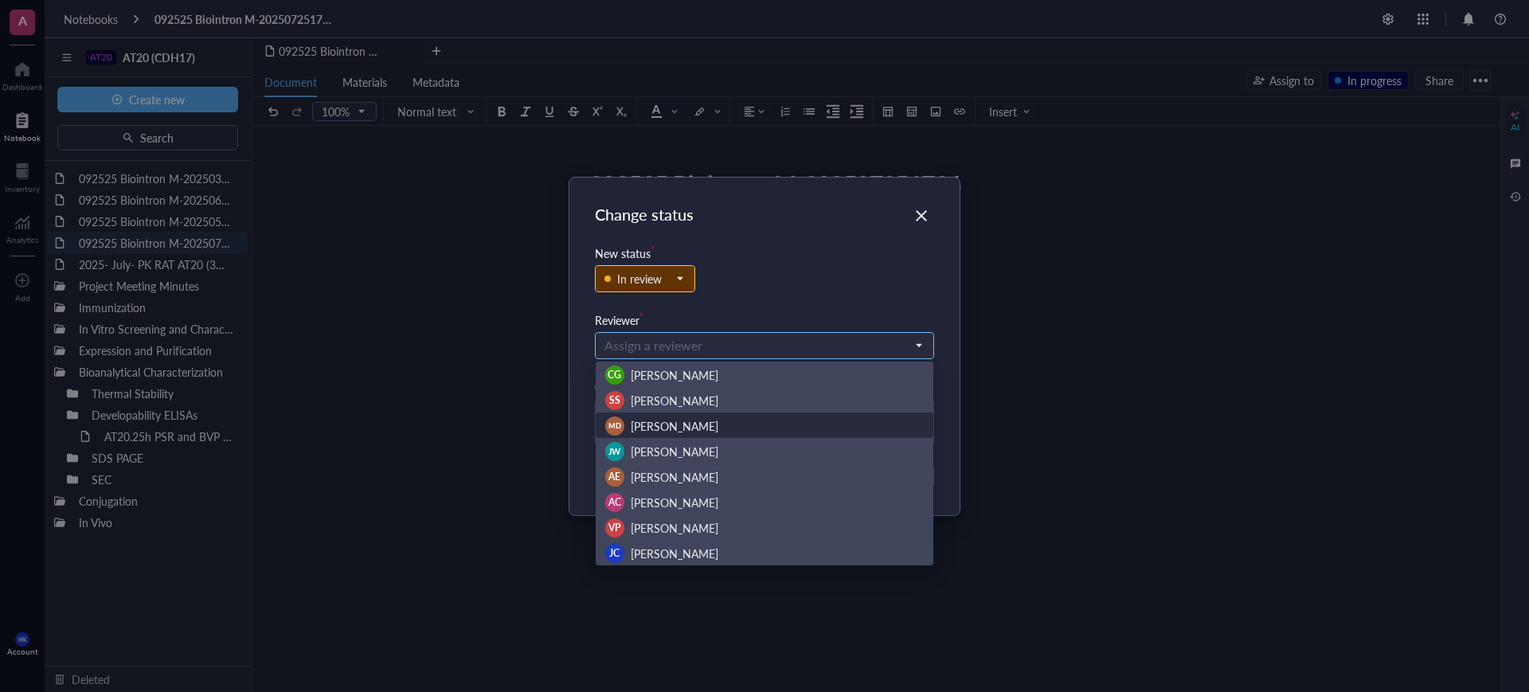
click at [689, 419] on span "[PERSON_NAME]" at bounding box center [675, 426] width 88 height 16
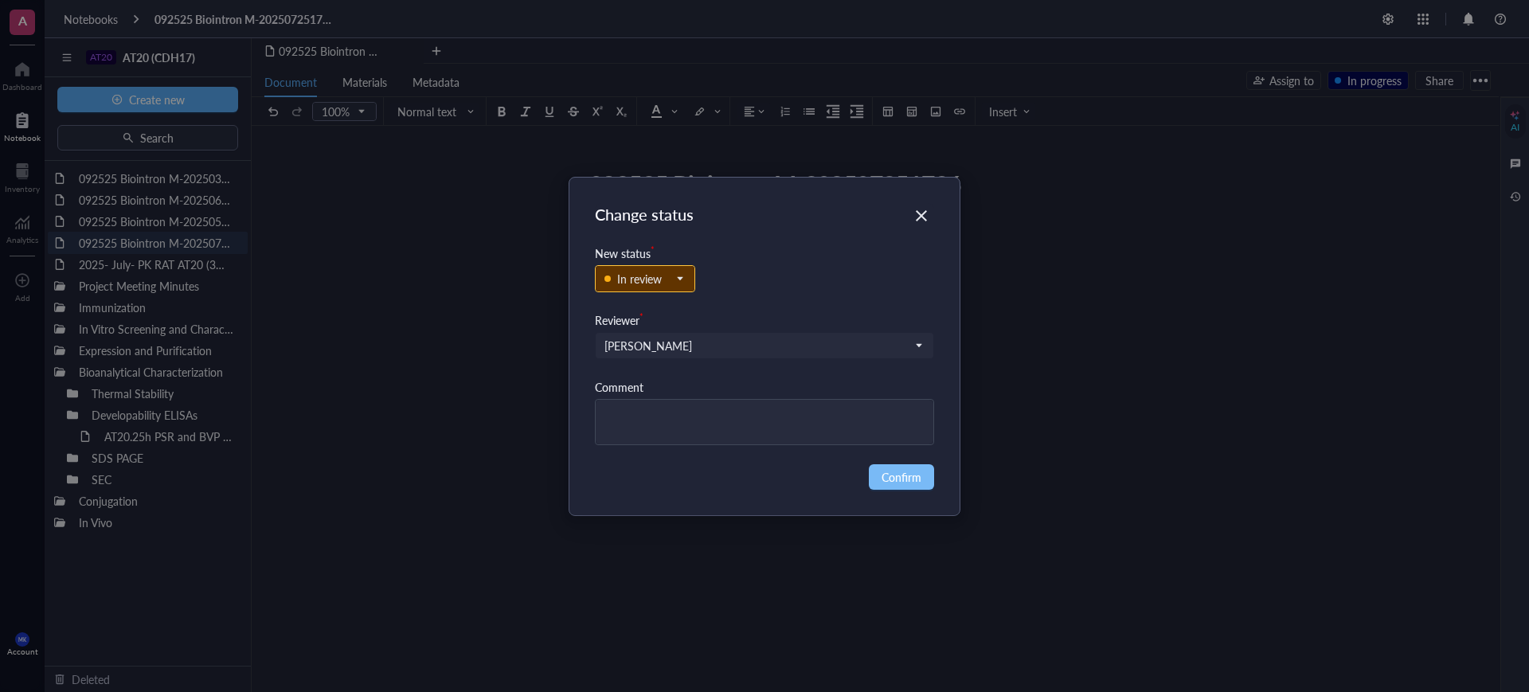
click at [913, 479] on span "Confirm" at bounding box center [902, 477] width 40 height 18
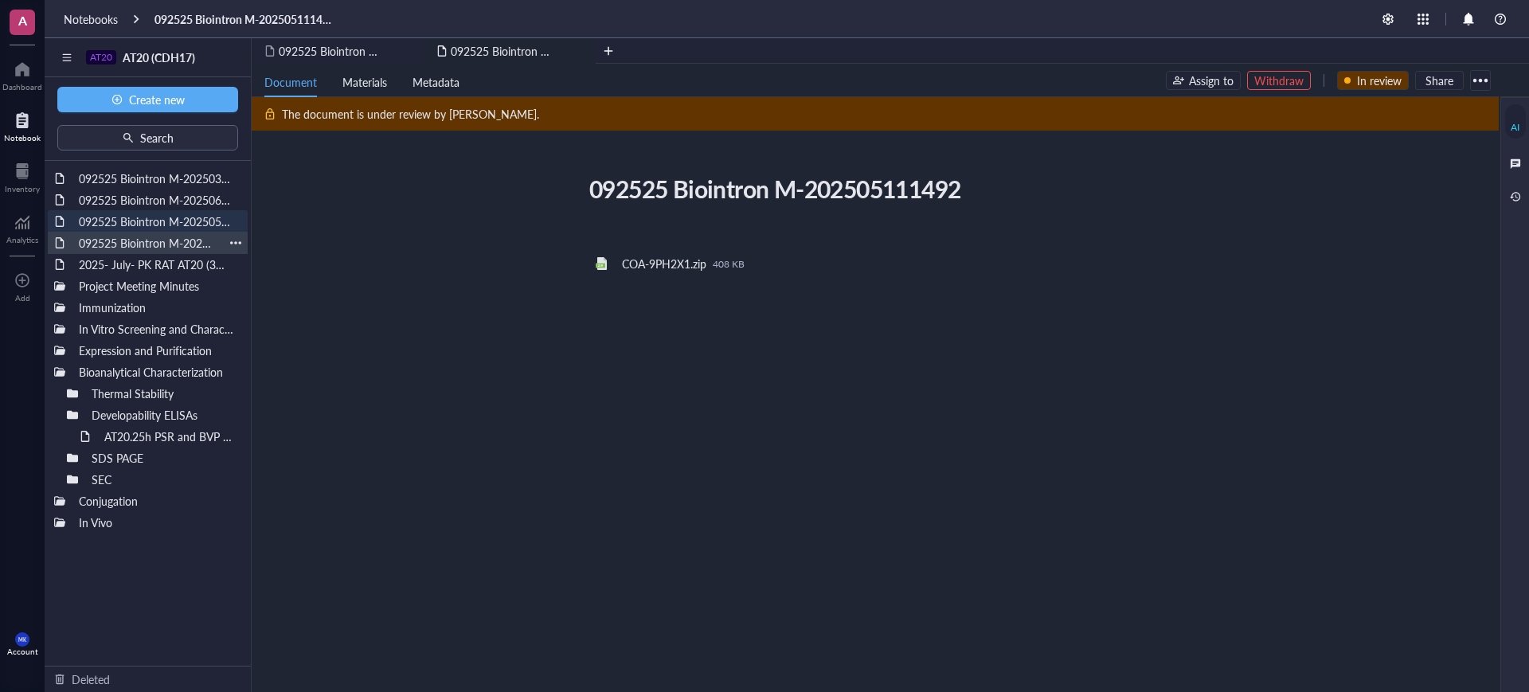
click at [131, 250] on div "092525 Biointron M-202507251786" at bounding box center [148, 243] width 152 height 22
click at [141, 223] on div "092525 Biointron M-202505111492" at bounding box center [148, 221] width 152 height 22
click at [148, 209] on div "092525 Biointron M-202506072304" at bounding box center [148, 200] width 152 height 22
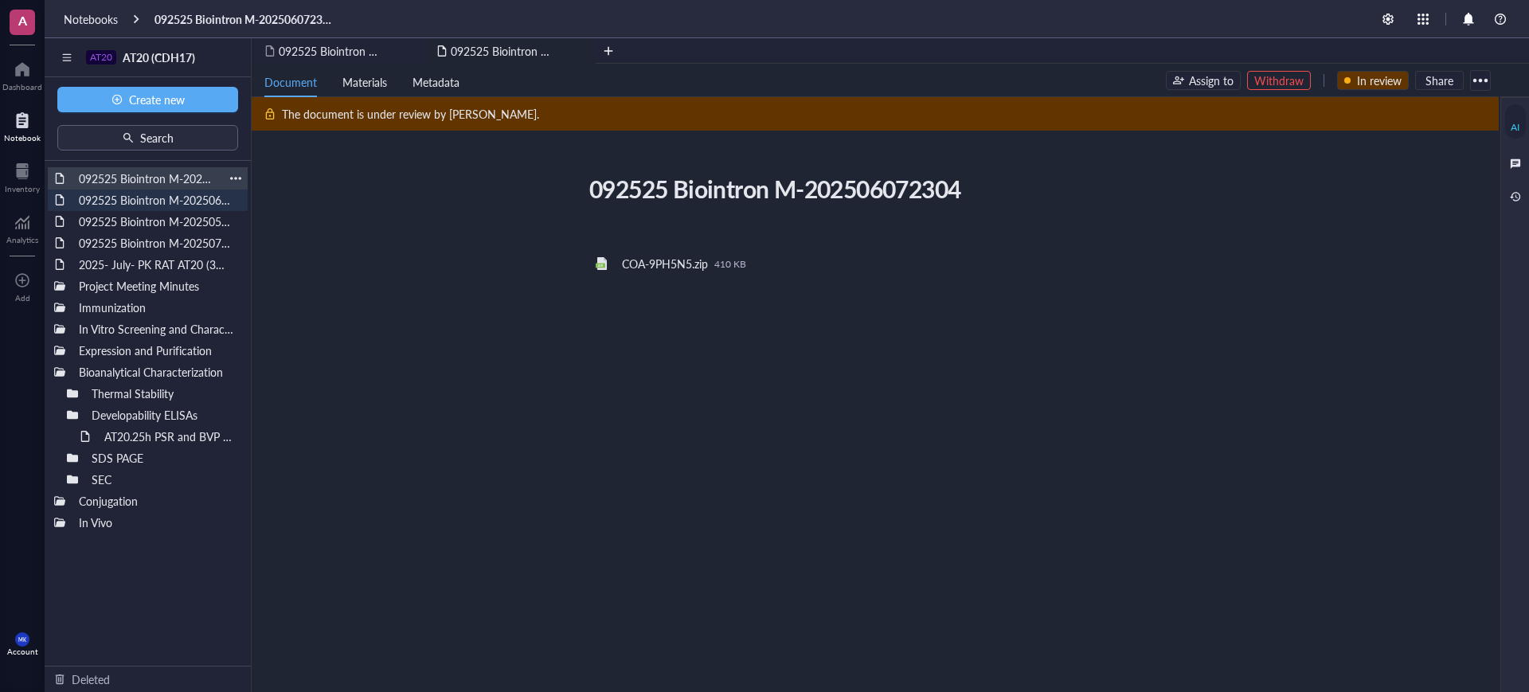
click at [148, 181] on div "092525 Biointron M-202503292242" at bounding box center [148, 178] width 152 height 22
click at [562, 444] on div "092525 Biointron M-202503292242 092525 Biointron M-202503292242 ﻿ ﻿ COA-9PFYN8.…" at bounding box center [872, 377] width 1241 height 417
click at [71, 417] on div at bounding box center [72, 414] width 11 height 11
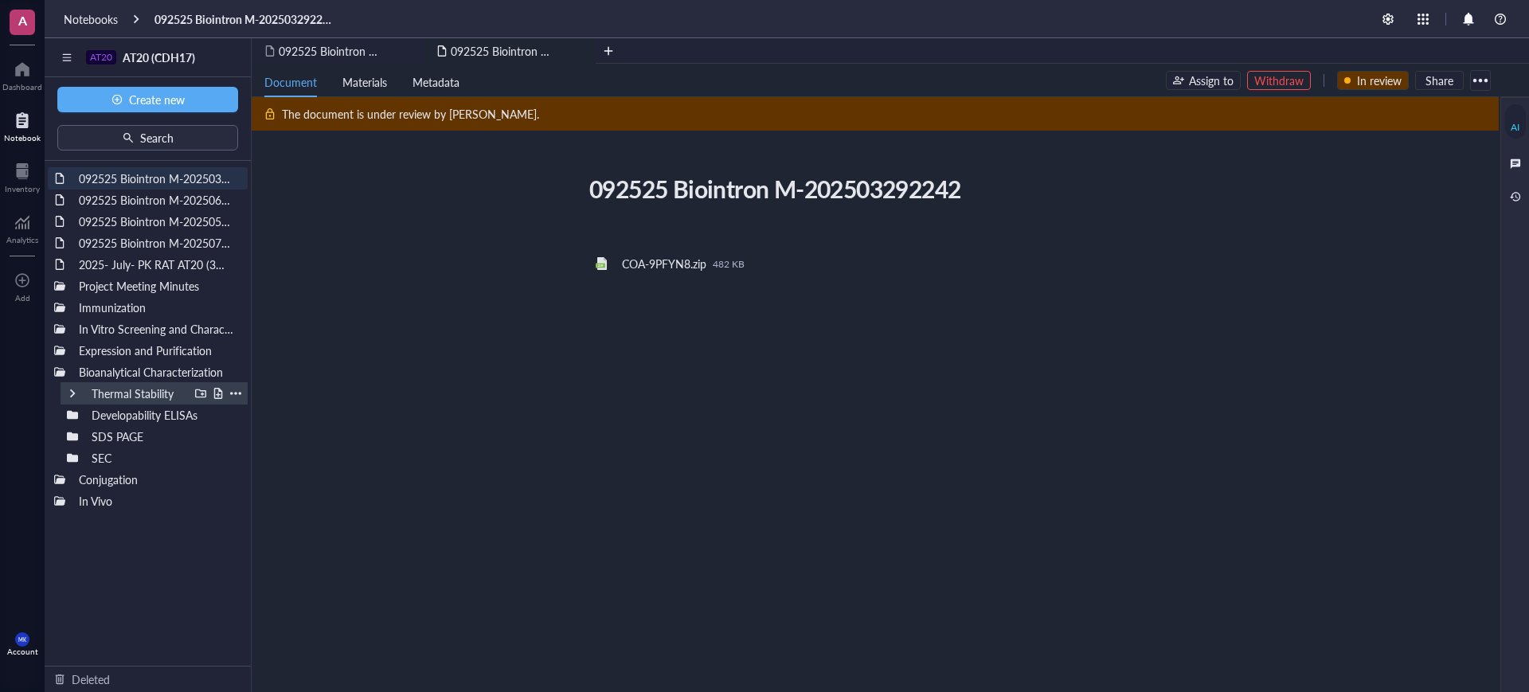
click at [72, 395] on div at bounding box center [72, 393] width 11 height 11
click at [68, 460] on div at bounding box center [72, 457] width 11 height 11
click at [145, 479] on div "2025-Jul-18 SEC of AT20.25h Biointron" at bounding box center [160, 479] width 127 height 22
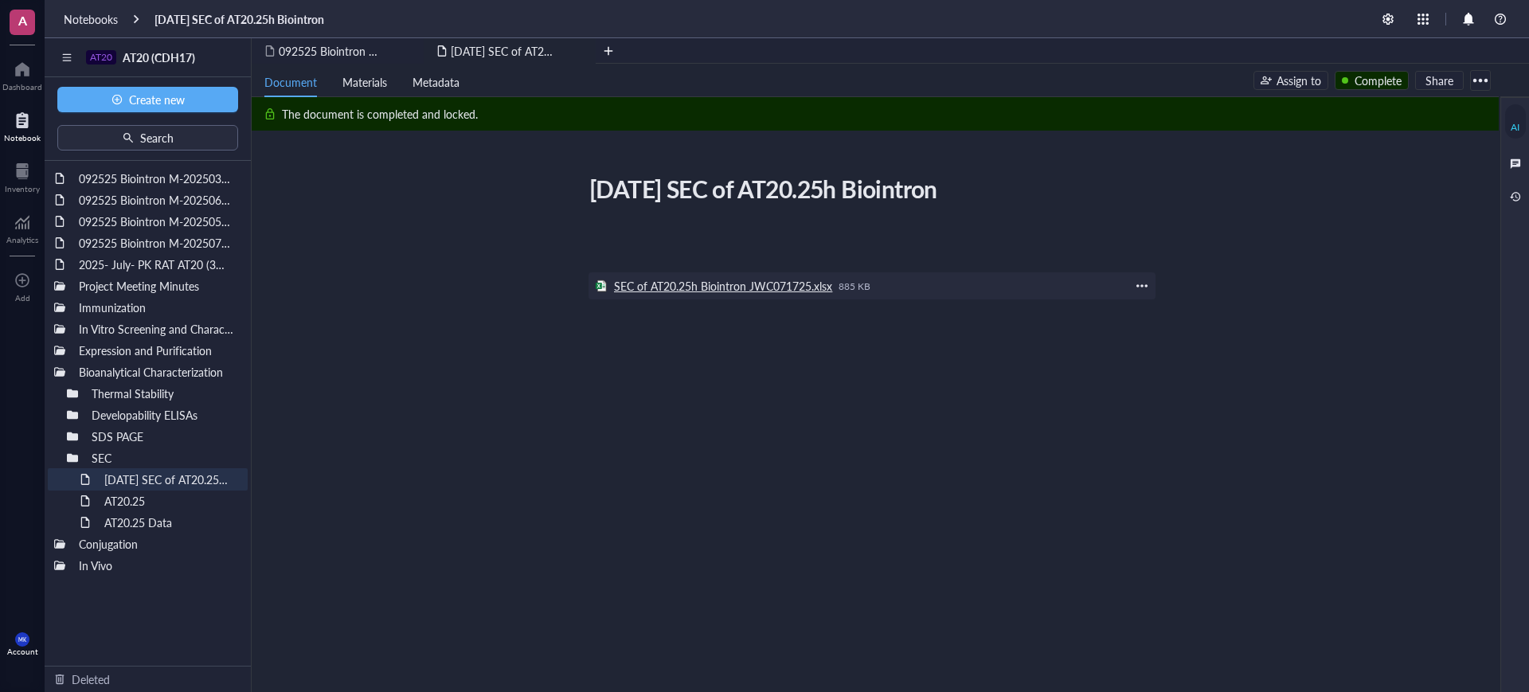
click at [806, 284] on div "SEC of AT20.25h Biointron JWC071725.xlsx" at bounding box center [723, 286] width 218 height 14
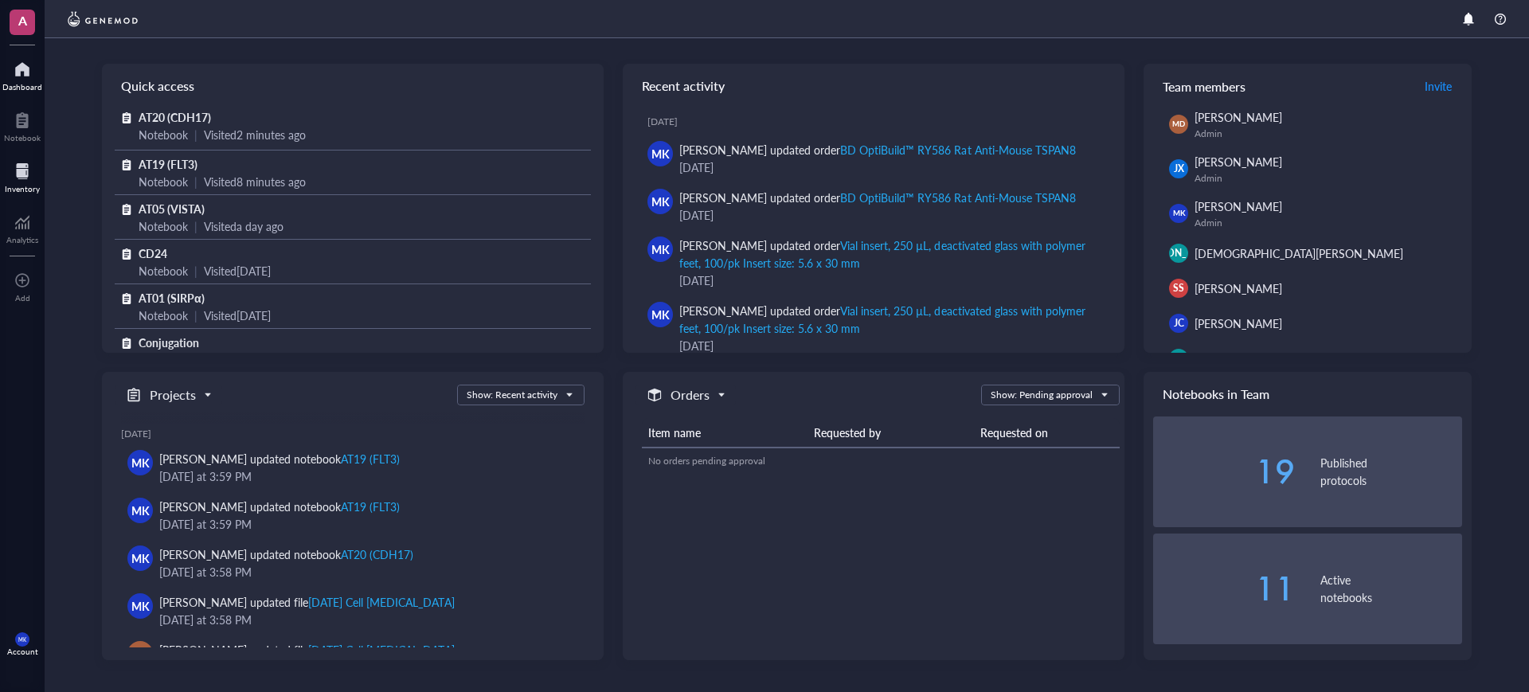
click at [18, 174] on div at bounding box center [22, 170] width 35 height 25
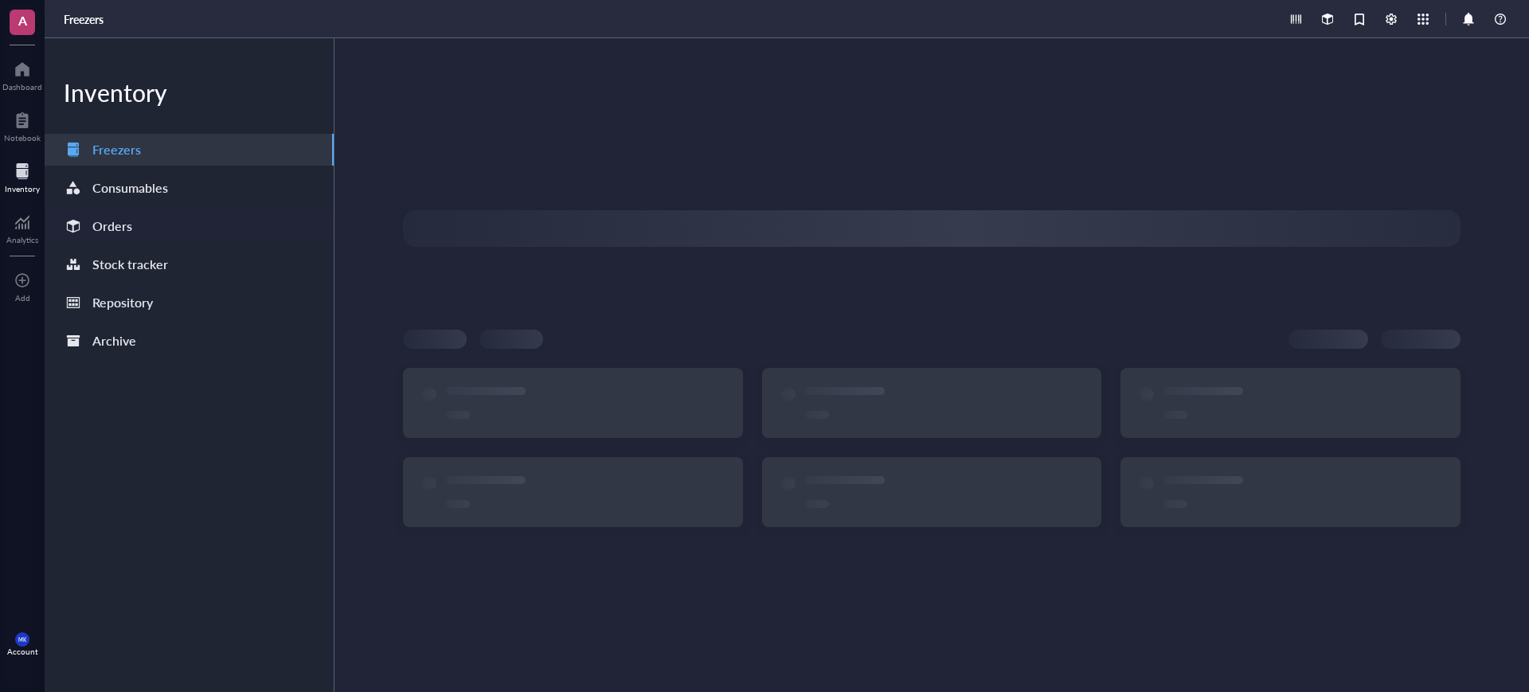
click at [176, 236] on div "Orders" at bounding box center [189, 226] width 289 height 32
